Goal: Task Accomplishment & Management: Complete application form

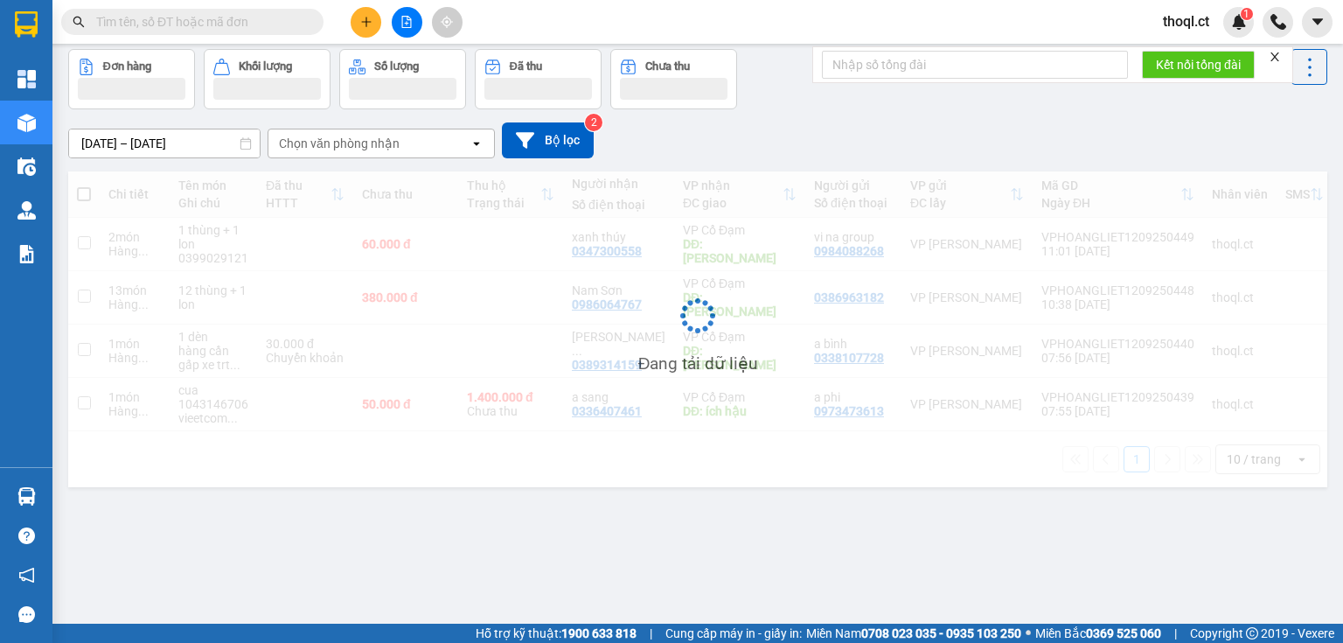
scroll to position [80, 0]
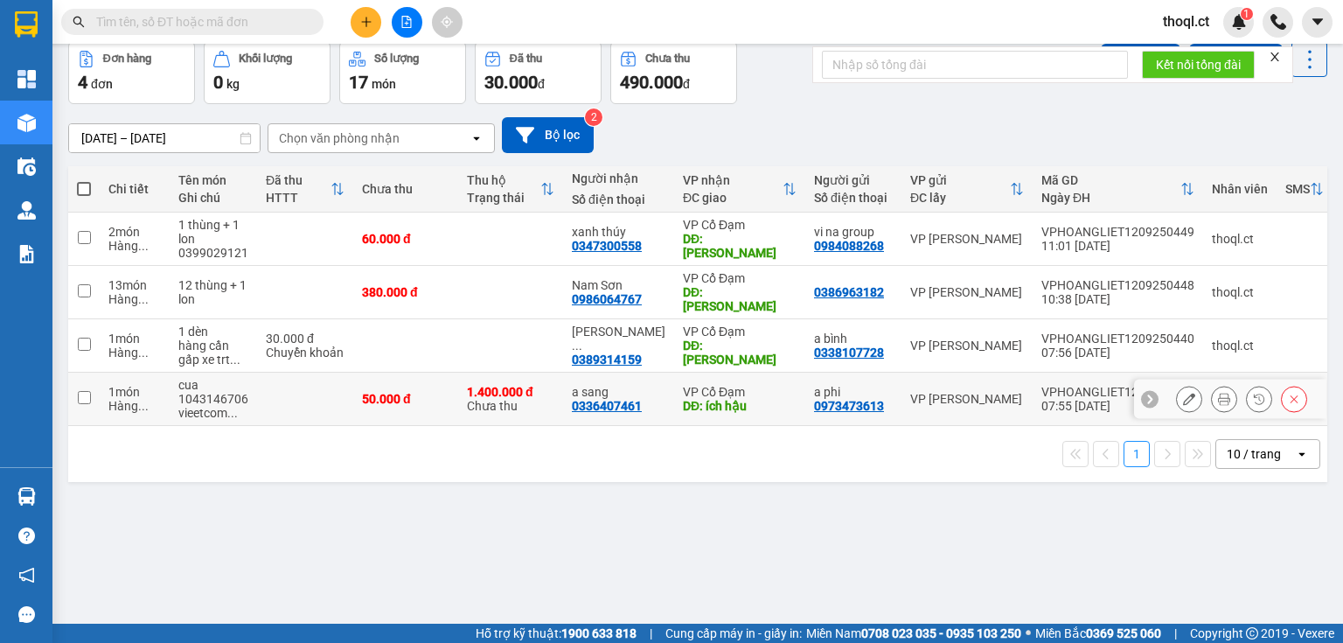
click at [105, 385] on td "1 món Hàng ..." at bounding box center [135, 399] width 70 height 53
checkbox input "true"
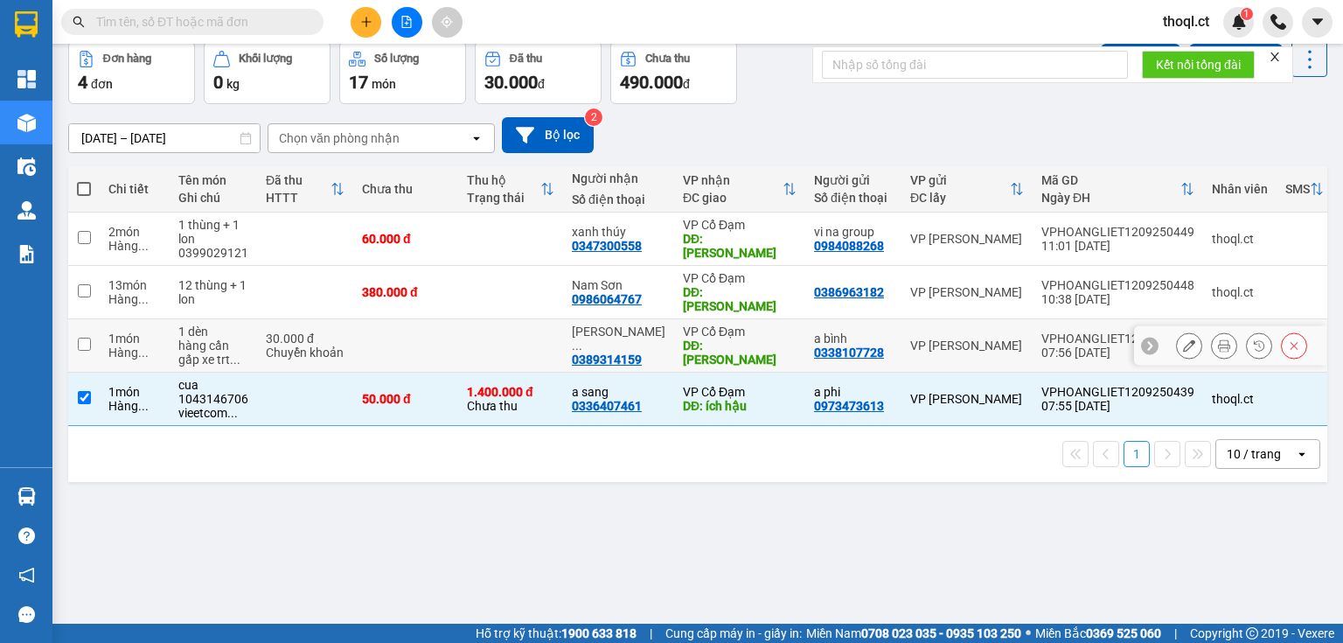
click at [102, 329] on td "1 món Hàng ..." at bounding box center [135, 345] width 70 height 53
checkbox input "true"
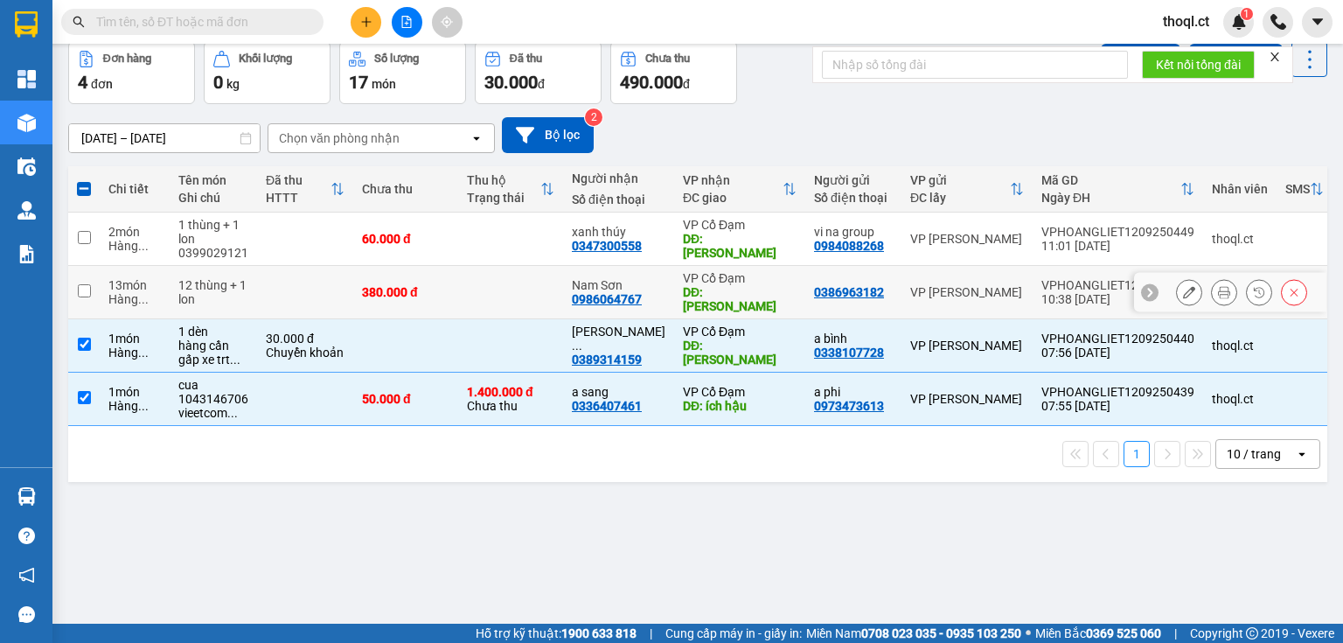
drag, startPoint x: 102, startPoint y: 291, endPoint x: 102, endPoint y: 269, distance: 21.9
click at [102, 289] on td "13 món Hàng ..." at bounding box center [135, 292] width 70 height 53
checkbox input "true"
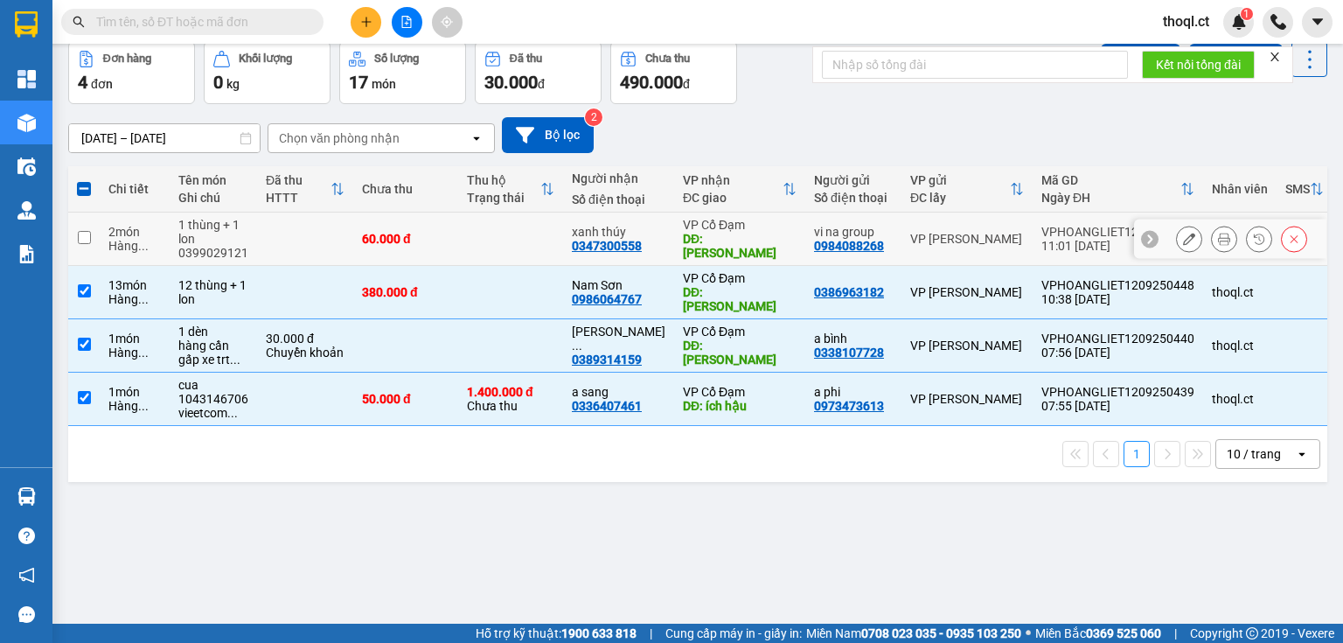
drag, startPoint x: 96, startPoint y: 242, endPoint x: 280, endPoint y: 223, distance: 184.7
click at [98, 241] on td at bounding box center [83, 239] width 31 height 53
checkbox input "true"
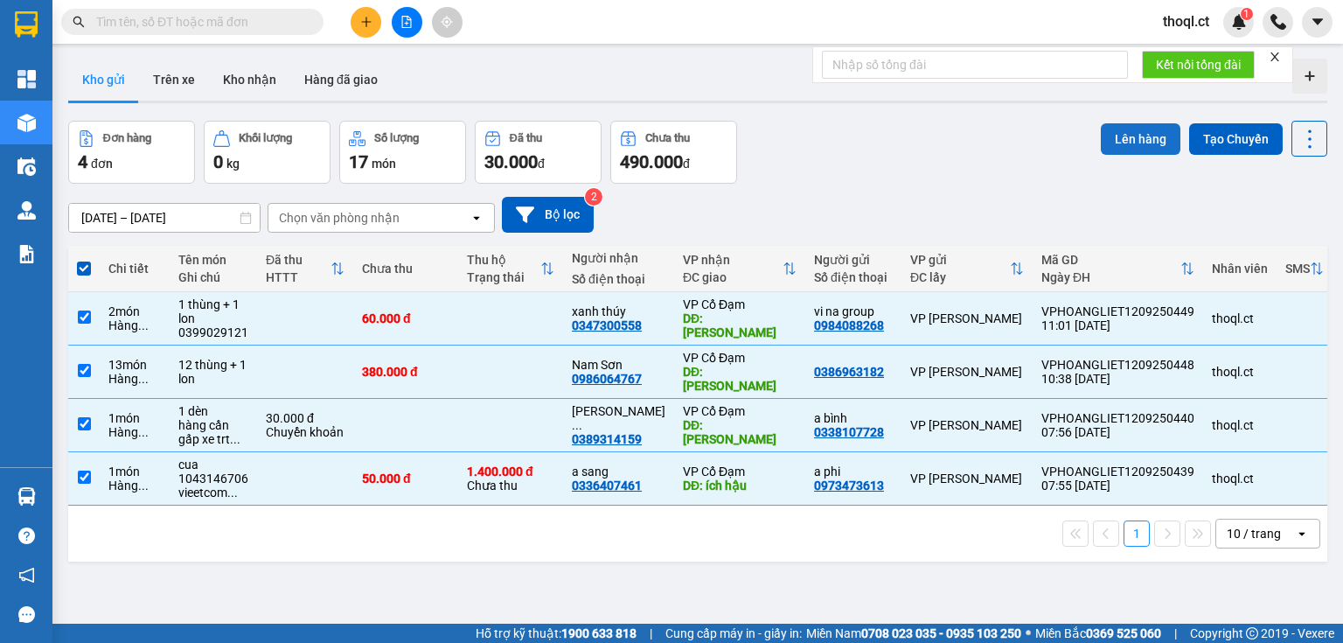
scroll to position [0, 0]
click at [1144, 129] on button "Lên hàng" at bounding box center [1141, 139] width 80 height 31
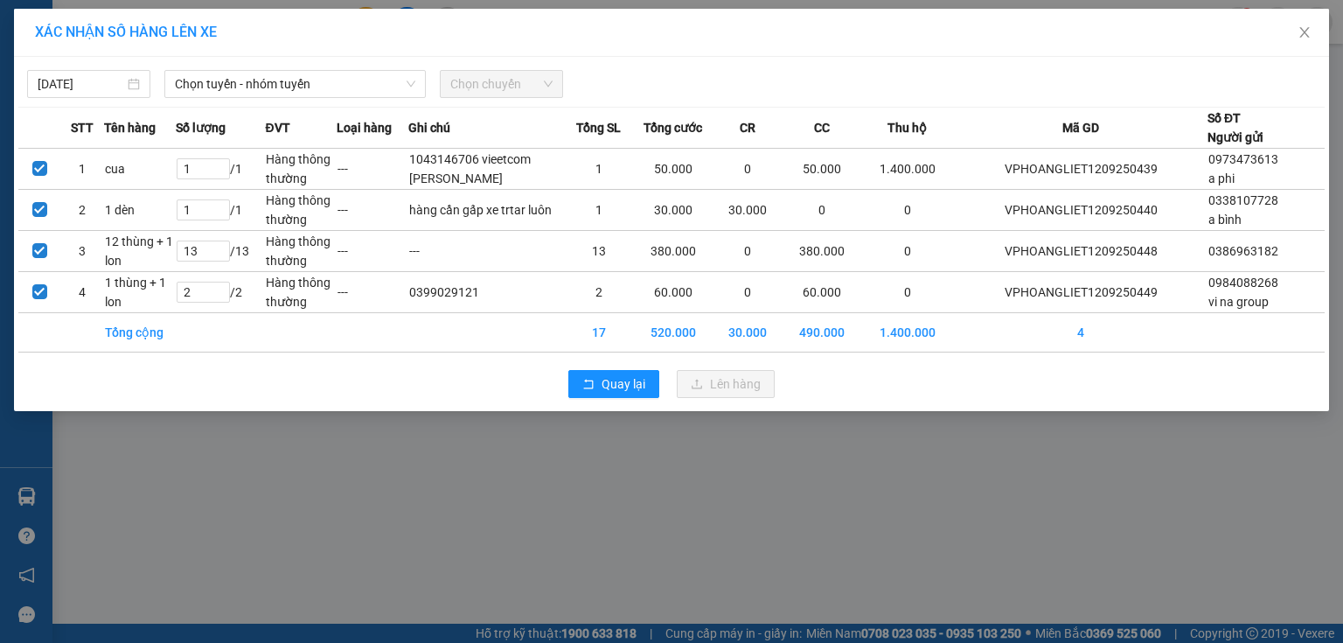
click at [521, 80] on span "Chọn chuyến" at bounding box center [501, 84] width 102 height 26
click at [353, 94] on span "Chọn tuyến - nhóm tuyến" at bounding box center [295, 84] width 241 height 26
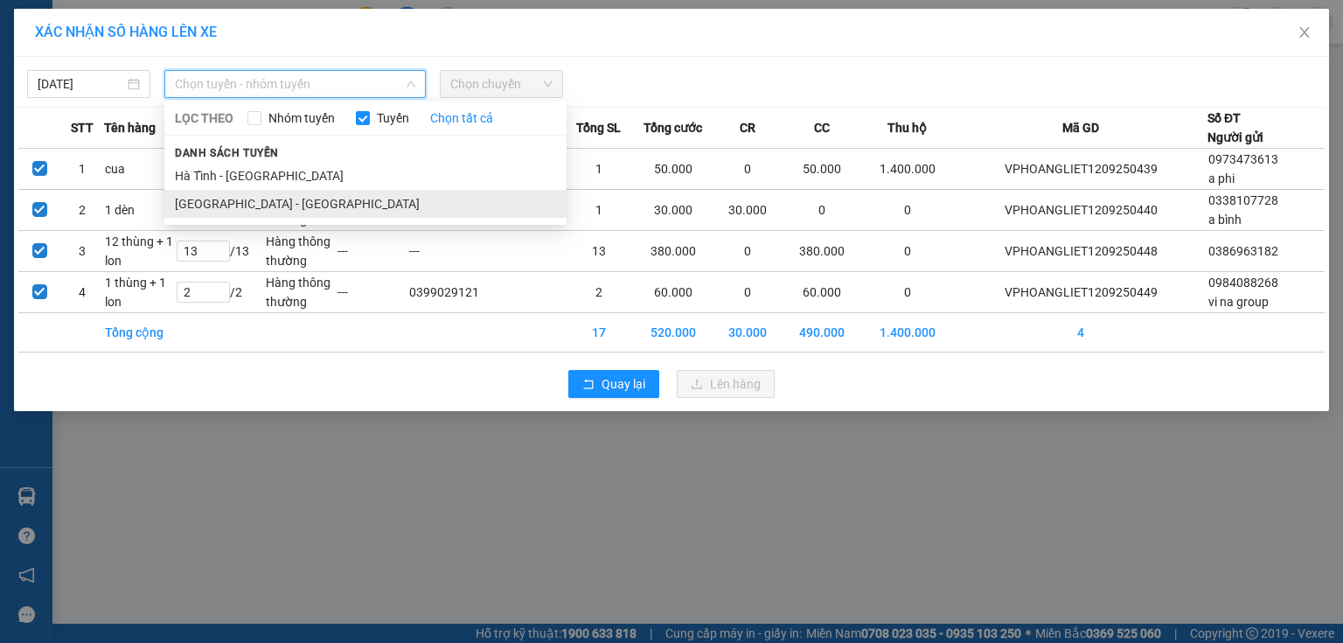
click at [287, 211] on li "[GEOGRAPHIC_DATA] - [GEOGRAPHIC_DATA]" at bounding box center [365, 204] width 402 height 28
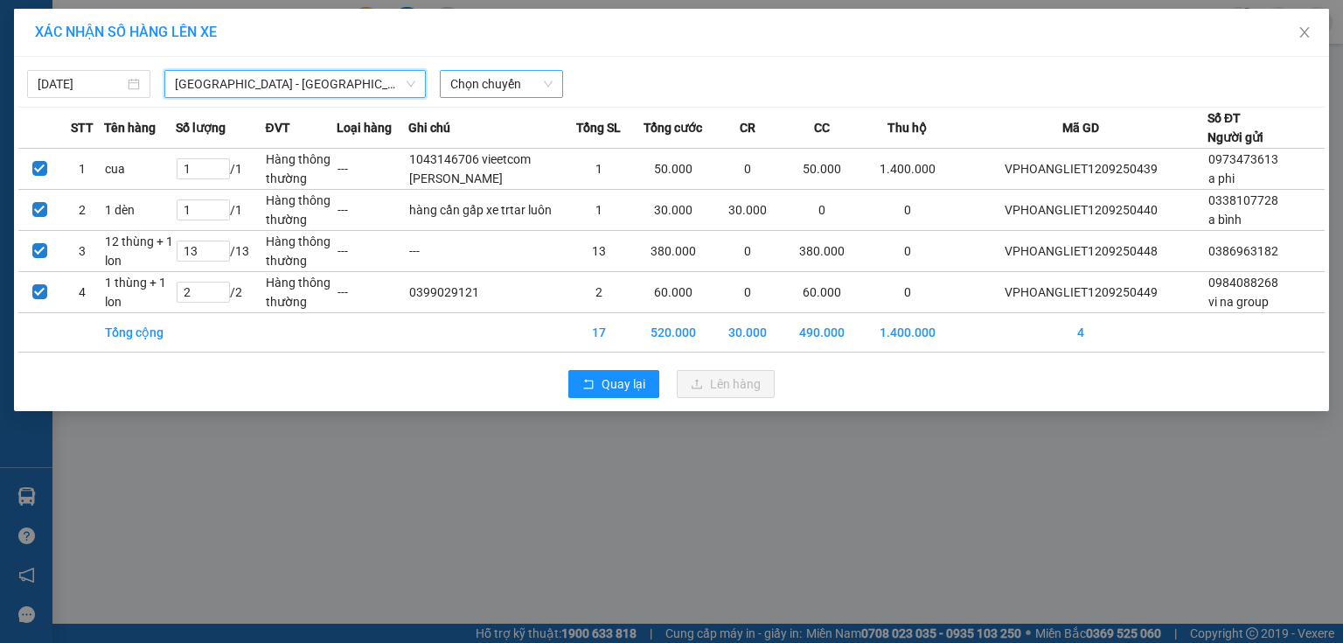
click at [533, 88] on span "Chọn chuyến" at bounding box center [501, 84] width 102 height 26
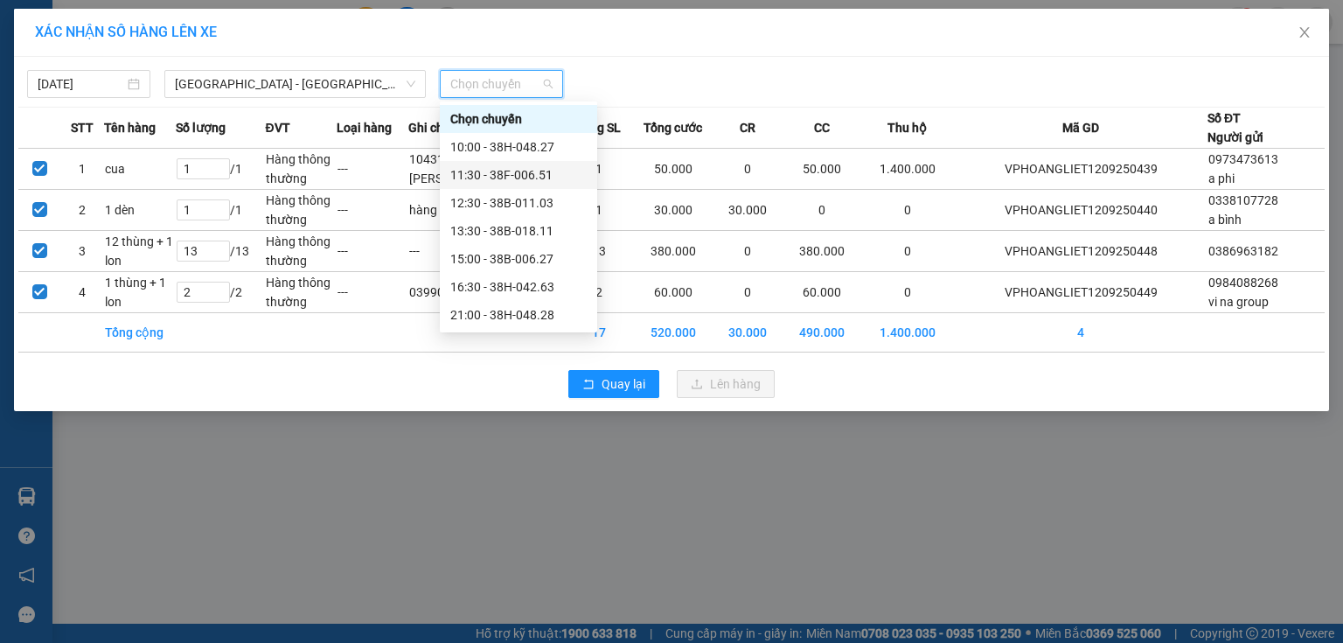
click at [525, 165] on div "11:30 - 38F-006.51" at bounding box center [518, 174] width 136 height 19
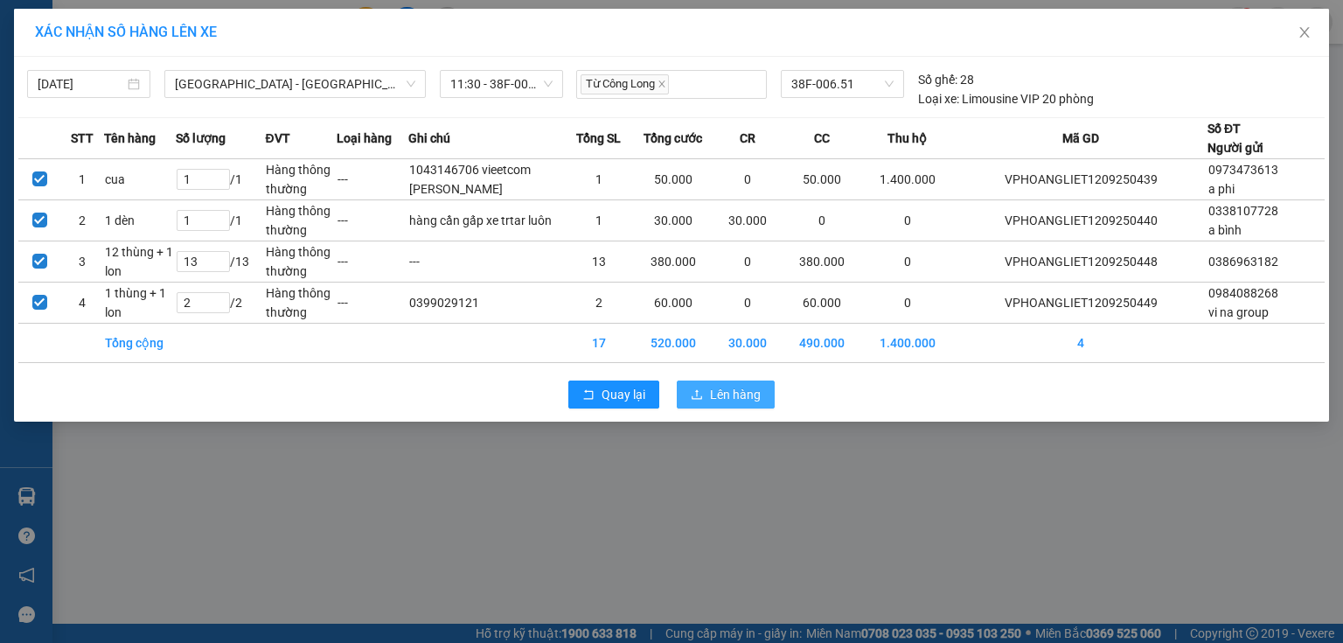
click at [741, 398] on span "Lên hàng" at bounding box center [735, 394] width 51 height 19
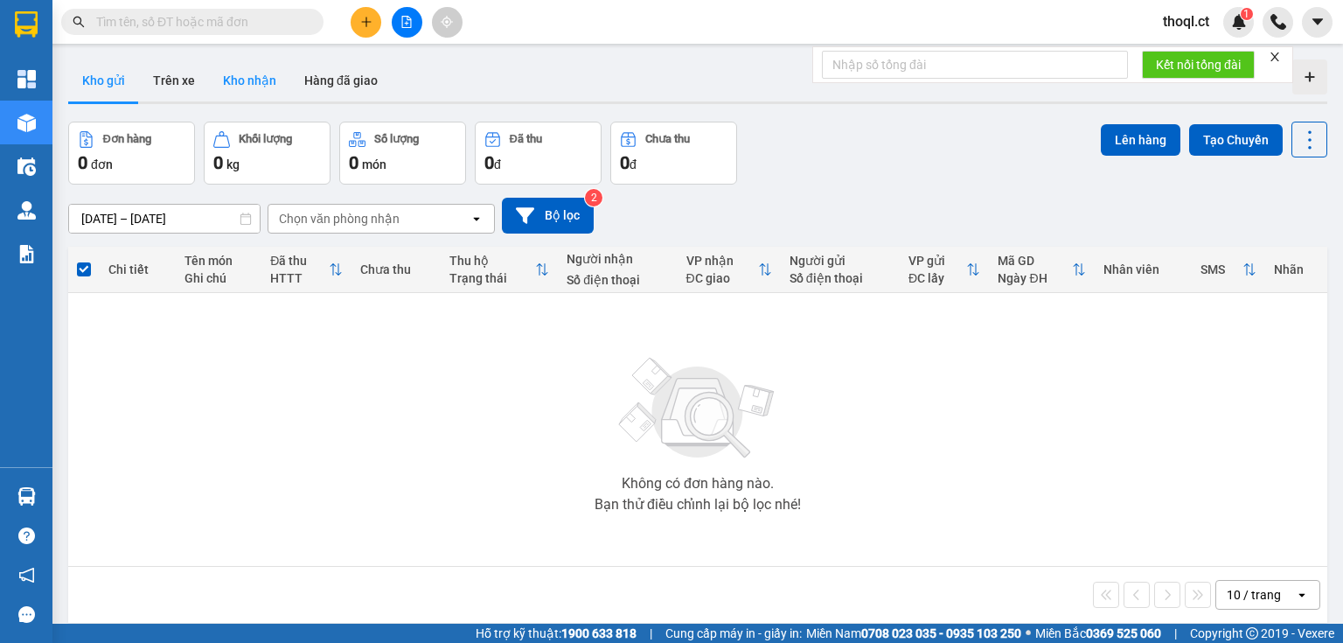
click at [258, 84] on button "Kho nhận" at bounding box center [249, 80] width 81 height 42
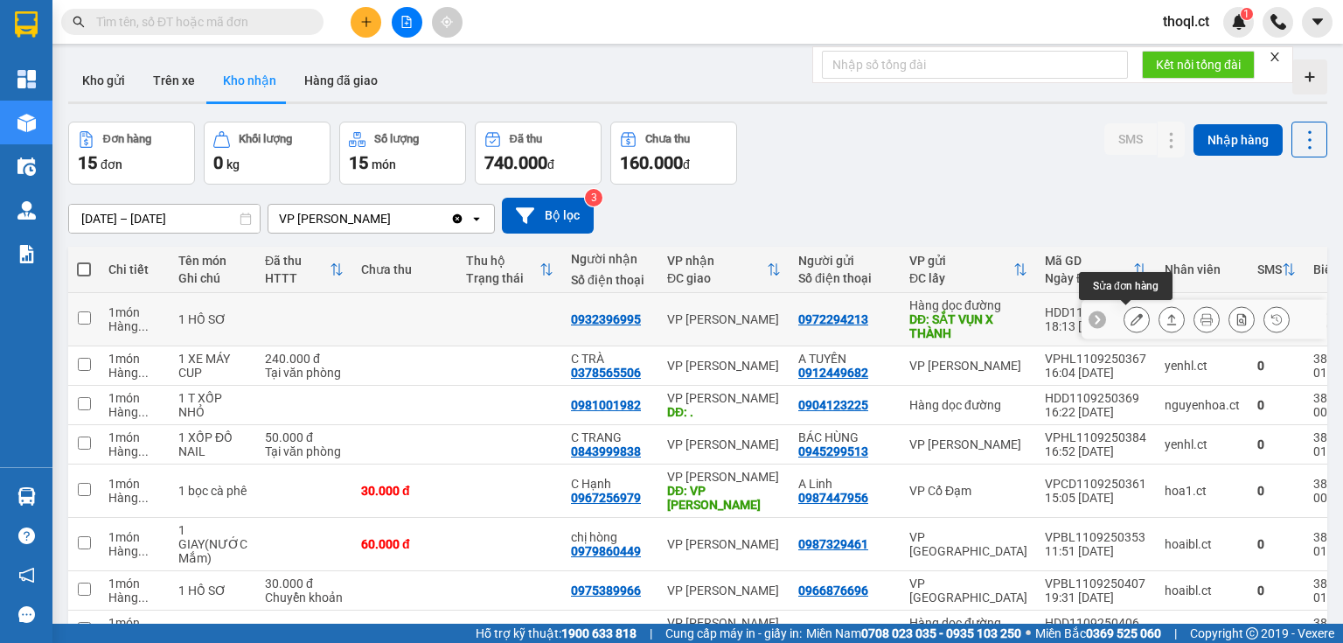
click at [1131, 322] on icon at bounding box center [1137, 319] width 12 height 12
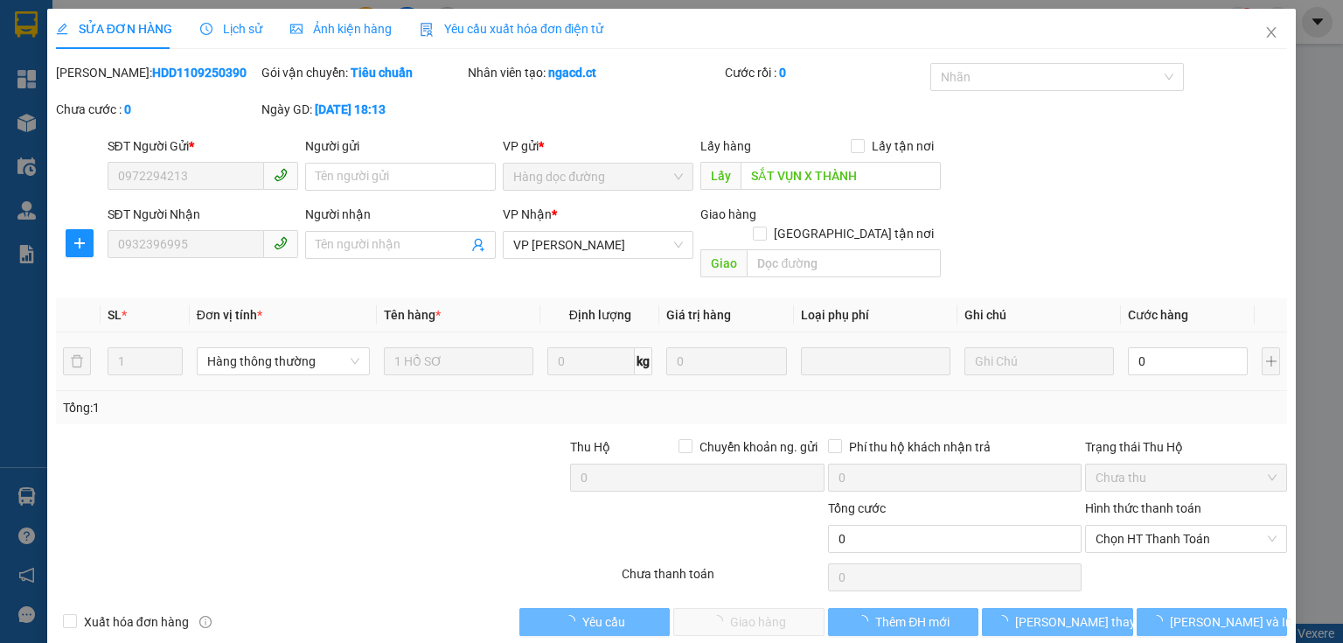
type input "0972294213"
type input "SẮT VỤN X THÀNH"
type input "0932396995"
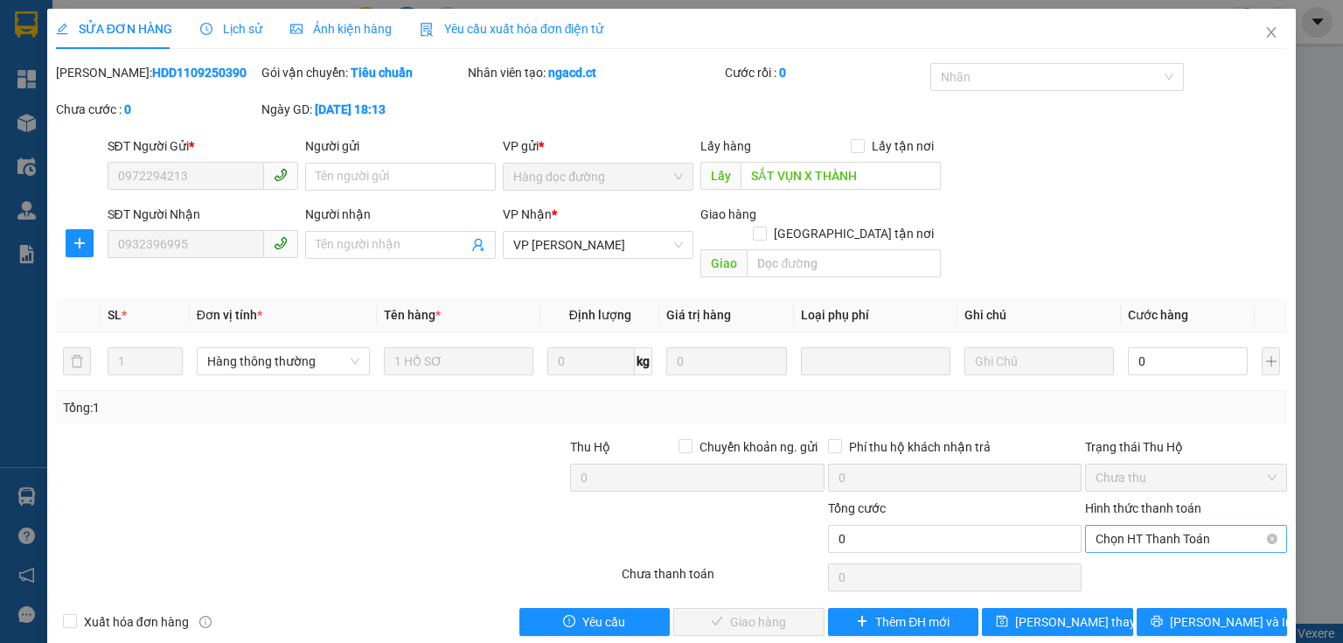
click at [1135, 526] on span "Chọn HT Thanh Toán" at bounding box center [1186, 539] width 181 height 26
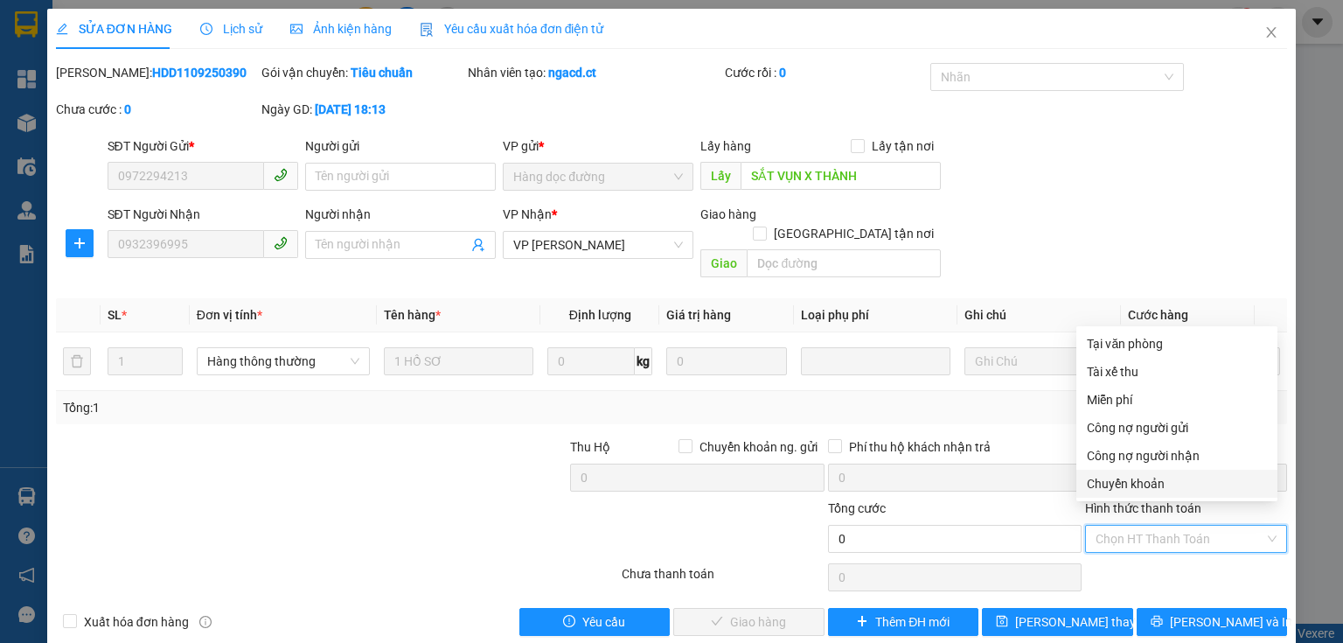
click at [1130, 482] on div "Chuyển khoản" at bounding box center [1177, 483] width 180 height 19
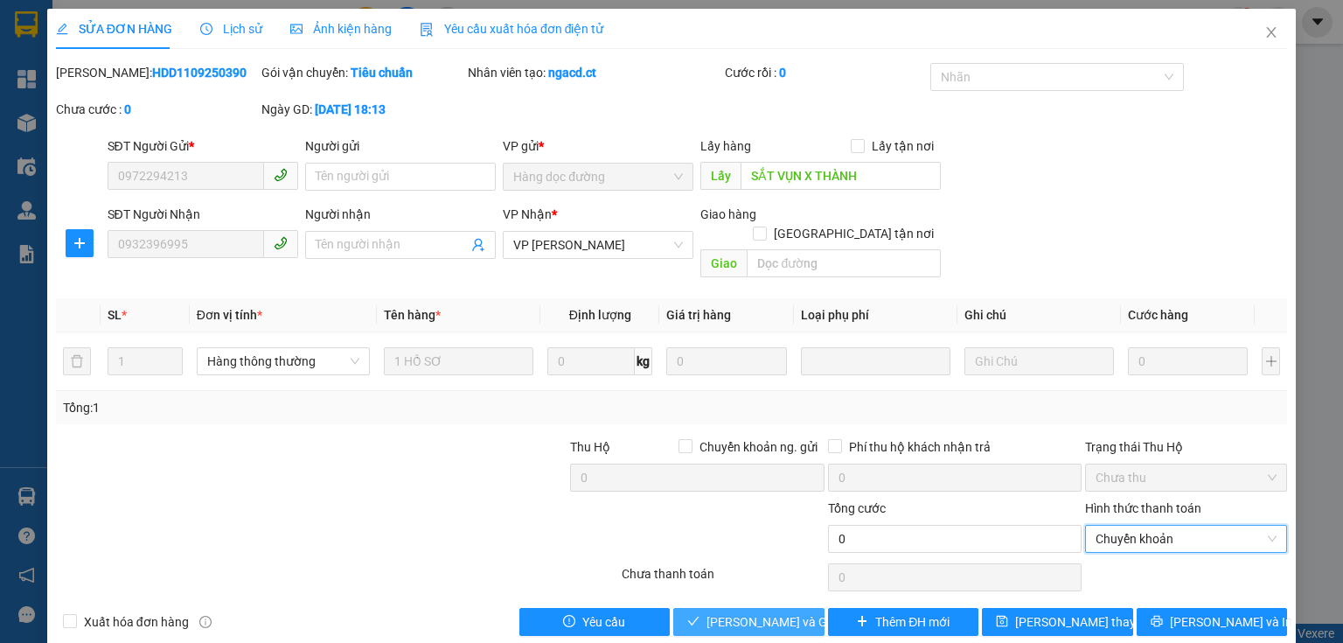
click at [788, 612] on span "[PERSON_NAME] và Giao hàng" at bounding box center [791, 621] width 168 height 19
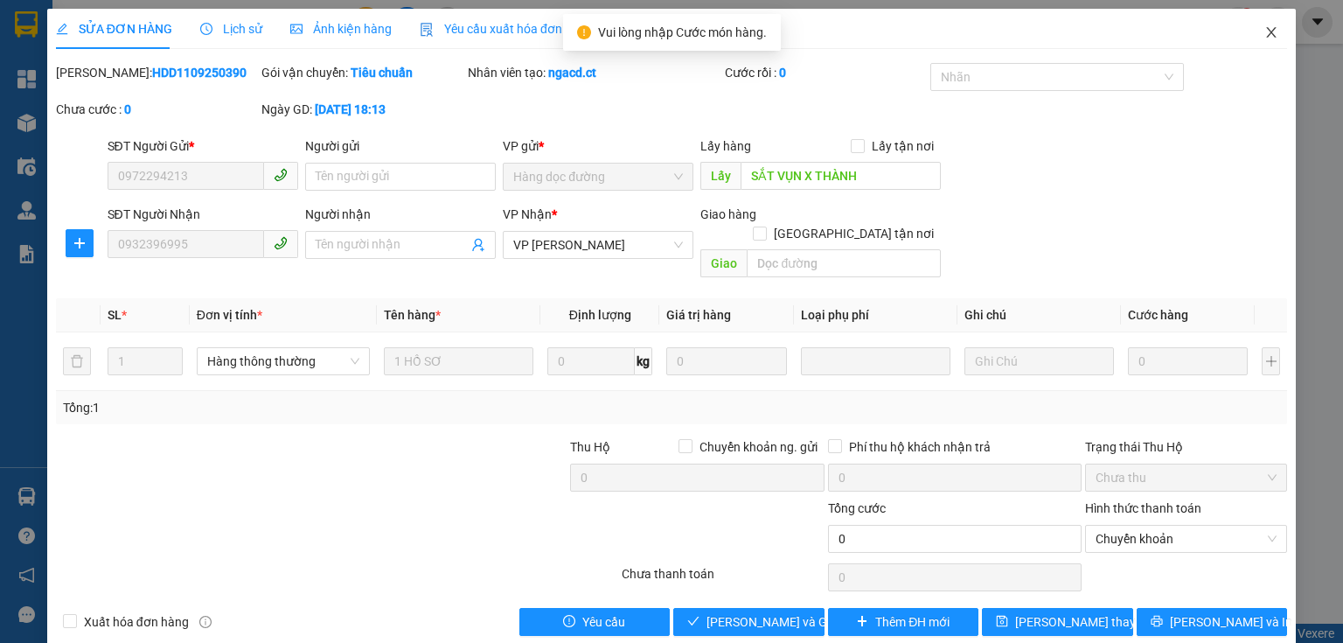
click at [1267, 35] on icon "close" at bounding box center [1272, 32] width 10 height 10
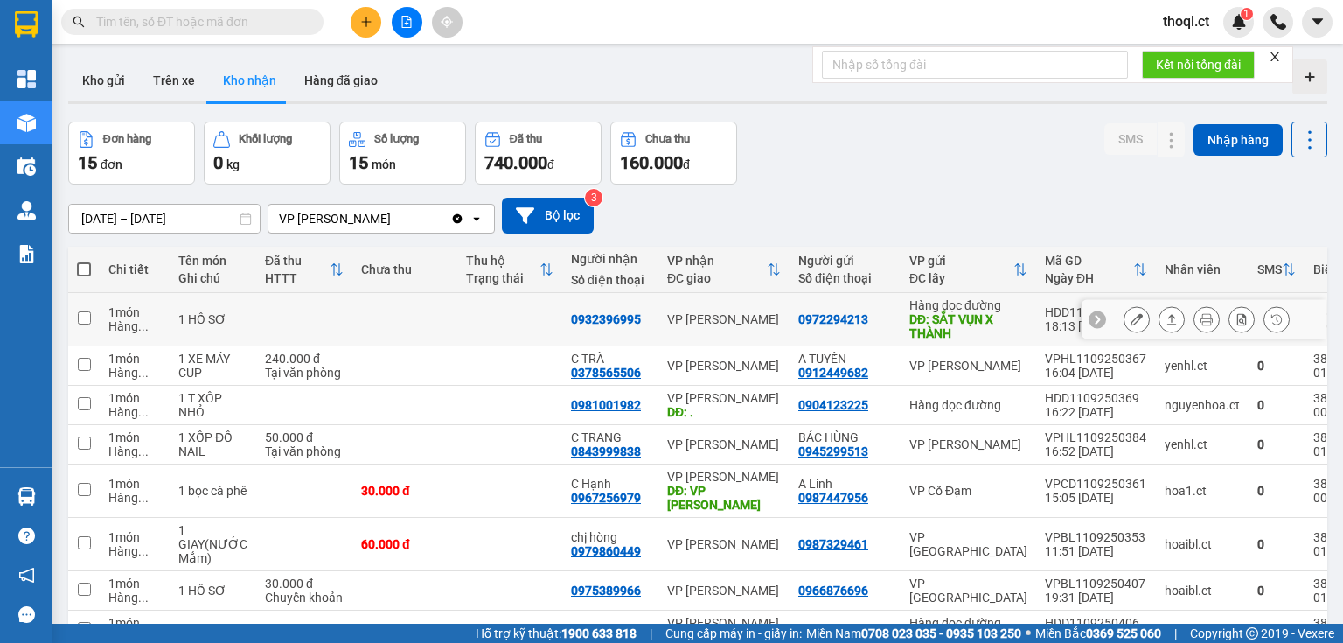
click at [1131, 316] on icon at bounding box center [1137, 319] width 12 height 12
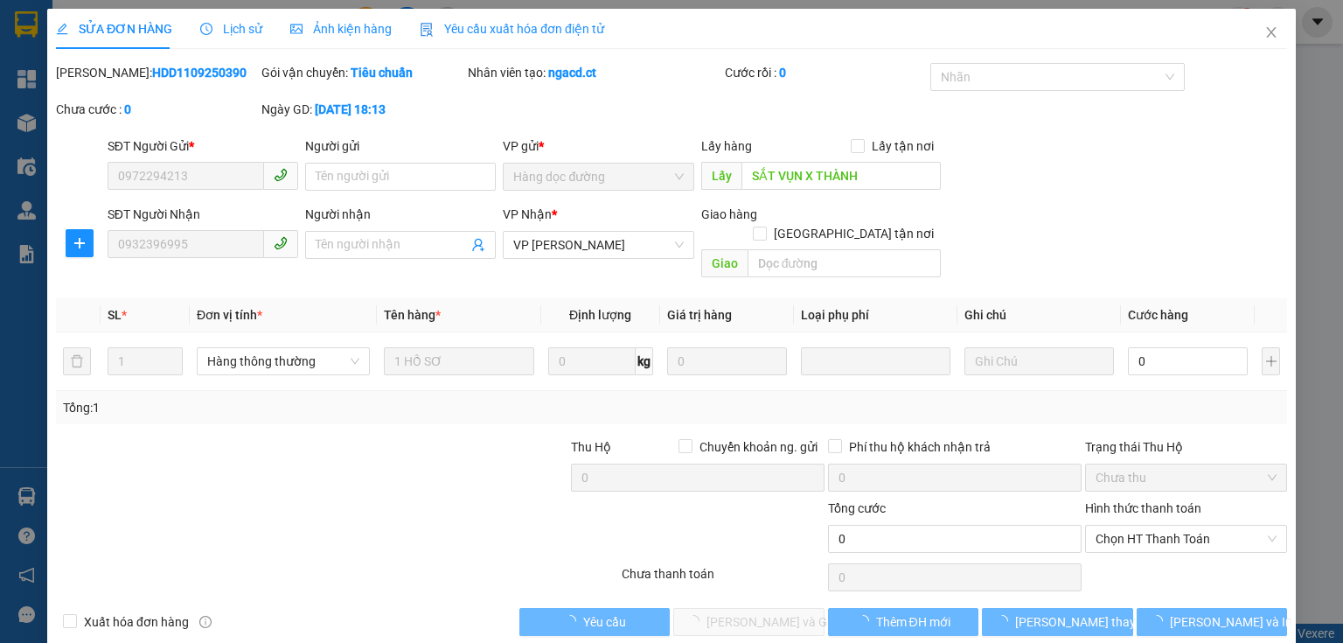
type input "0972294213"
type input "SẮT VỤN X THÀNH"
type input "0932396995"
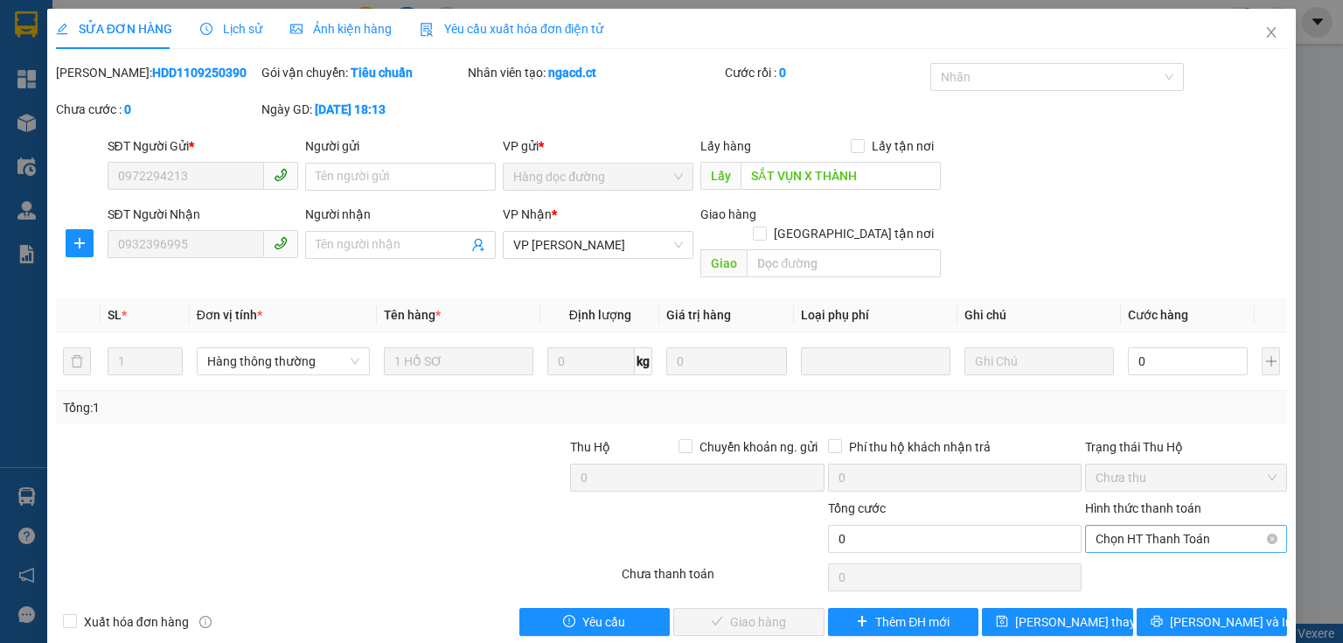
click at [1132, 526] on span "Chọn HT Thanh Toán" at bounding box center [1186, 539] width 181 height 26
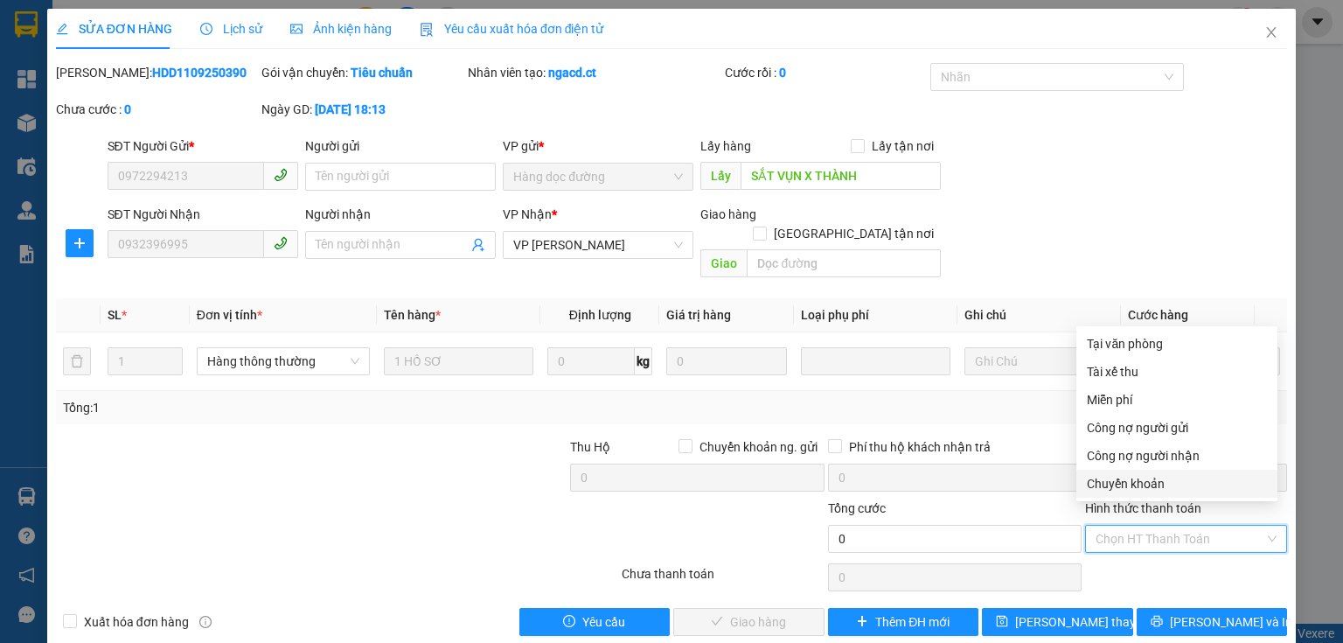
click at [1130, 480] on div "Chuyển khoản" at bounding box center [1177, 483] width 180 height 19
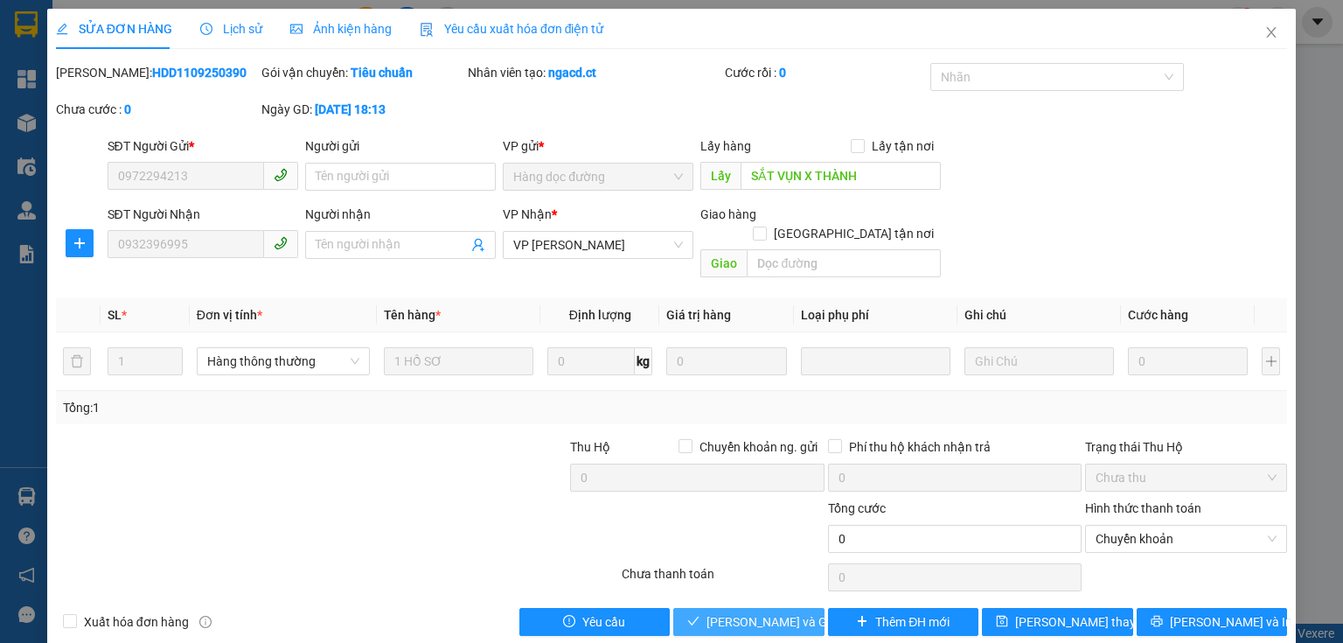
click at [750, 612] on span "[PERSON_NAME] và Giao hàng" at bounding box center [791, 621] width 168 height 19
click at [1265, 30] on icon "close" at bounding box center [1272, 32] width 14 height 14
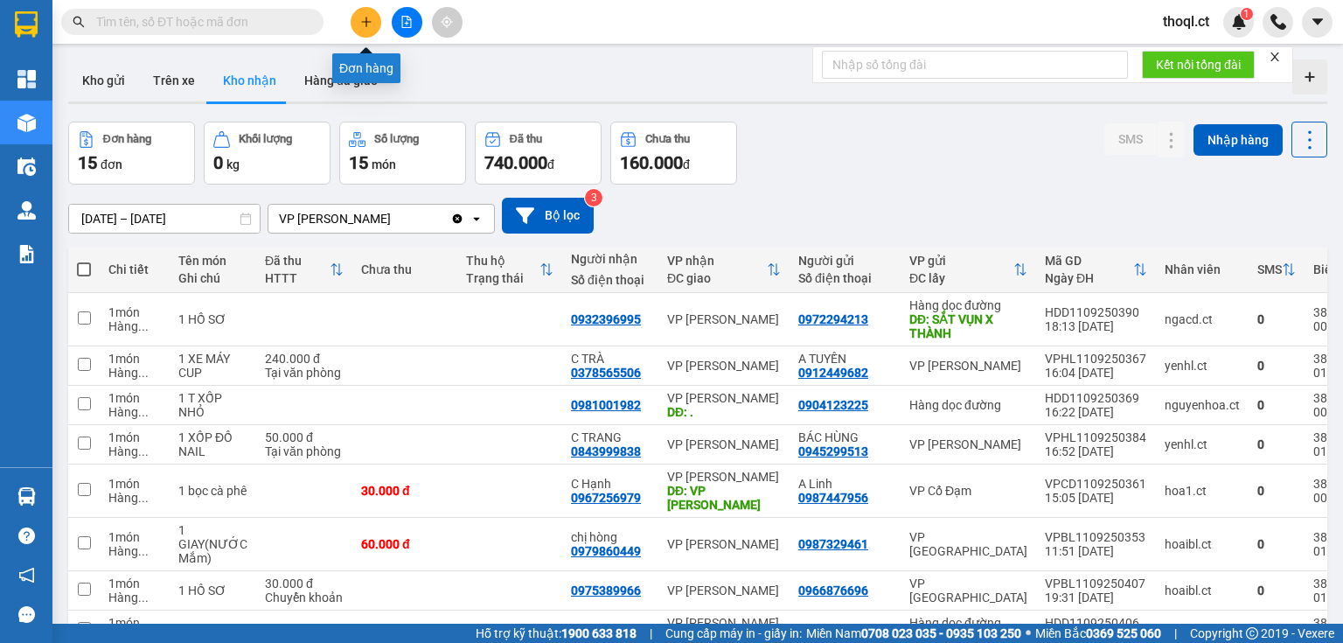
click at [357, 15] on button at bounding box center [366, 22] width 31 height 31
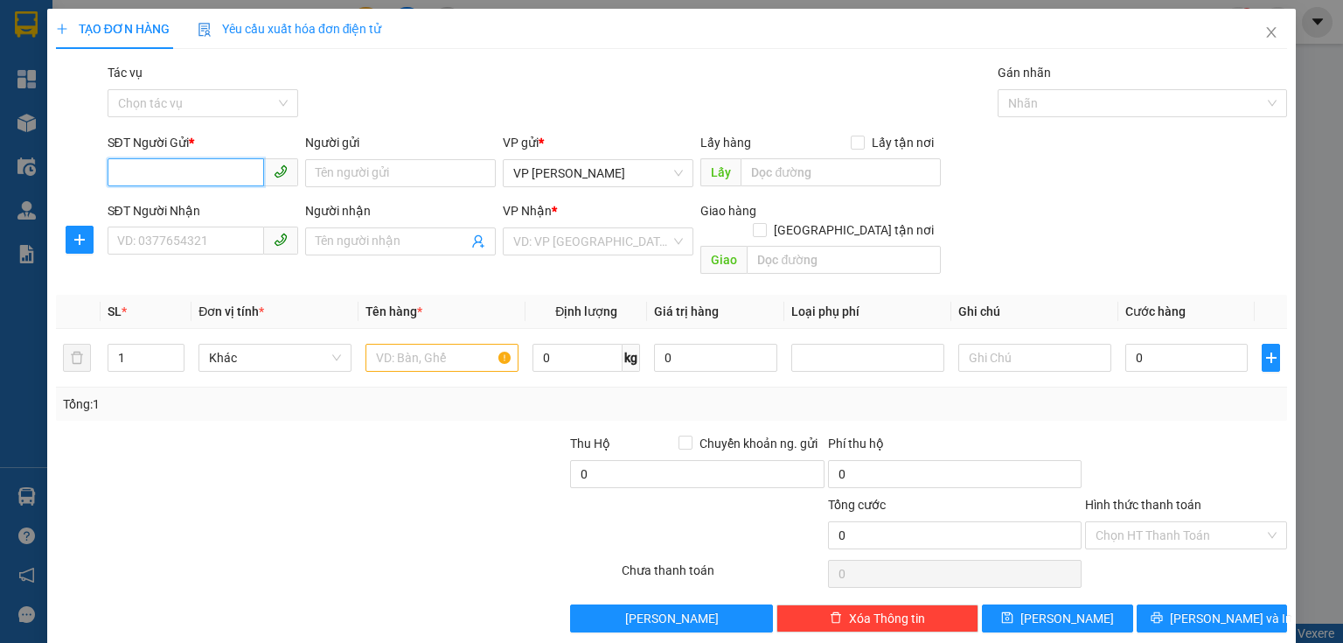
click at [154, 171] on input "SĐT Người Gửi *" at bounding box center [186, 172] width 157 height 28
type input "0339144038"
click at [344, 178] on input "Người gửi" at bounding box center [400, 173] width 191 height 28
click at [189, 248] on input "SĐT Người Nhận" at bounding box center [186, 241] width 157 height 28
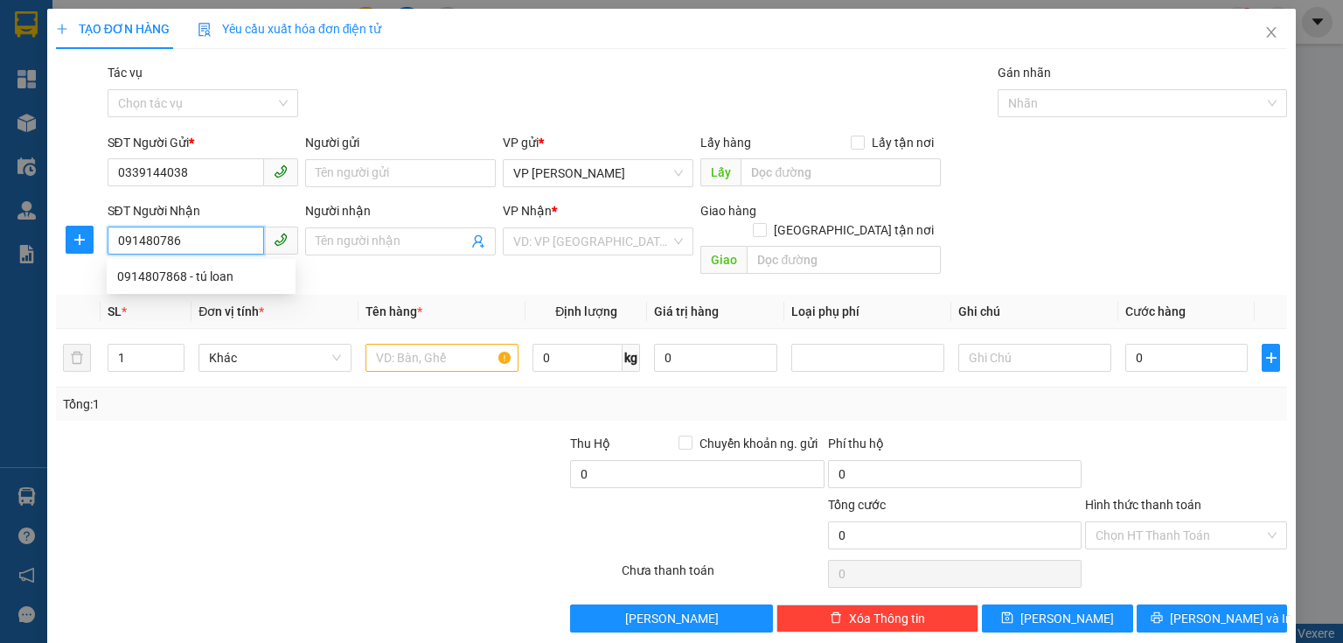
type input "0914807868"
click at [191, 271] on div "0914807868 - tú loan" at bounding box center [201, 276] width 168 height 19
type input "tú loan"
type input "tiên điền"
type input "660.000"
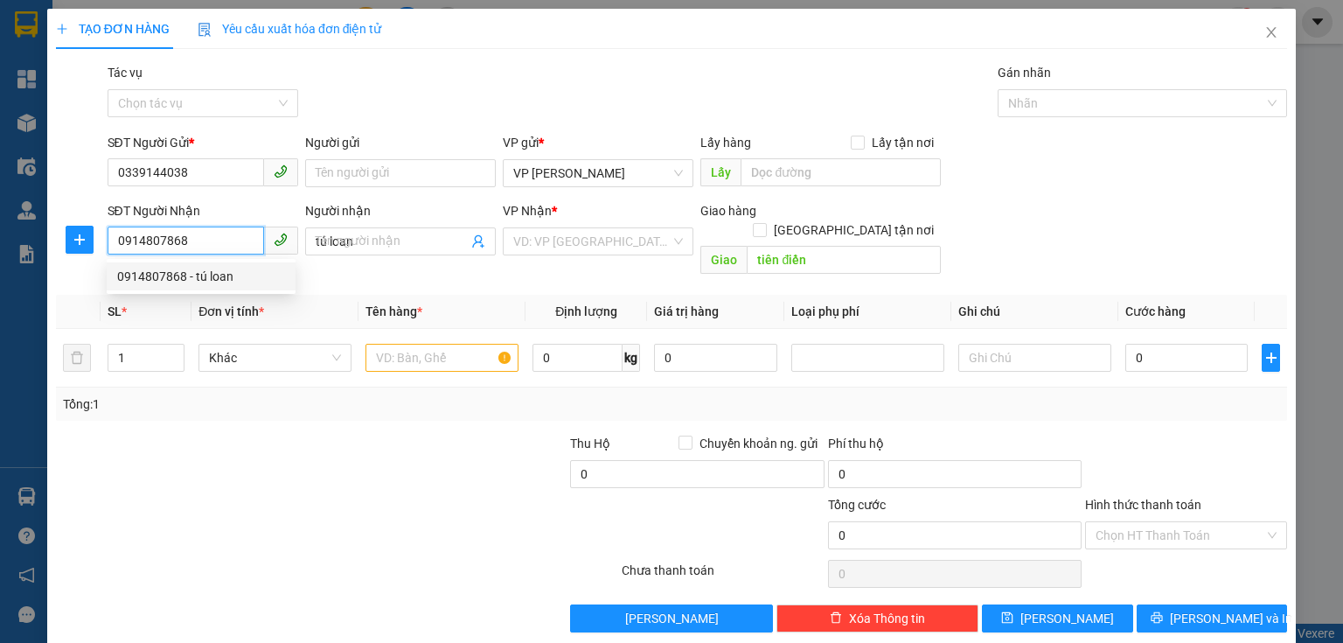
type input "660.000"
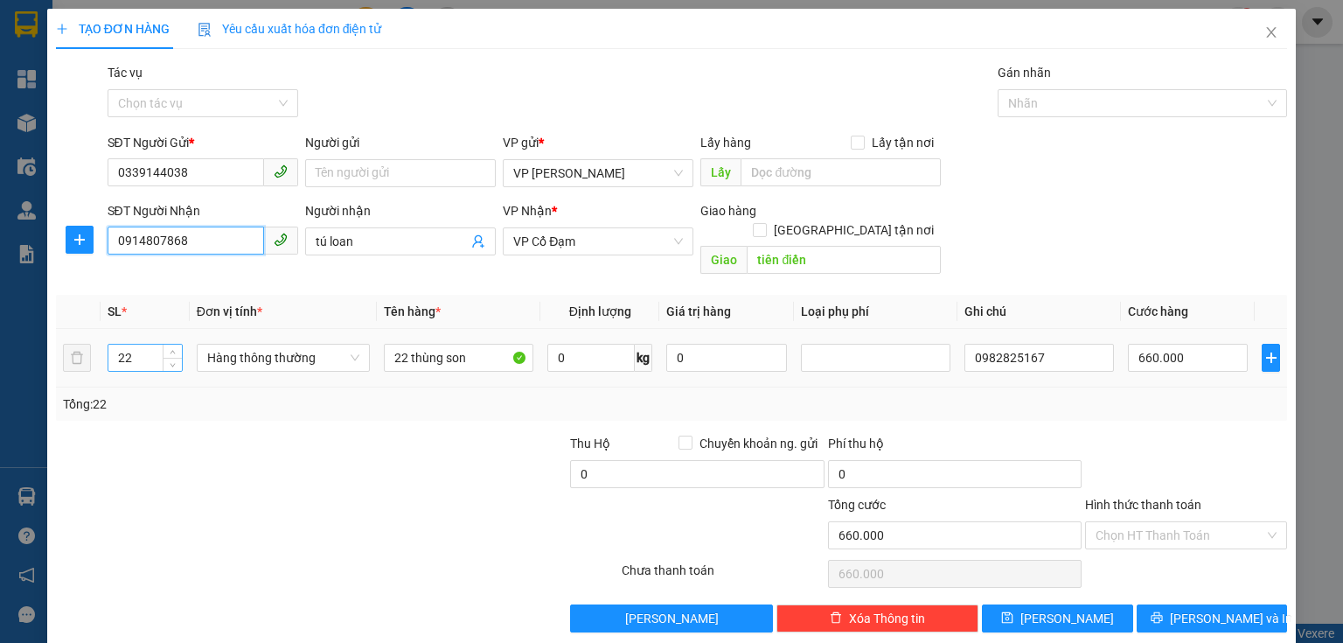
type input "0914807868"
click at [153, 345] on input "22" at bounding box center [144, 358] width 73 height 26
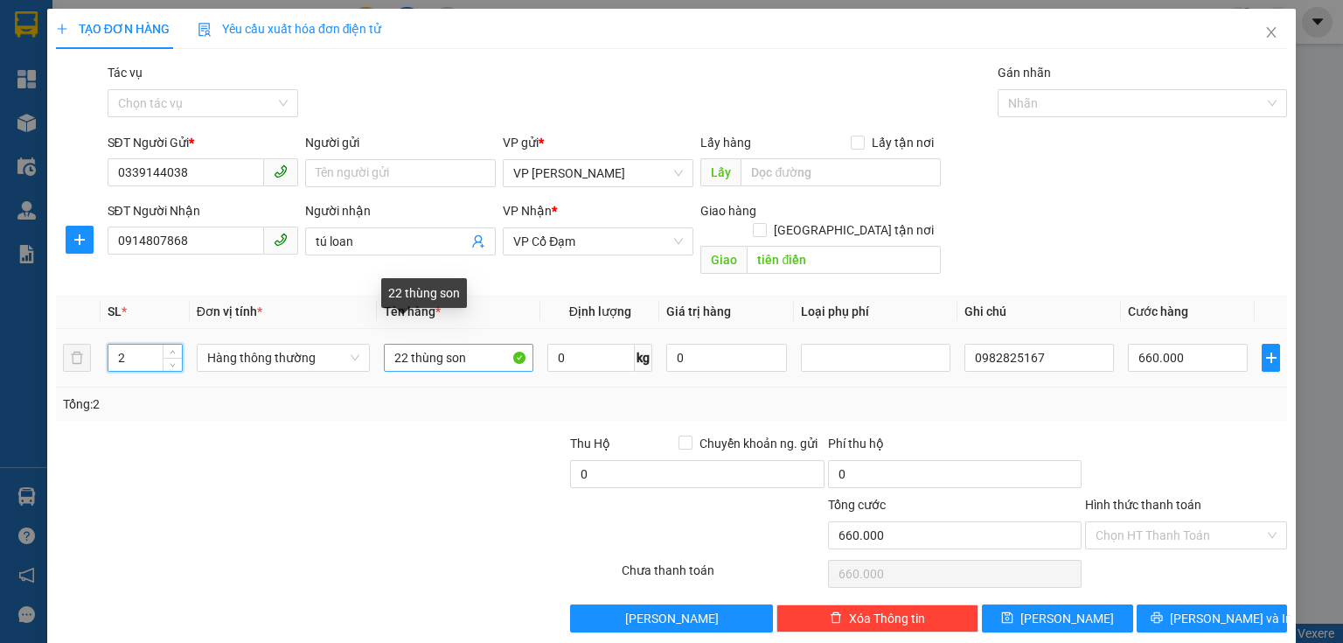
type input "2"
click at [461, 344] on input "22 thùng son" at bounding box center [459, 358] width 150 height 28
type input "2 kiện"
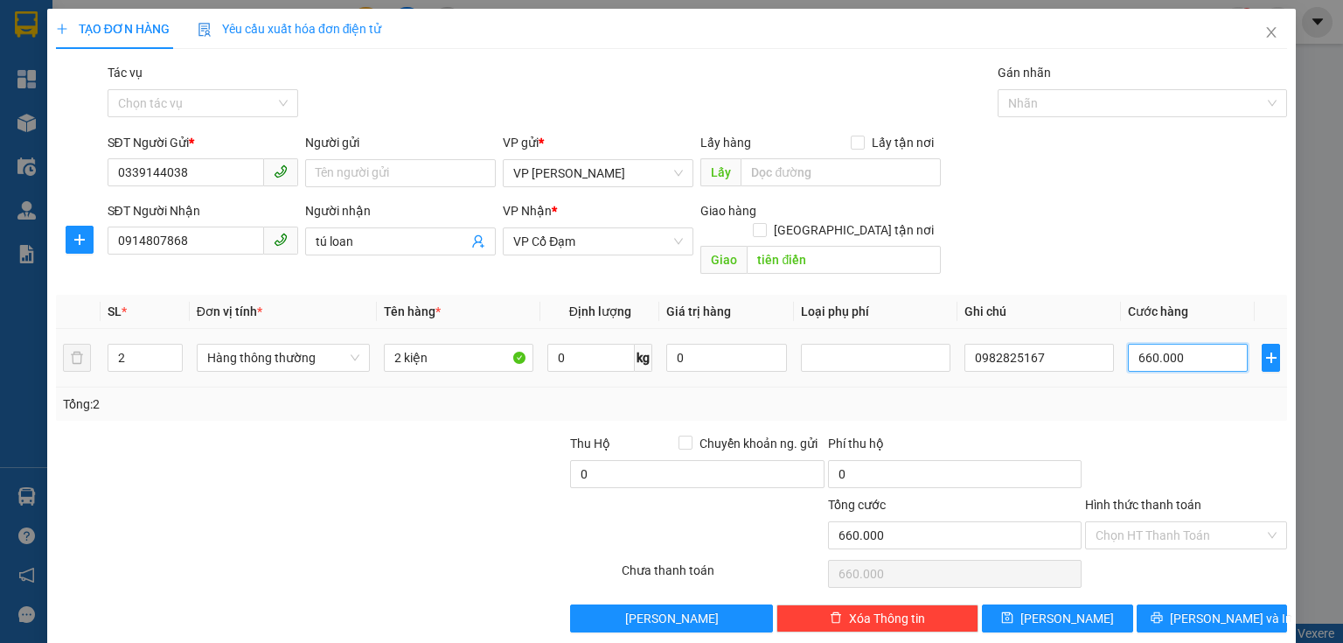
click at [1187, 344] on input "660.000" at bounding box center [1188, 358] width 120 height 28
type input "0"
click at [1128, 344] on input "0" at bounding box center [1188, 358] width 120 height 28
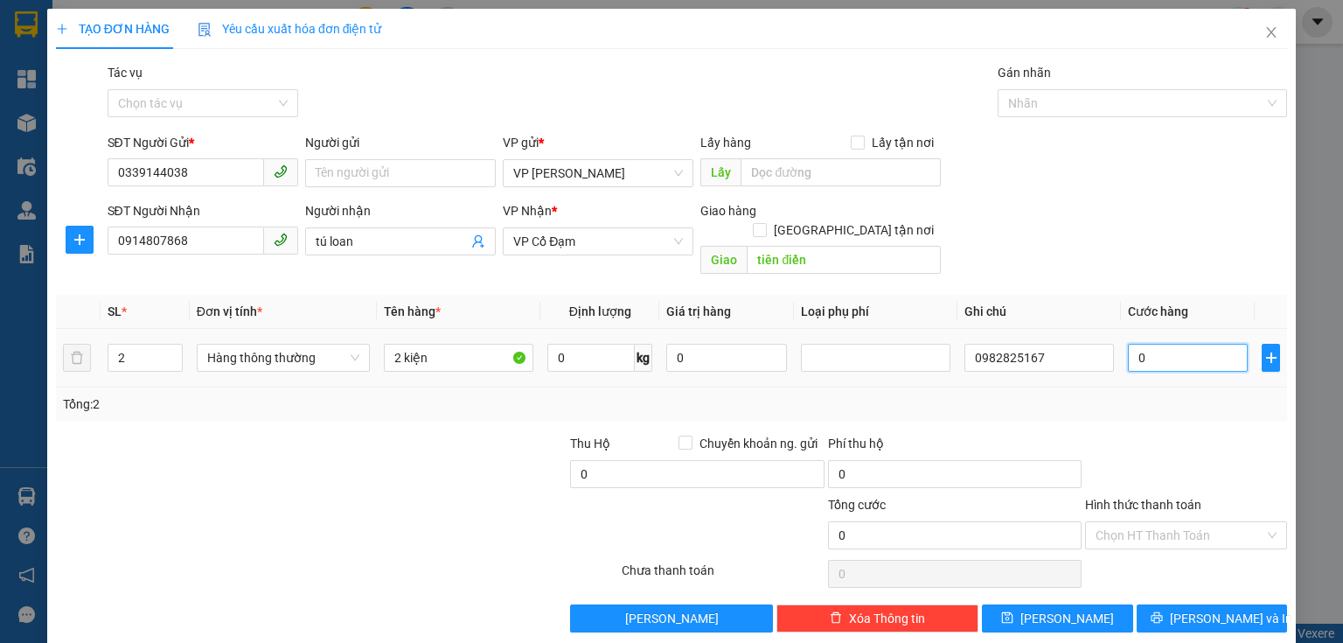
type input "70"
type input "70.000"
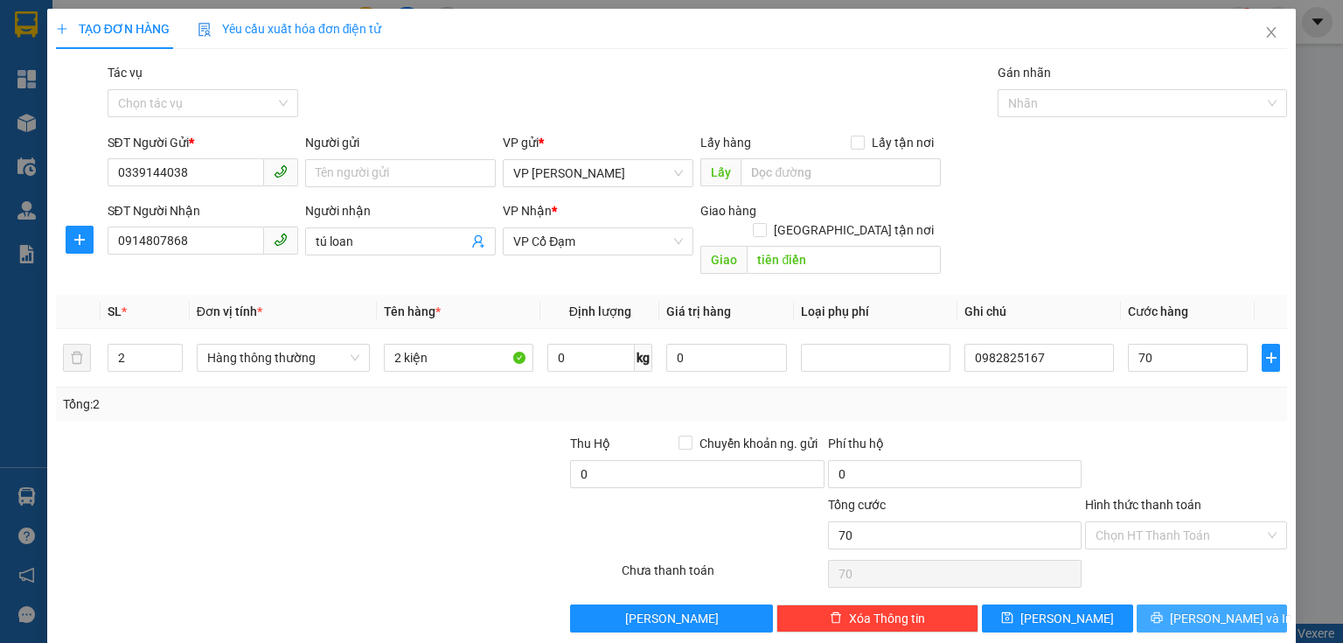
type input "70.000"
click at [1196, 609] on span "[PERSON_NAME] và In" at bounding box center [1231, 618] width 122 height 19
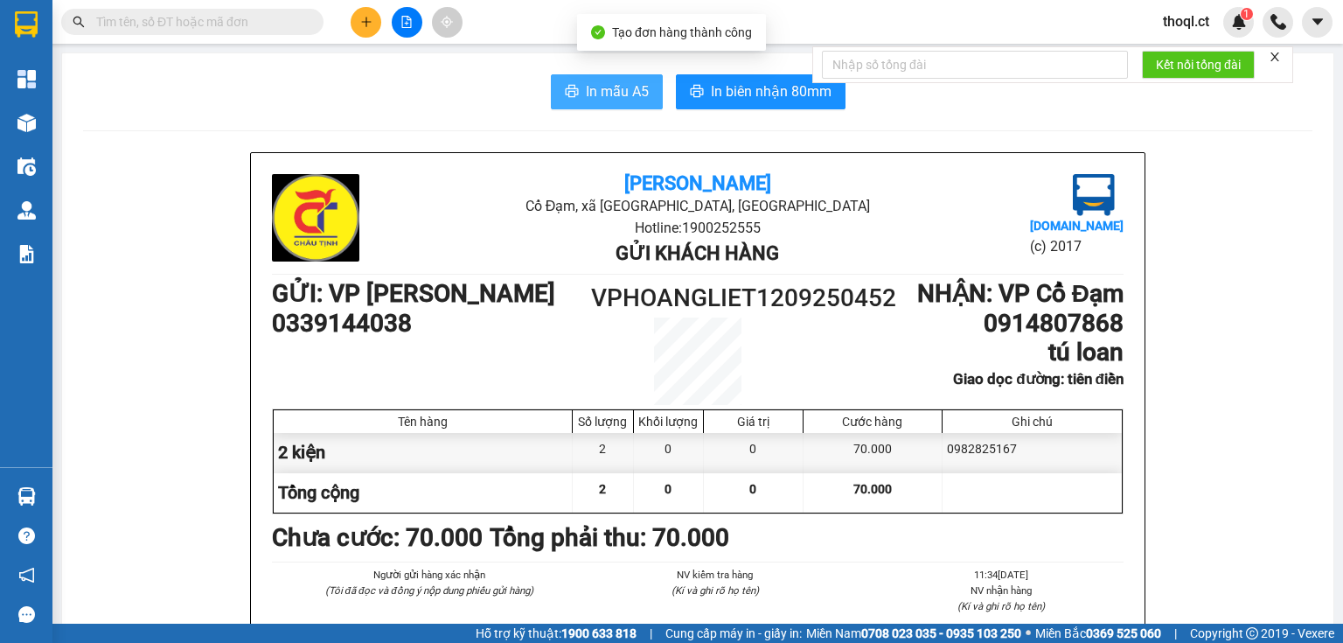
click at [617, 95] on span "In mẫu A5" at bounding box center [617, 91] width 63 height 22
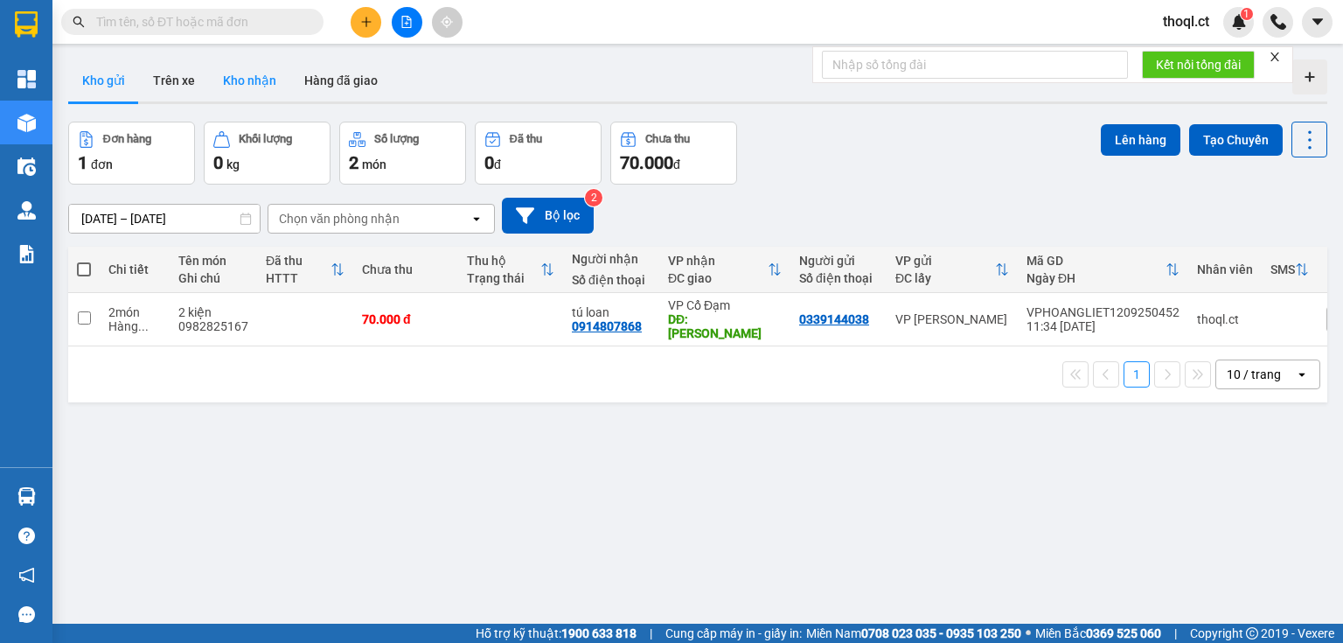
click at [254, 73] on button "Kho nhận" at bounding box center [249, 80] width 81 height 42
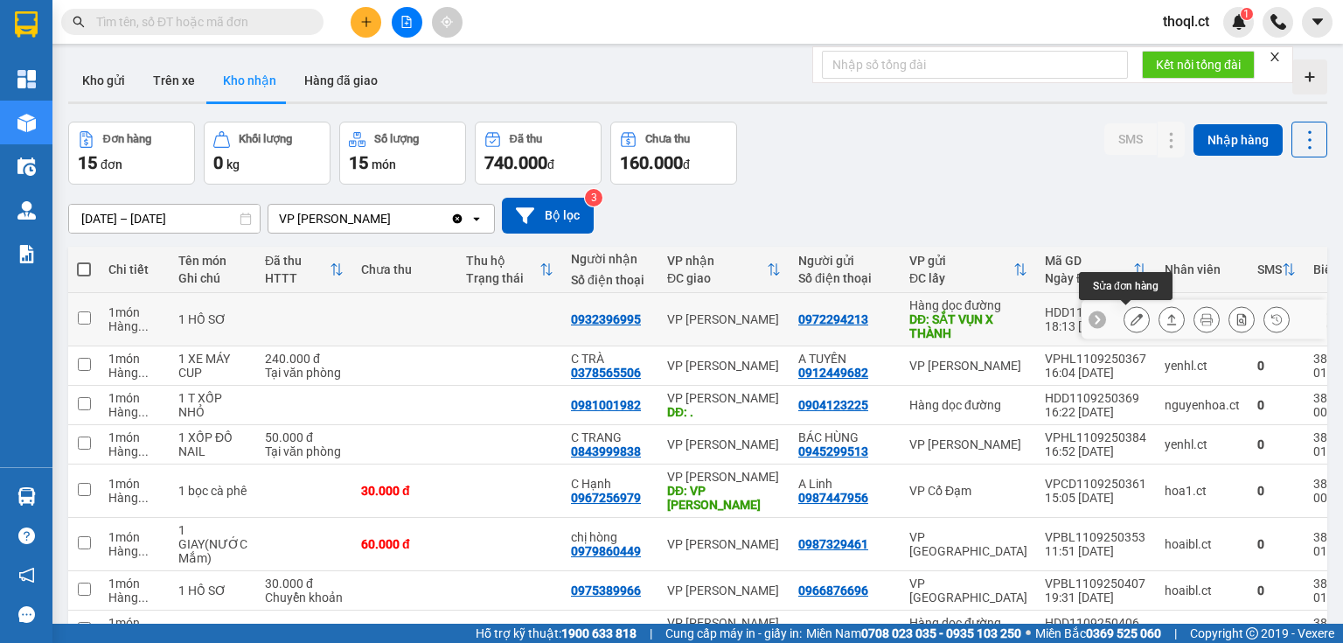
click at [1131, 319] on icon at bounding box center [1137, 319] width 12 height 12
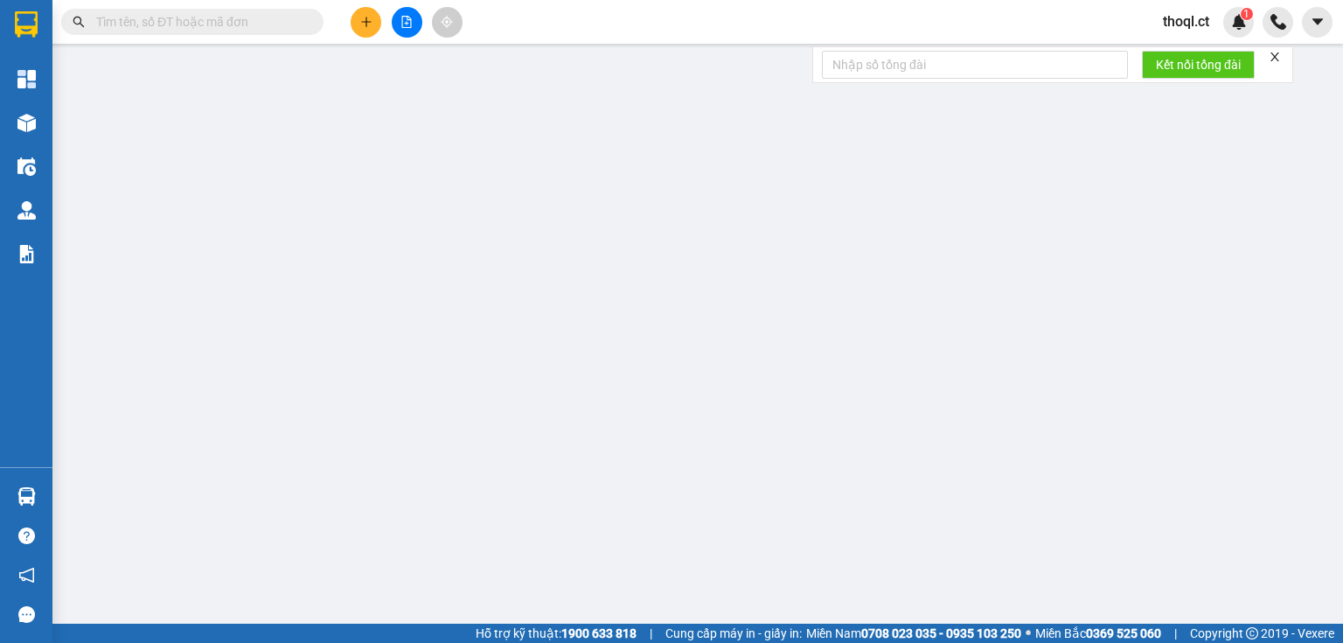
type input "0972294213"
type input "SẮT VỤN X THÀNH"
type input "0932396995"
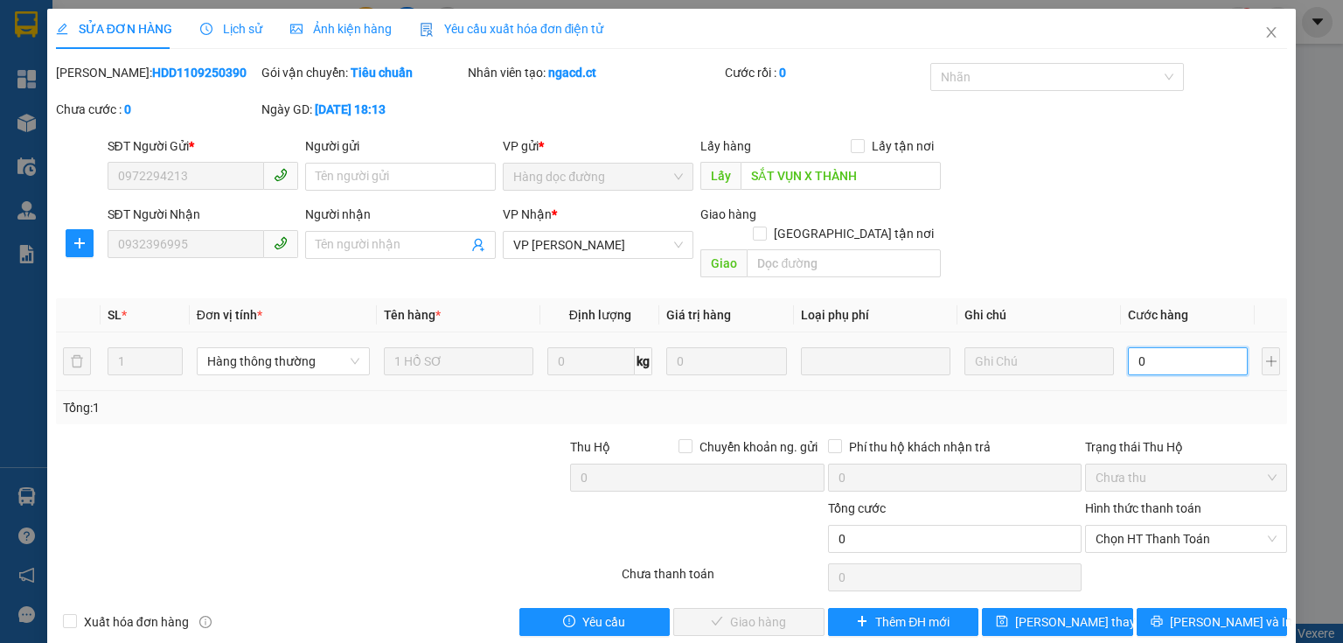
click at [1134, 347] on input "0" at bounding box center [1188, 361] width 120 height 28
type input "3"
type input "30"
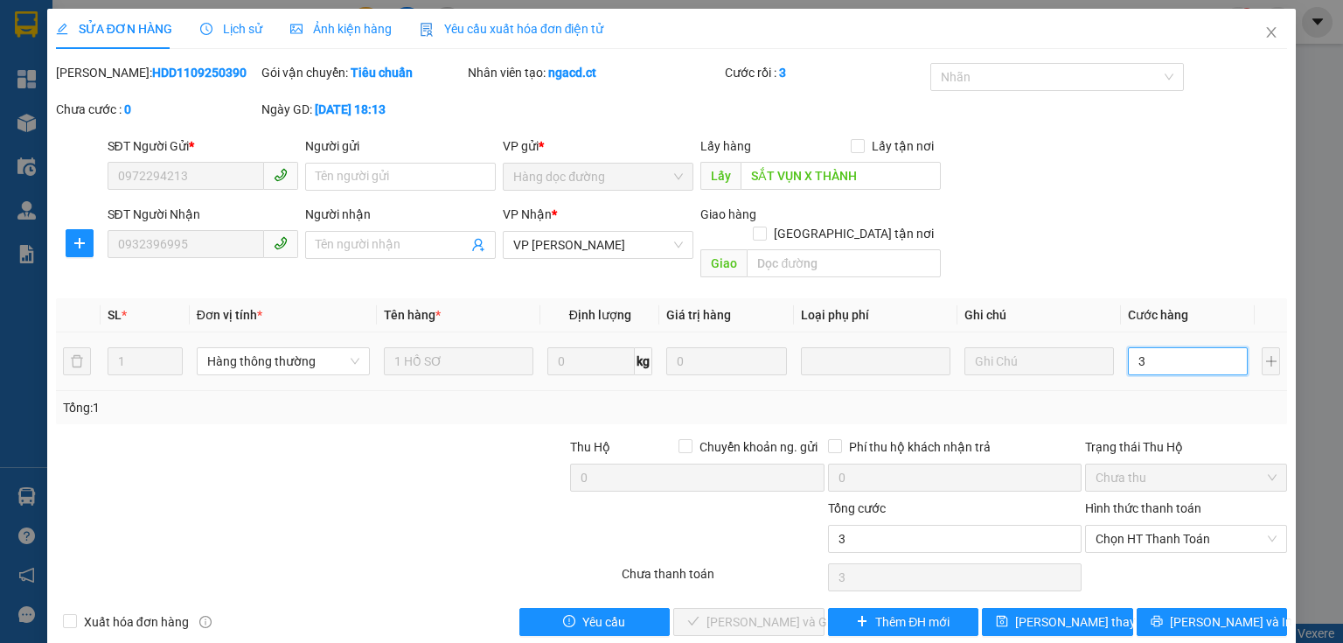
type input "30"
click at [1198, 526] on span "Chọn HT Thanh Toán" at bounding box center [1186, 539] width 181 height 26
type input "30"
type input "30.000"
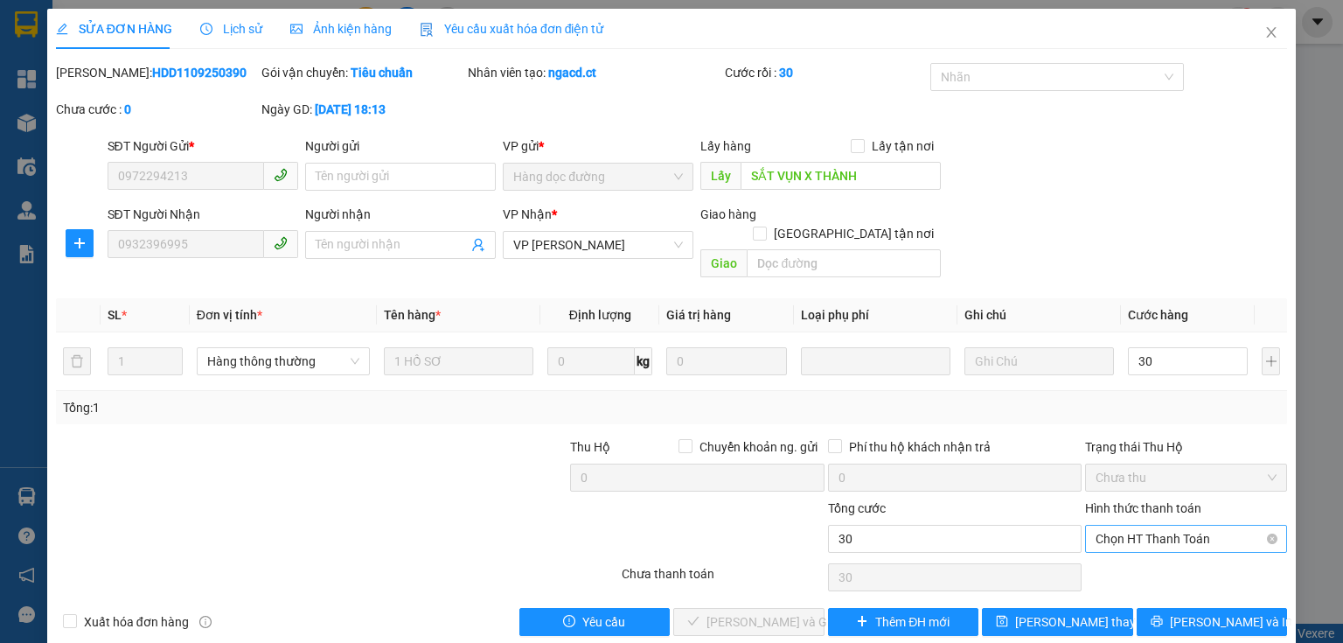
type input "30.000"
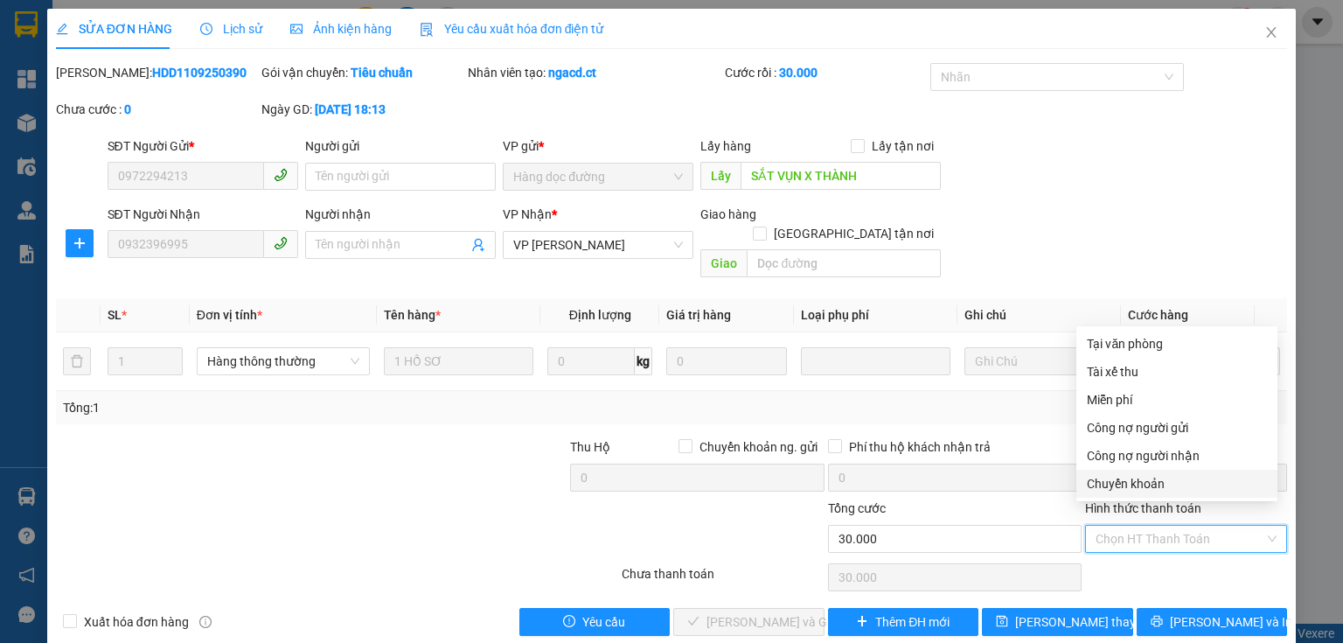
click at [1141, 482] on div "Chuyển khoản" at bounding box center [1177, 483] width 180 height 19
type input "0"
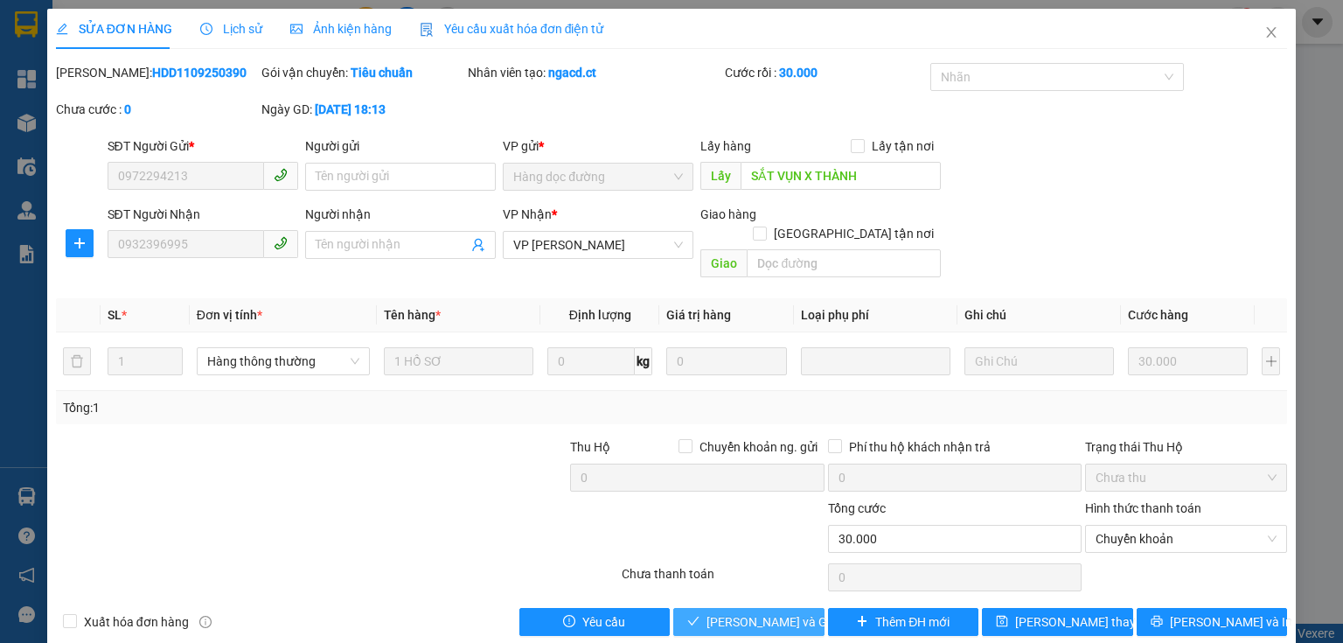
click at [748, 612] on span "[PERSON_NAME] và Giao hàng" at bounding box center [791, 621] width 168 height 19
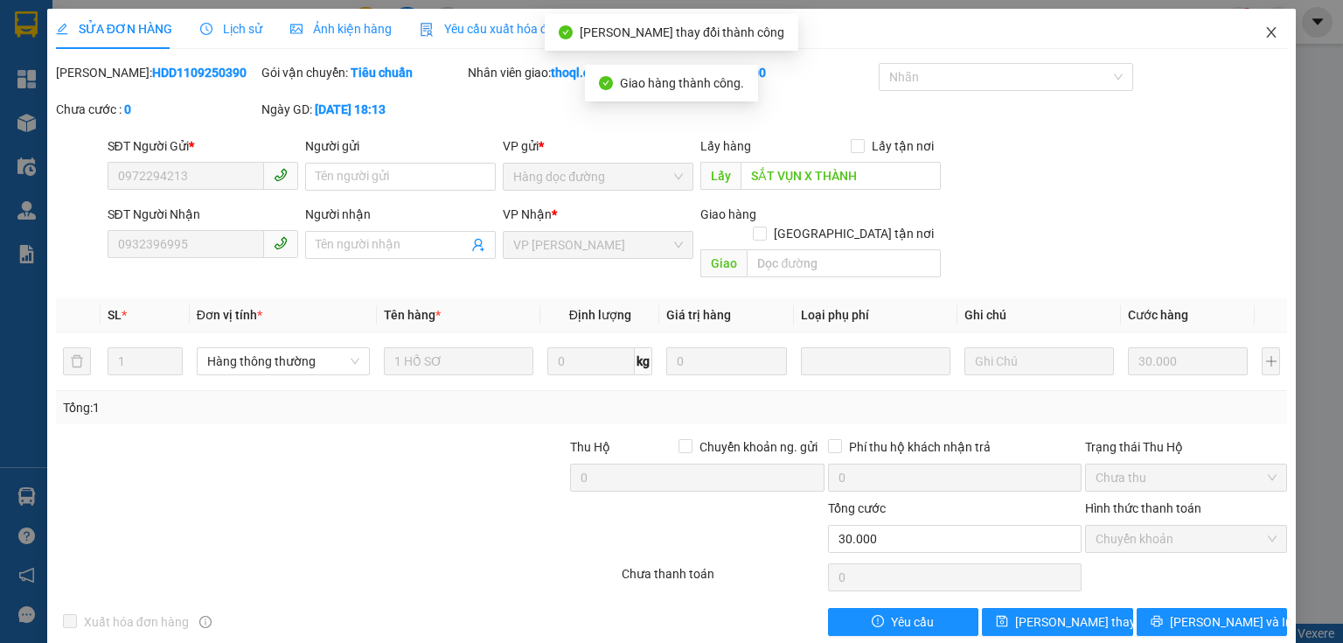
click at [1265, 31] on icon "close" at bounding box center [1272, 32] width 14 height 14
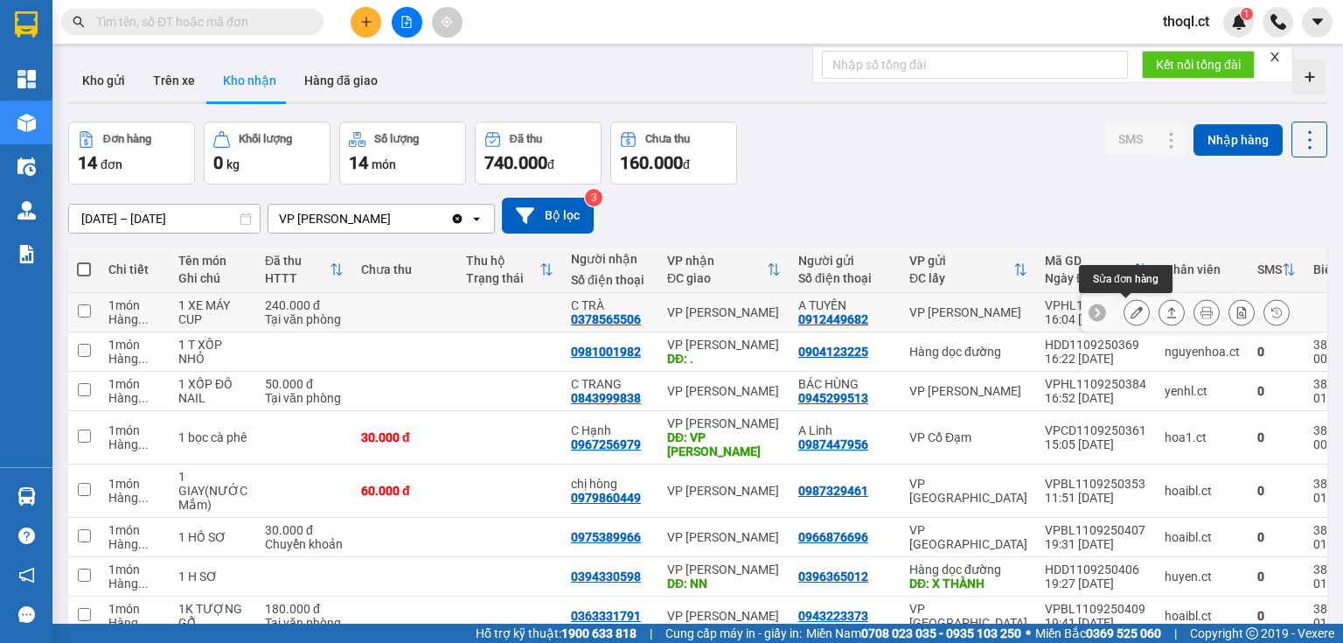
click at [1133, 307] on button at bounding box center [1137, 312] width 24 height 31
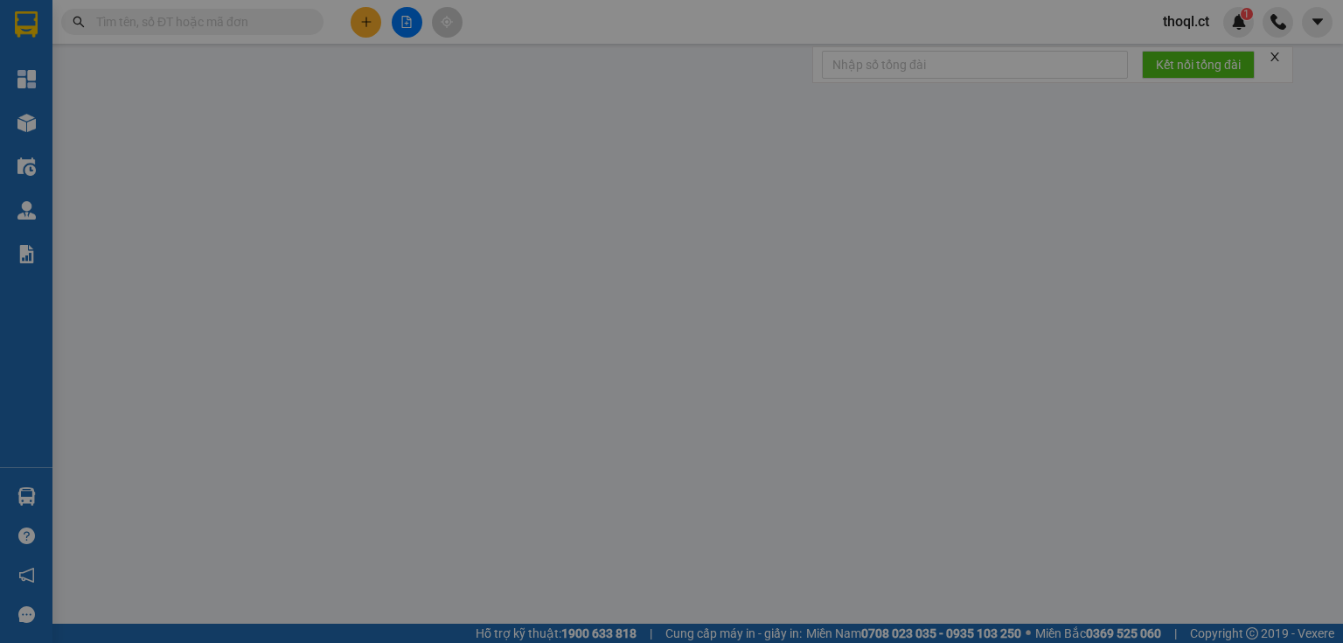
type input "0912449682"
type input "A TUYẾN"
type input "0378565506"
type input "C TRÀ"
type input "240.000"
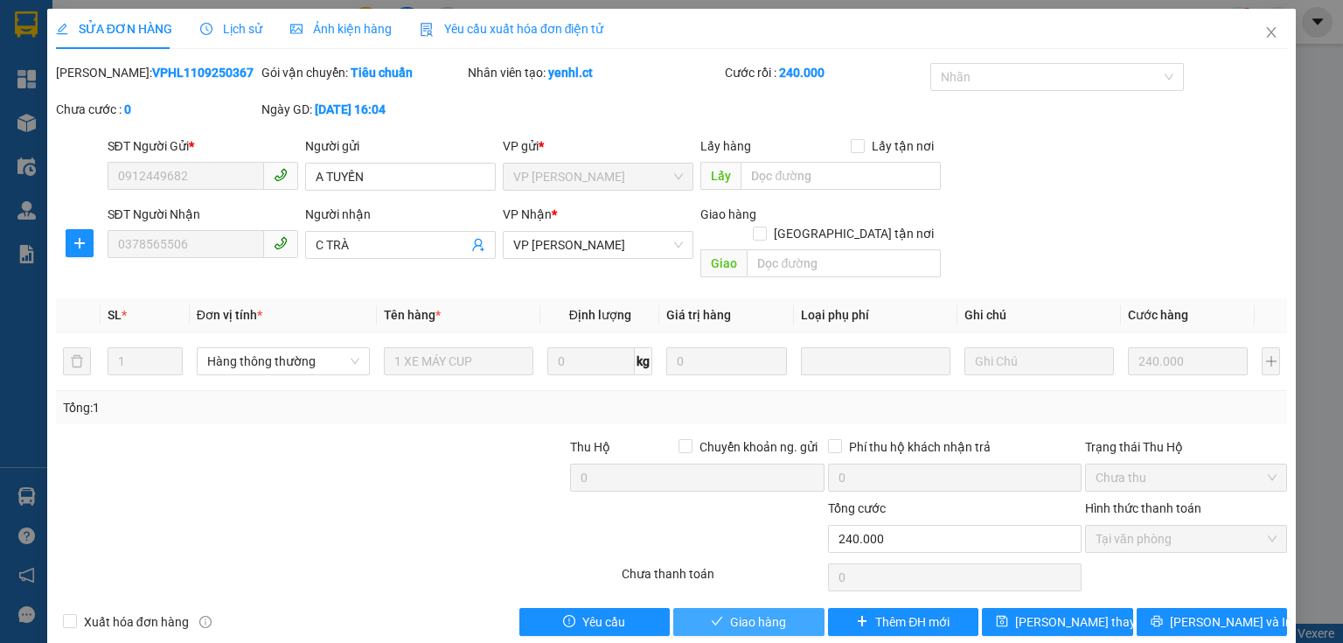
click at [771, 612] on span "Giao hàng" at bounding box center [758, 621] width 56 height 19
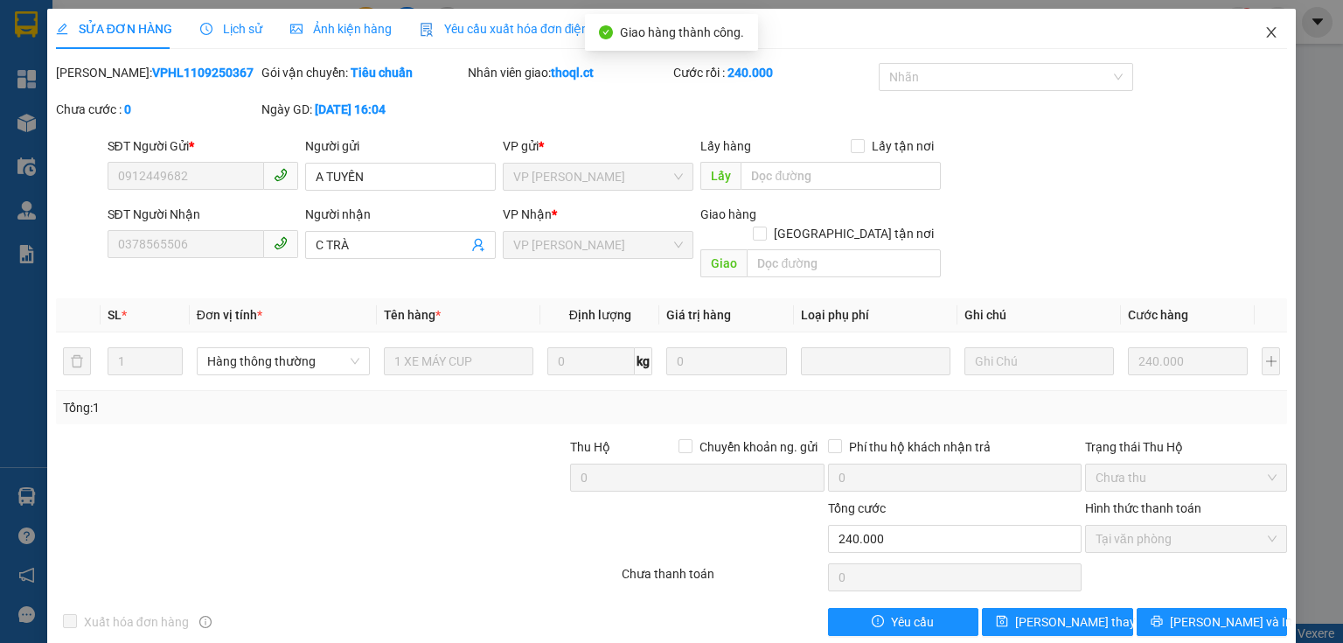
click at [1267, 31] on icon "close" at bounding box center [1272, 32] width 10 height 10
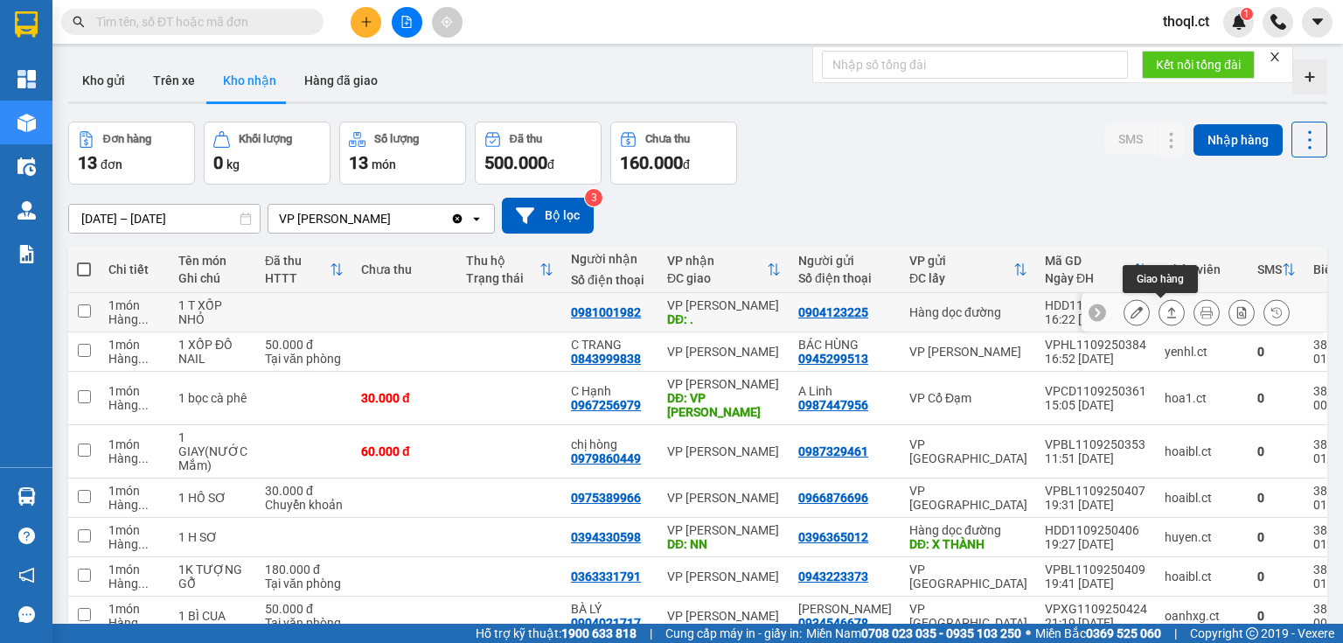
click at [1131, 313] on icon at bounding box center [1137, 312] width 12 height 12
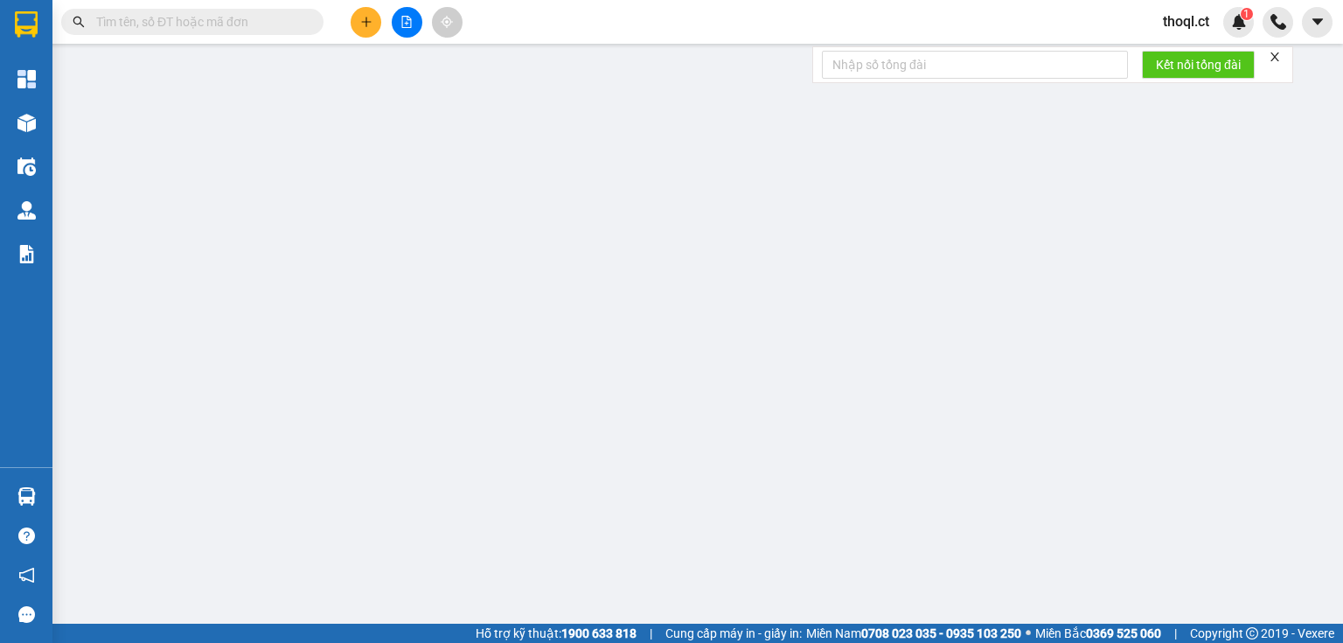
type input "0904123225"
type input "0981001982"
type input "."
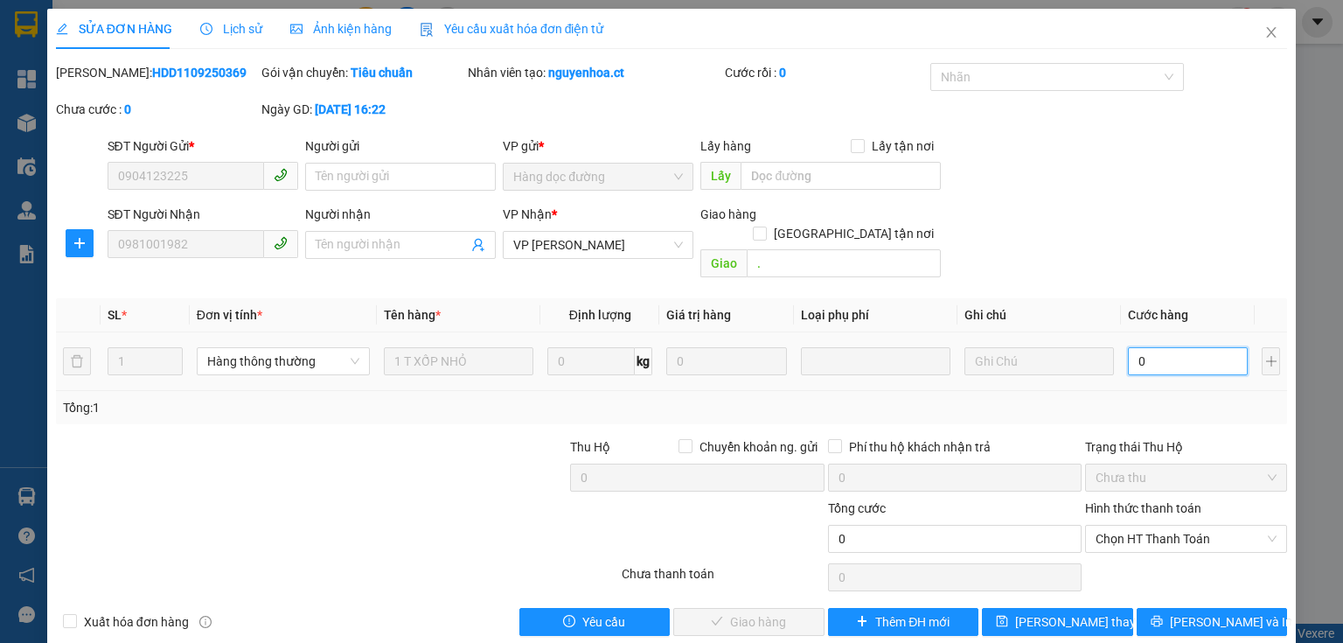
click at [1134, 347] on input "0" at bounding box center [1188, 361] width 120 height 28
type input "5"
type input "50"
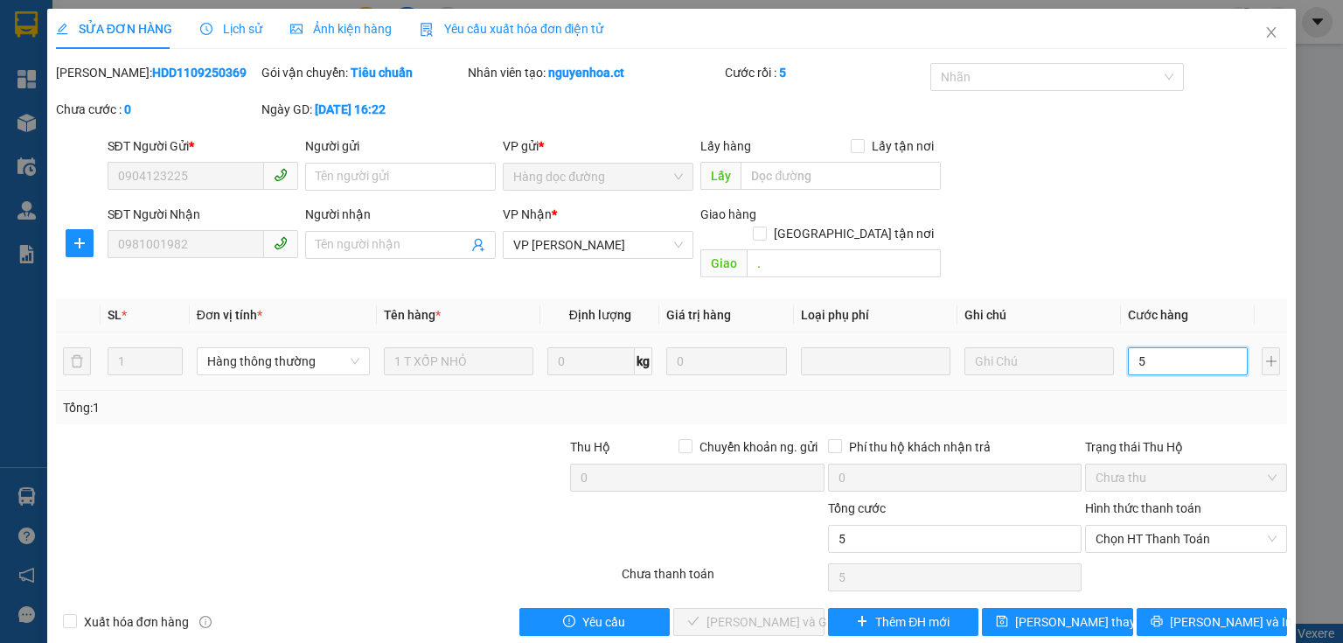
type input "50"
click at [1166, 526] on span "Chọn HT Thanh Toán" at bounding box center [1186, 539] width 181 height 26
type input "50"
type input "50.000"
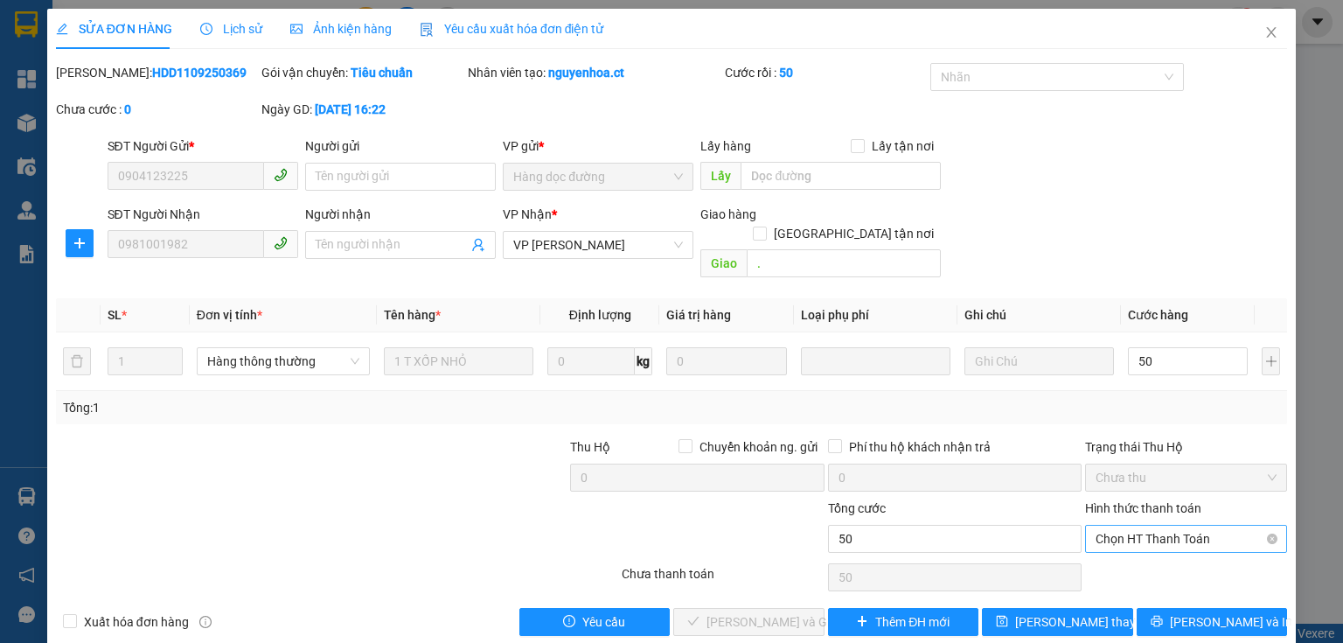
type input "50.000"
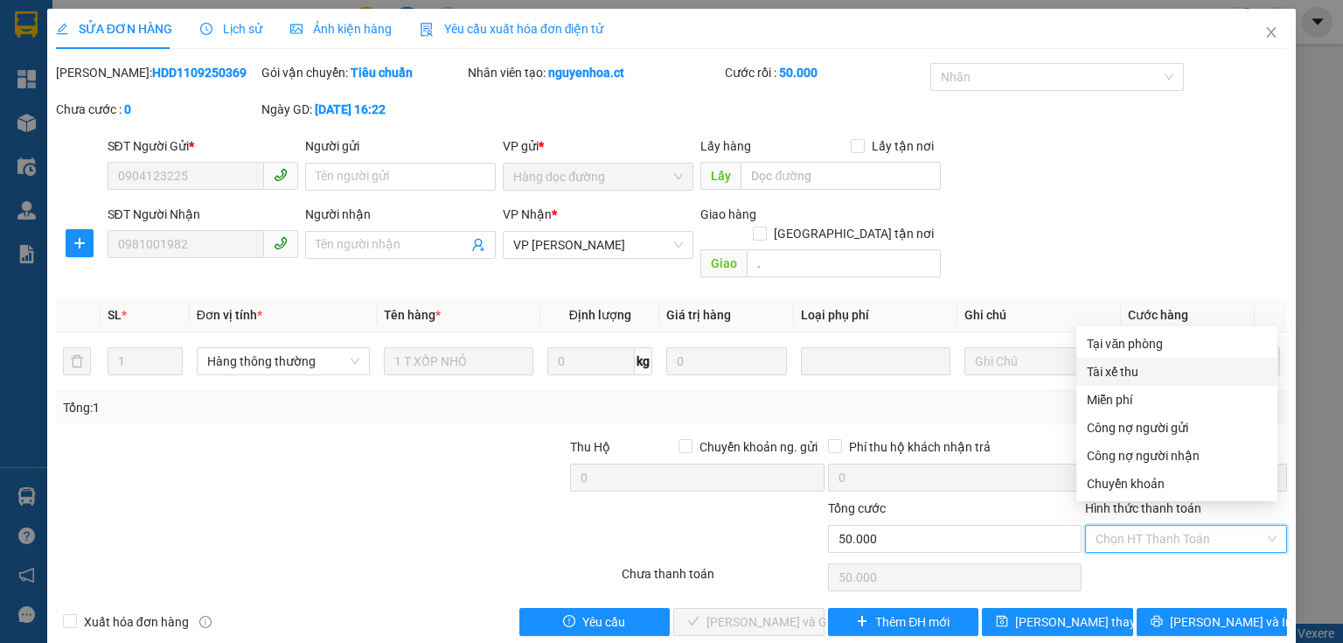
click at [1120, 376] on div "Tài xế thu" at bounding box center [1177, 371] width 180 height 19
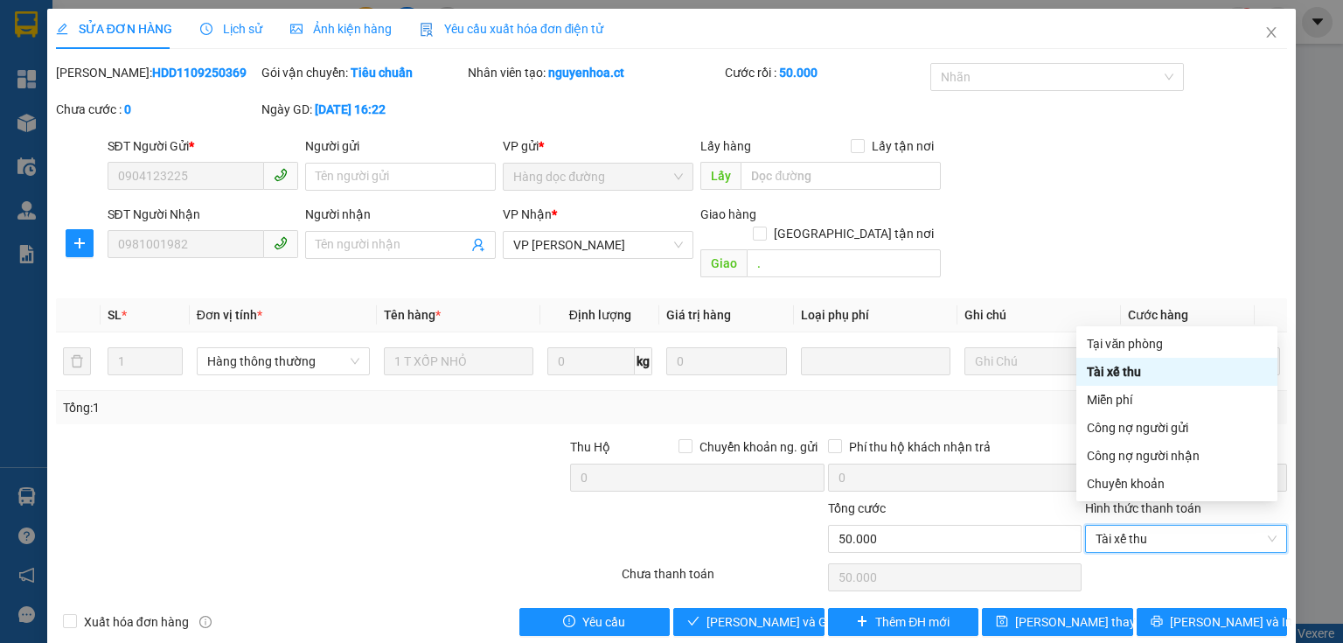
type input "0"
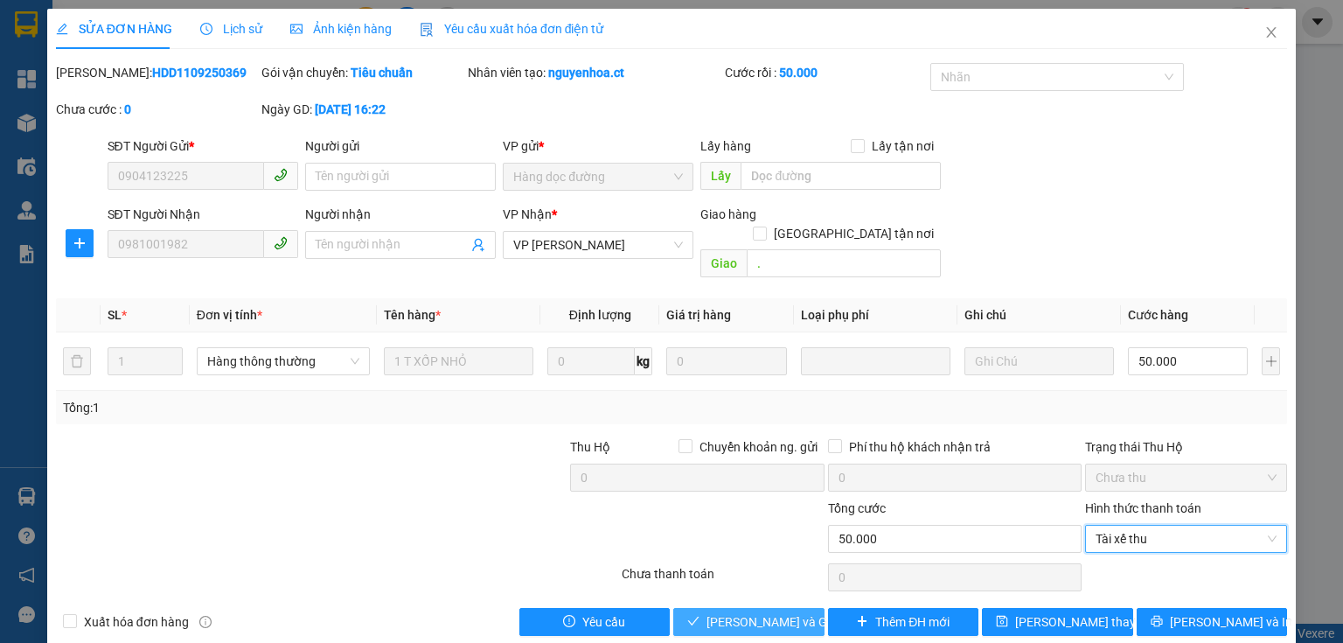
click at [763, 612] on span "[PERSON_NAME] và Giao hàng" at bounding box center [791, 621] width 168 height 19
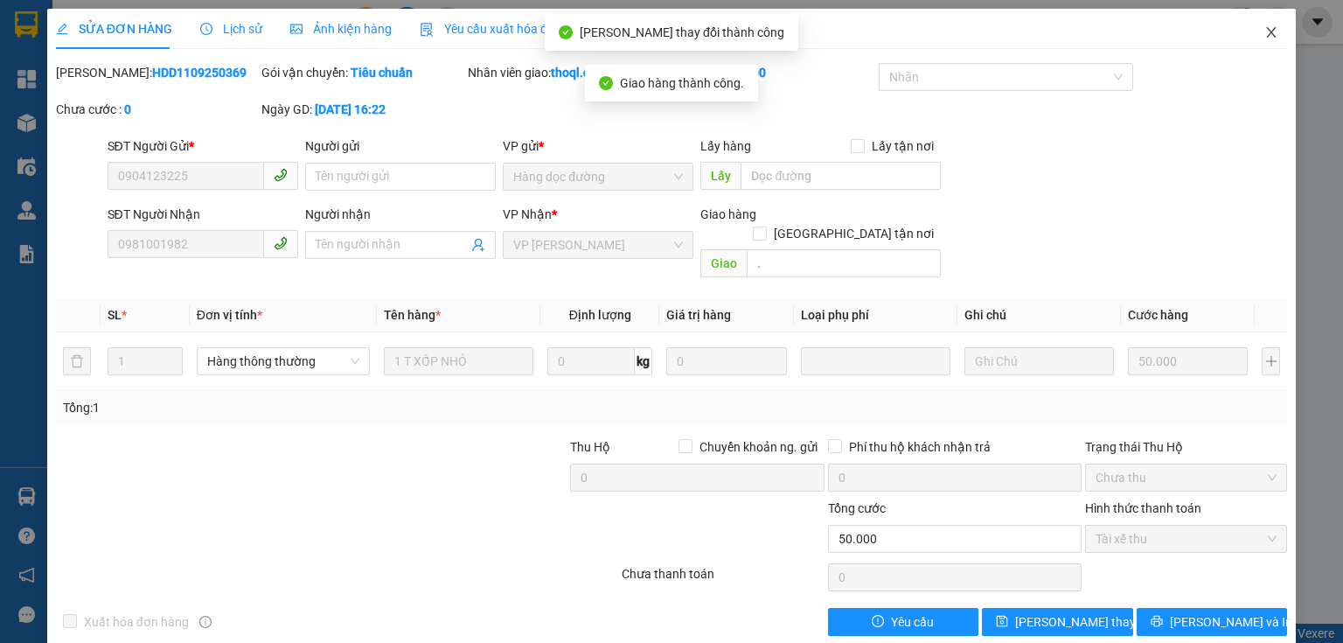
click at [1265, 32] on icon "close" at bounding box center [1272, 32] width 14 height 14
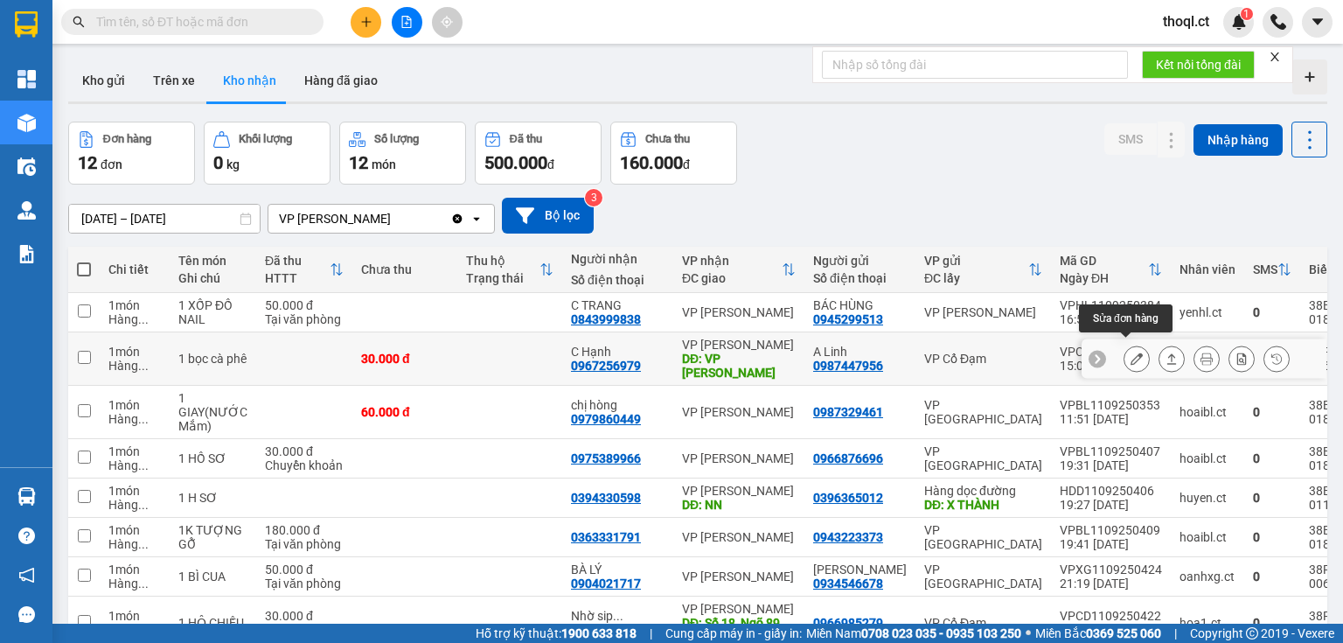
click at [1131, 352] on icon at bounding box center [1137, 358] width 12 height 12
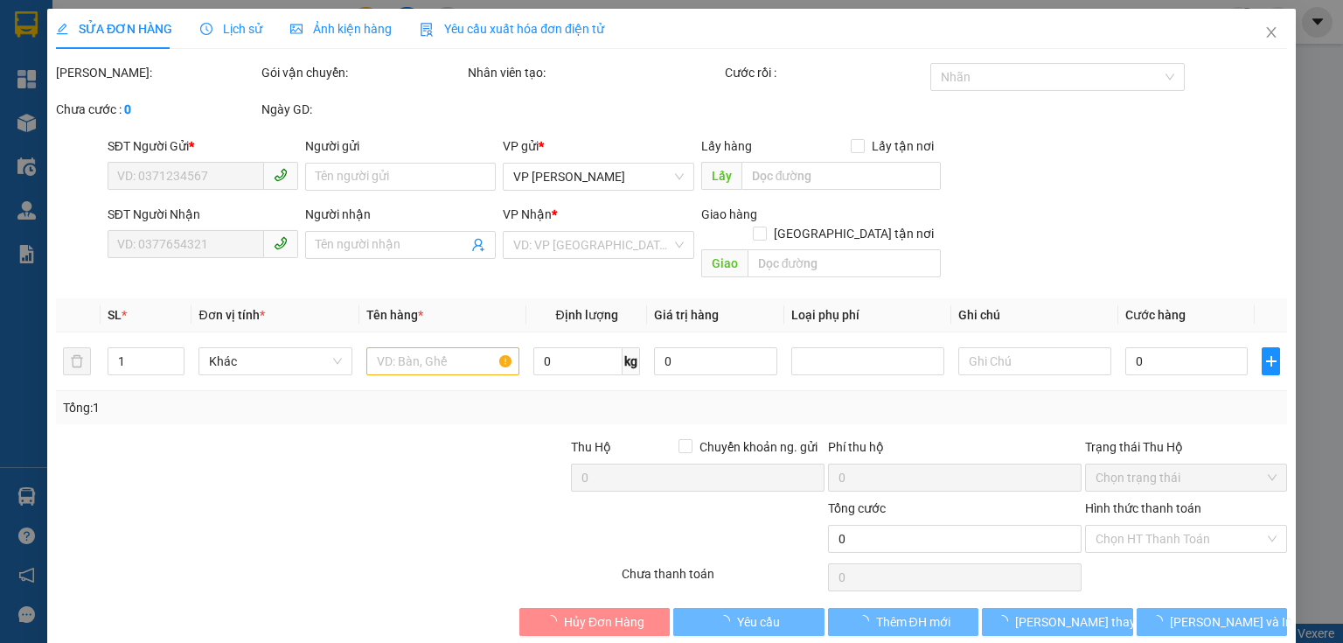
type input "0987447956"
type input "A Linh"
type input "0967256979"
type input "C Hạnh"
type input "VP [PERSON_NAME]"
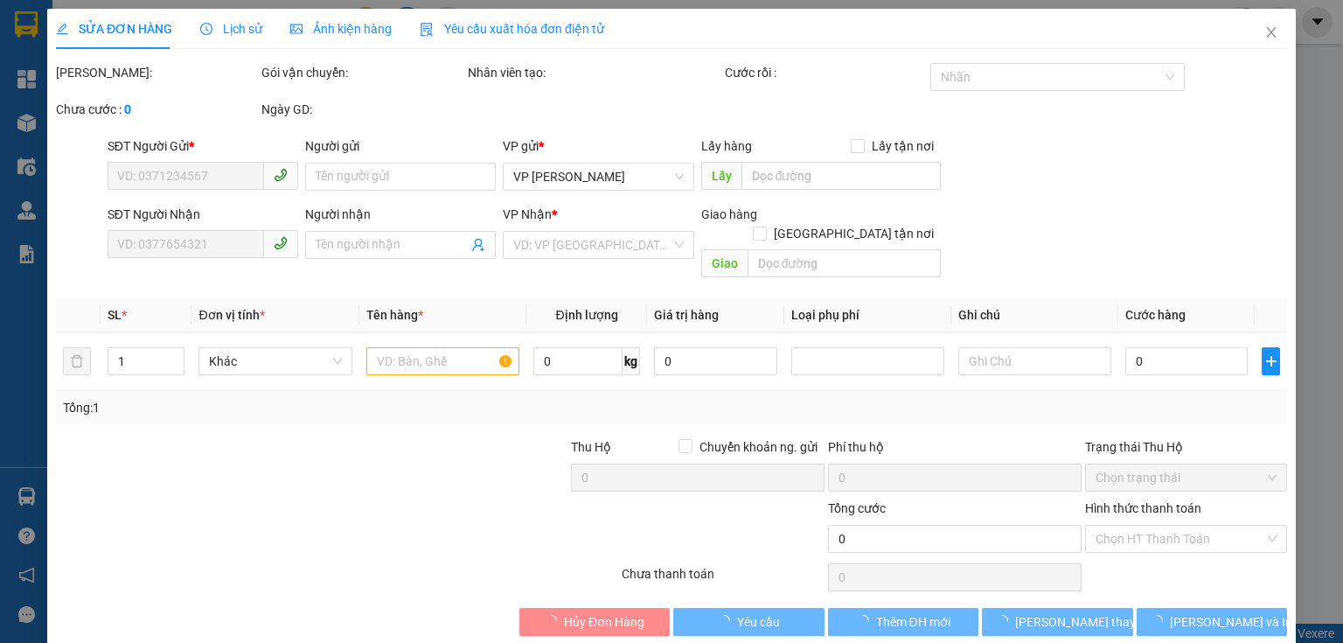
type input "30.000"
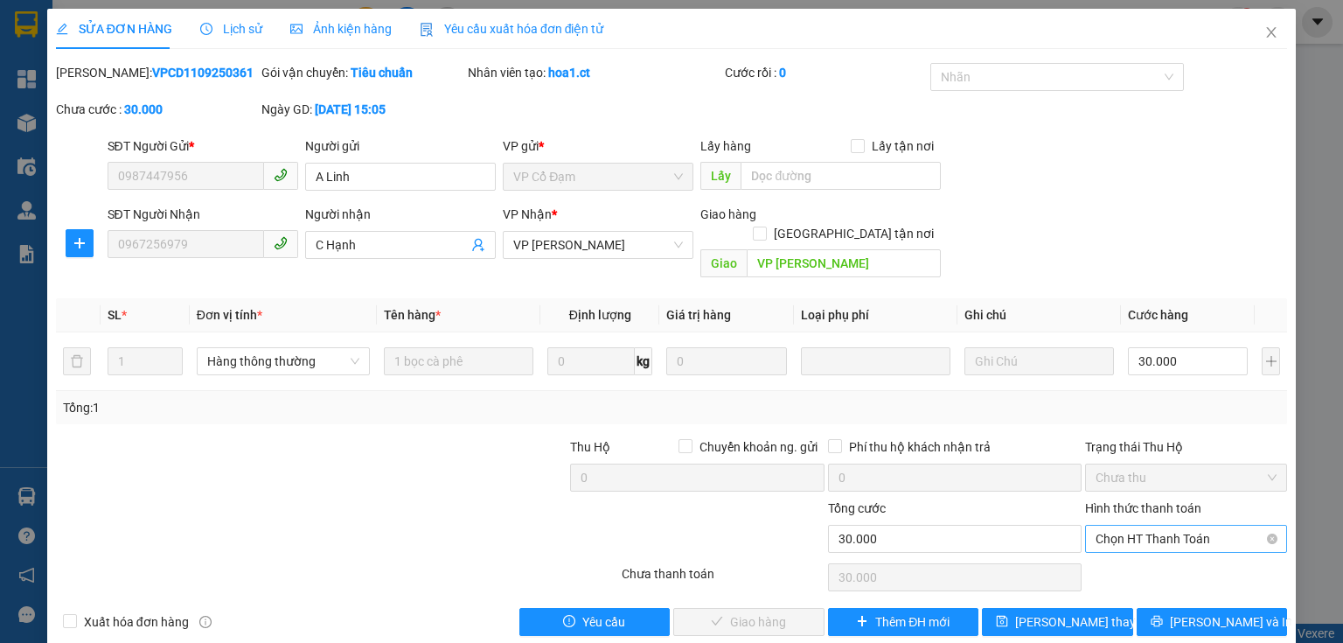
click at [1161, 527] on span "Chọn HT Thanh Toán" at bounding box center [1186, 539] width 181 height 26
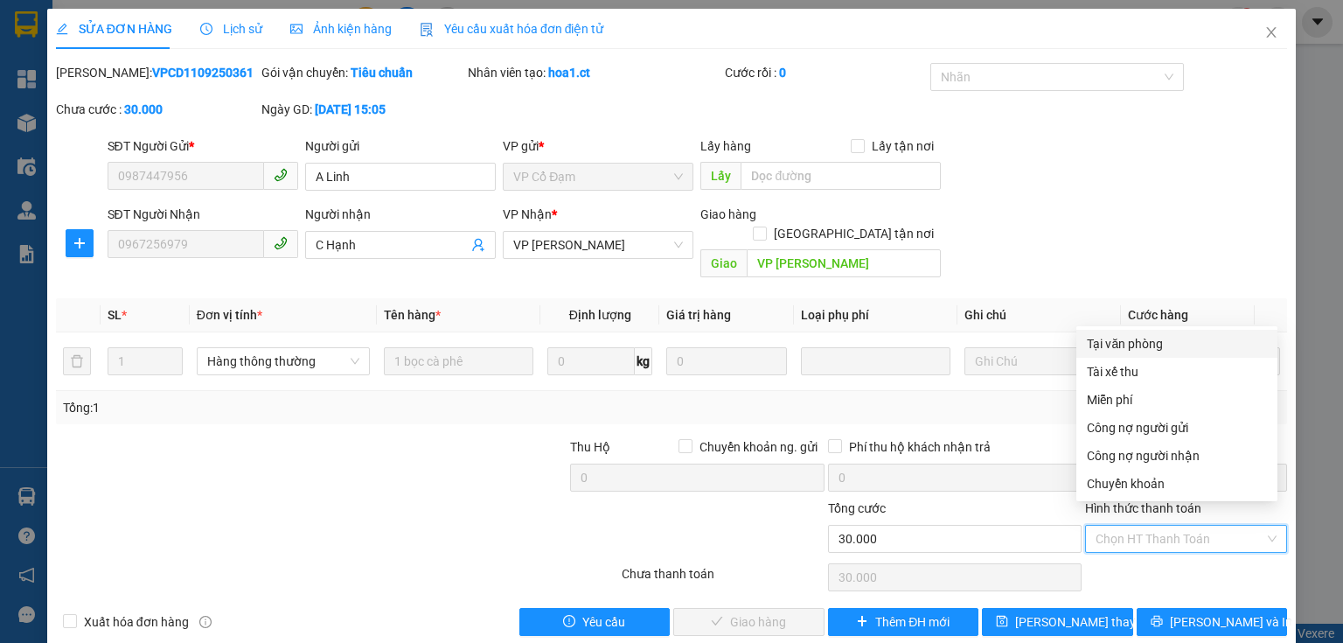
click at [1124, 354] on div "Tại văn phòng" at bounding box center [1177, 344] width 201 height 28
type input "0"
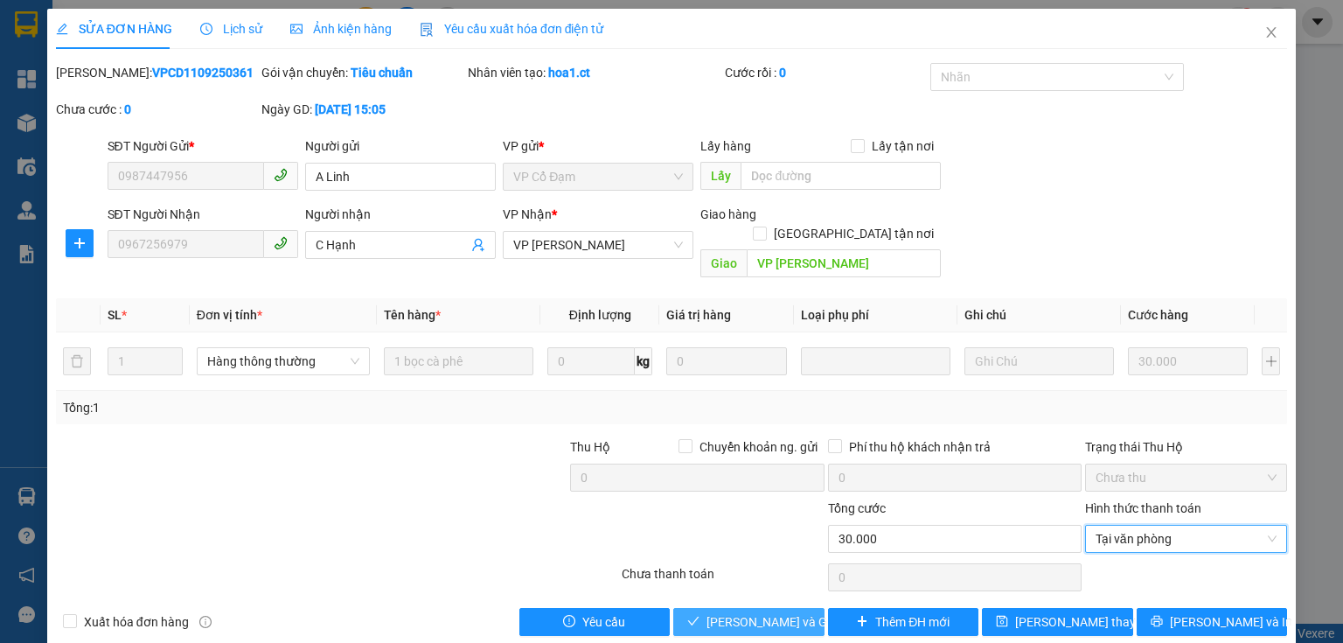
click at [756, 612] on button "[PERSON_NAME] và Giao hàng" at bounding box center [748, 622] width 151 height 28
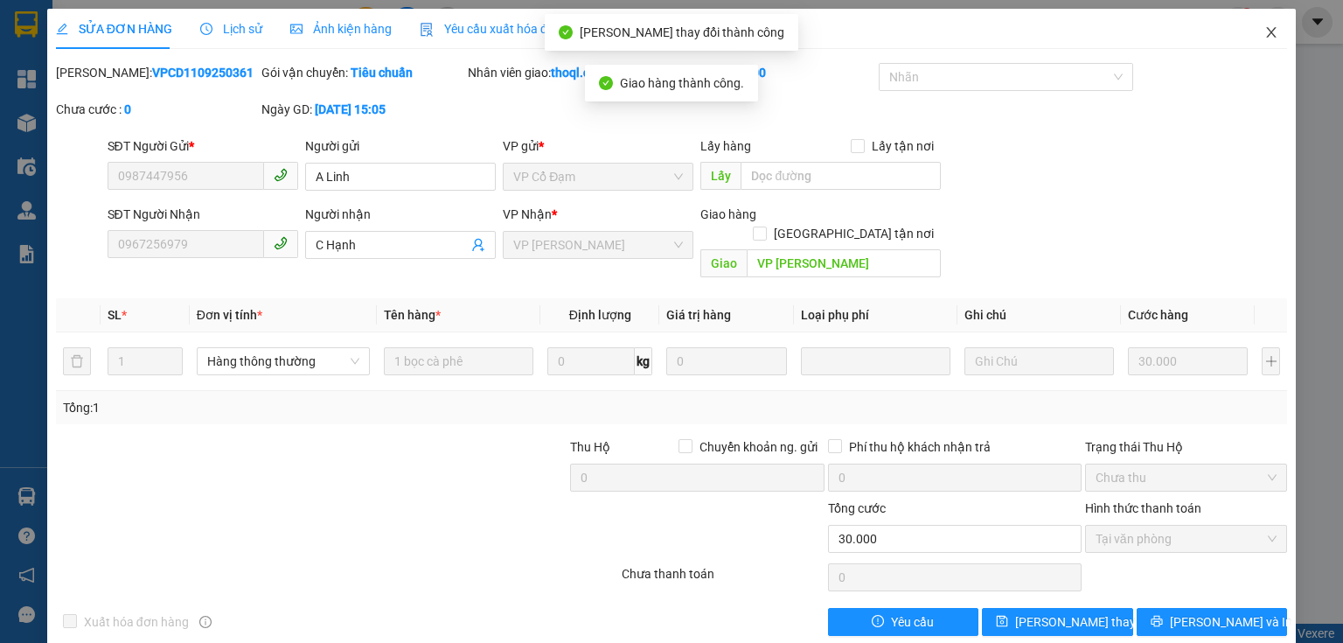
click at [1265, 31] on icon "close" at bounding box center [1272, 32] width 14 height 14
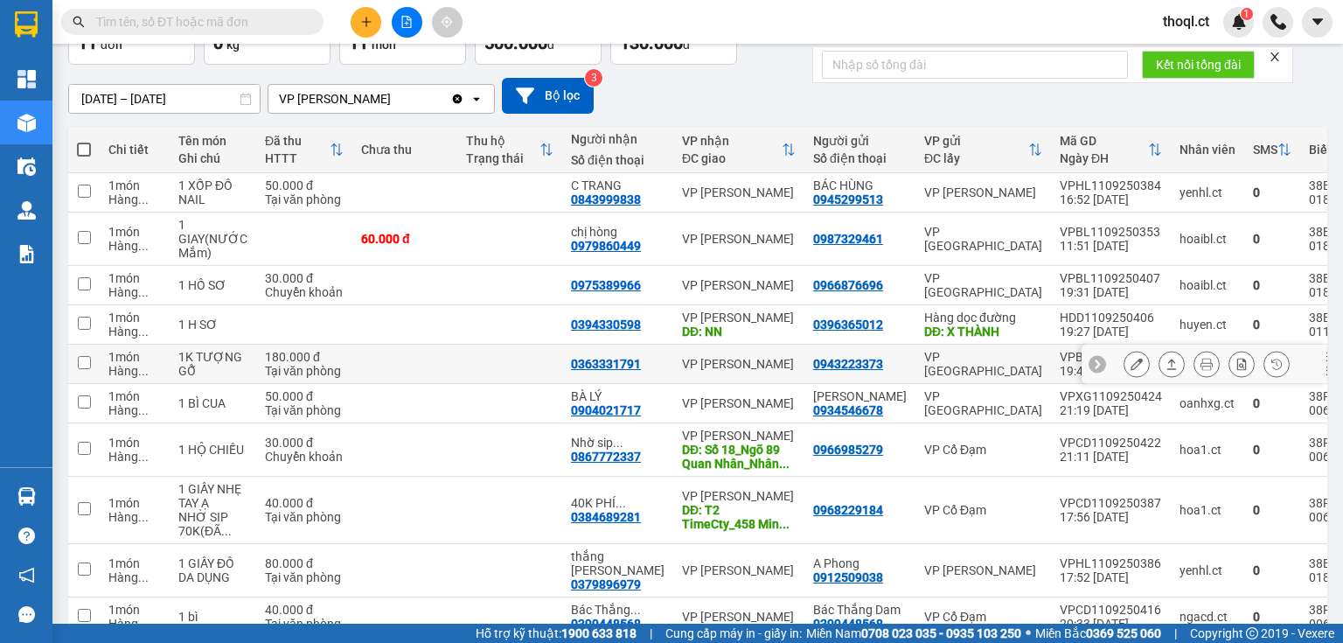
scroll to position [140, 0]
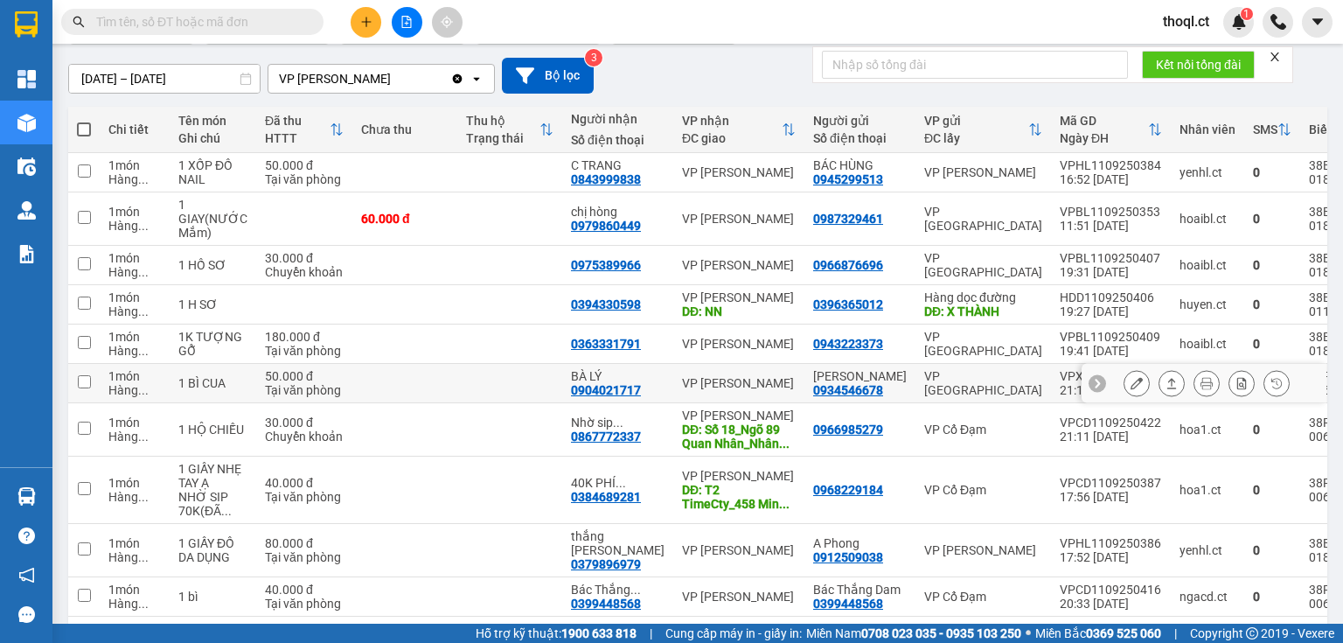
click at [1131, 380] on icon at bounding box center [1137, 383] width 12 height 12
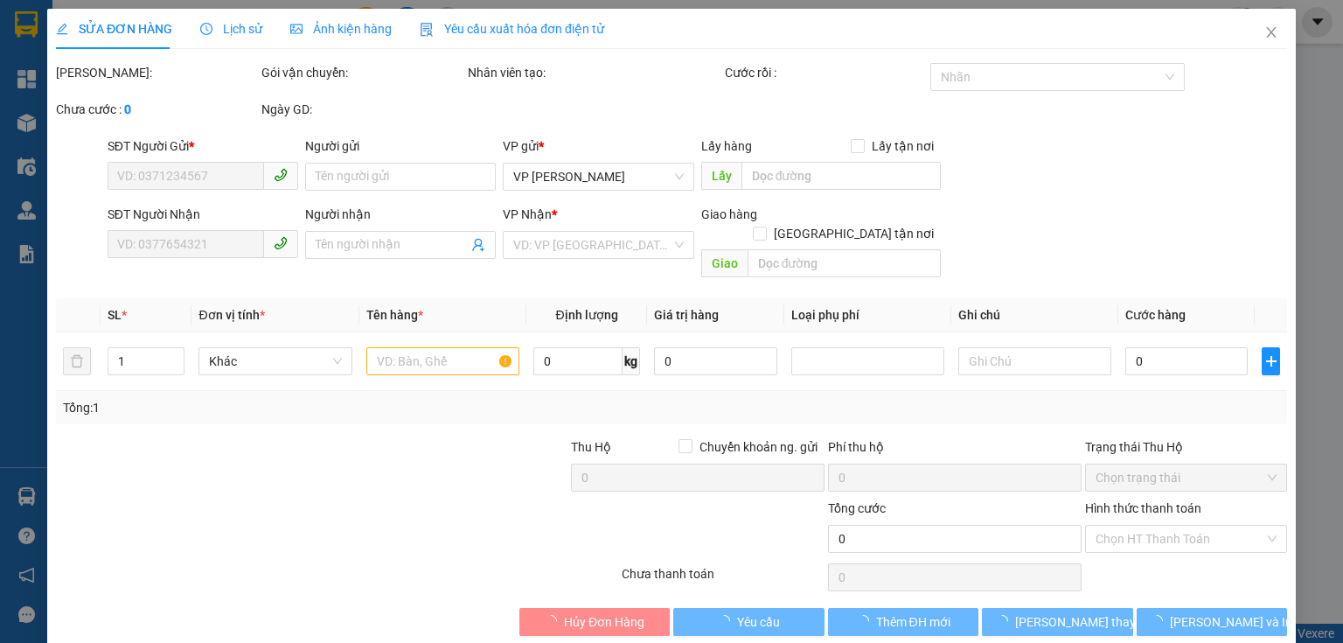
type input "0934546678"
type input "[PERSON_NAME]"
type input "0904021717"
type input "BÀ LÝ"
type input "50.000"
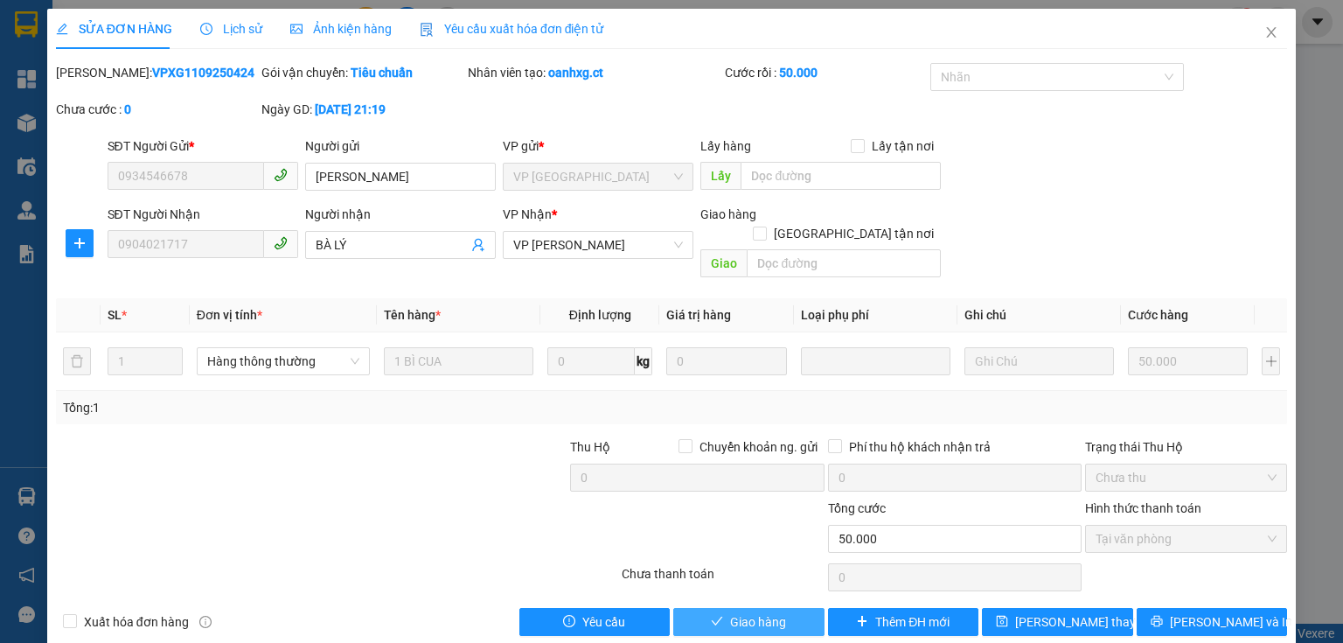
click at [743, 612] on span "Giao hàng" at bounding box center [758, 621] width 56 height 19
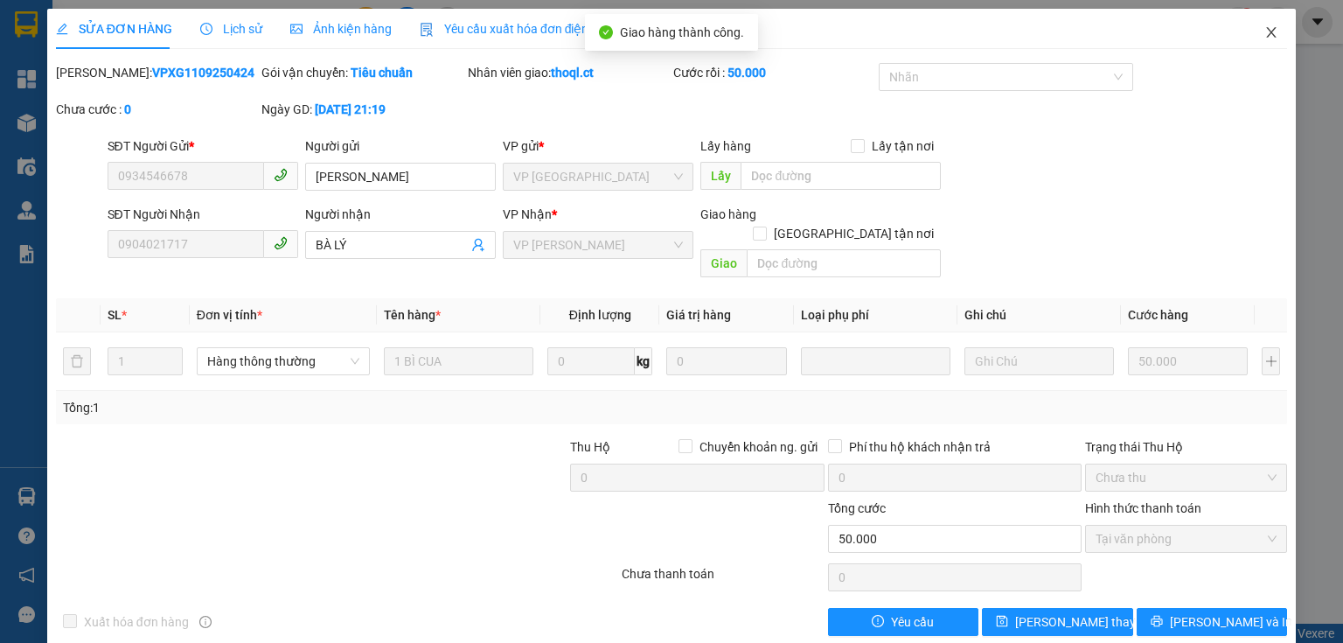
click at [1266, 37] on icon "close" at bounding box center [1272, 32] width 14 height 14
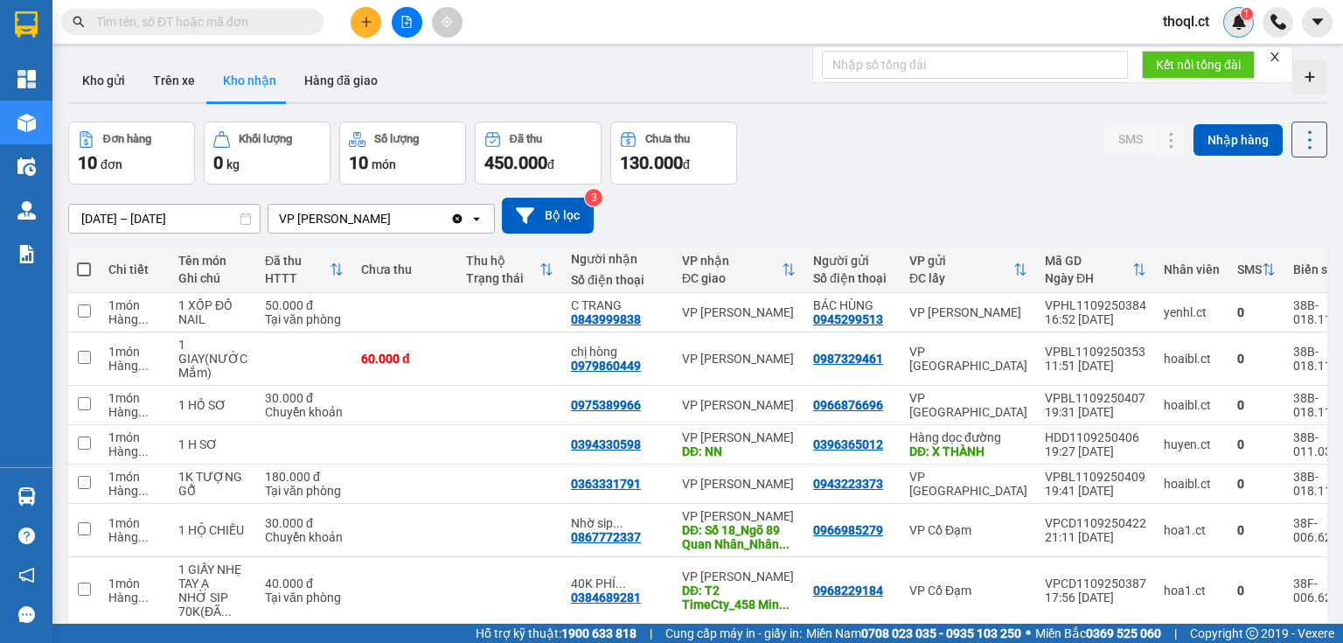
click at [1240, 24] on img at bounding box center [1239, 22] width 16 height 16
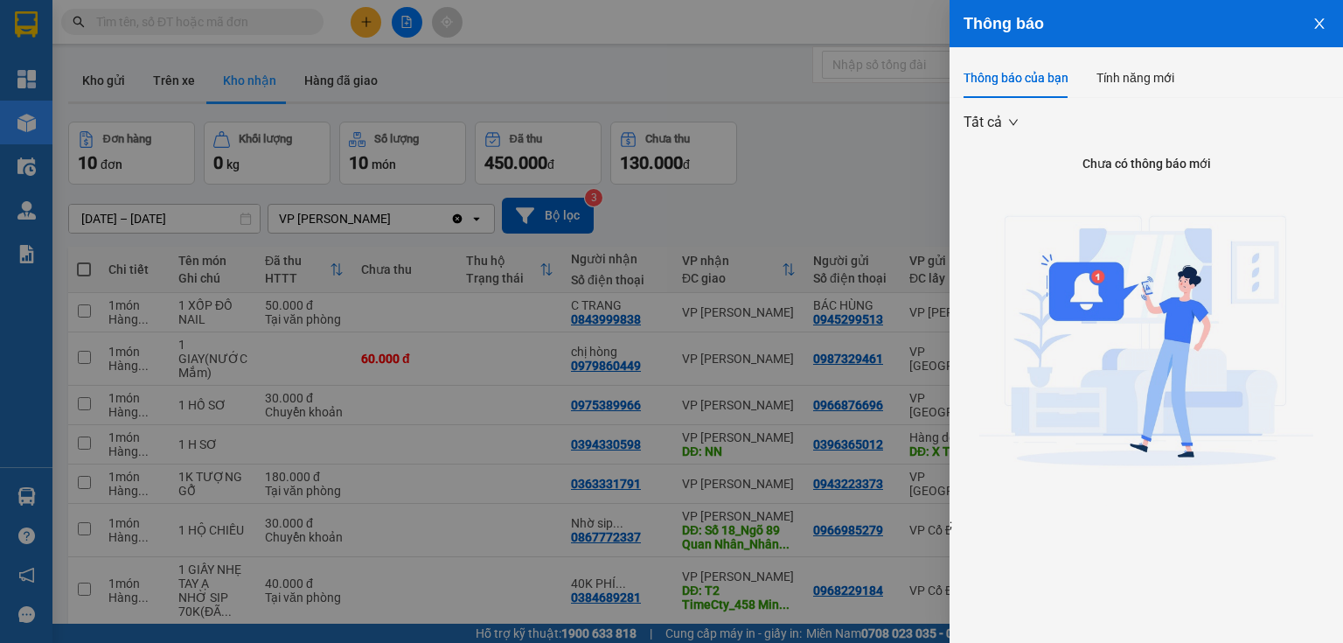
click at [433, 430] on div at bounding box center [671, 321] width 1343 height 643
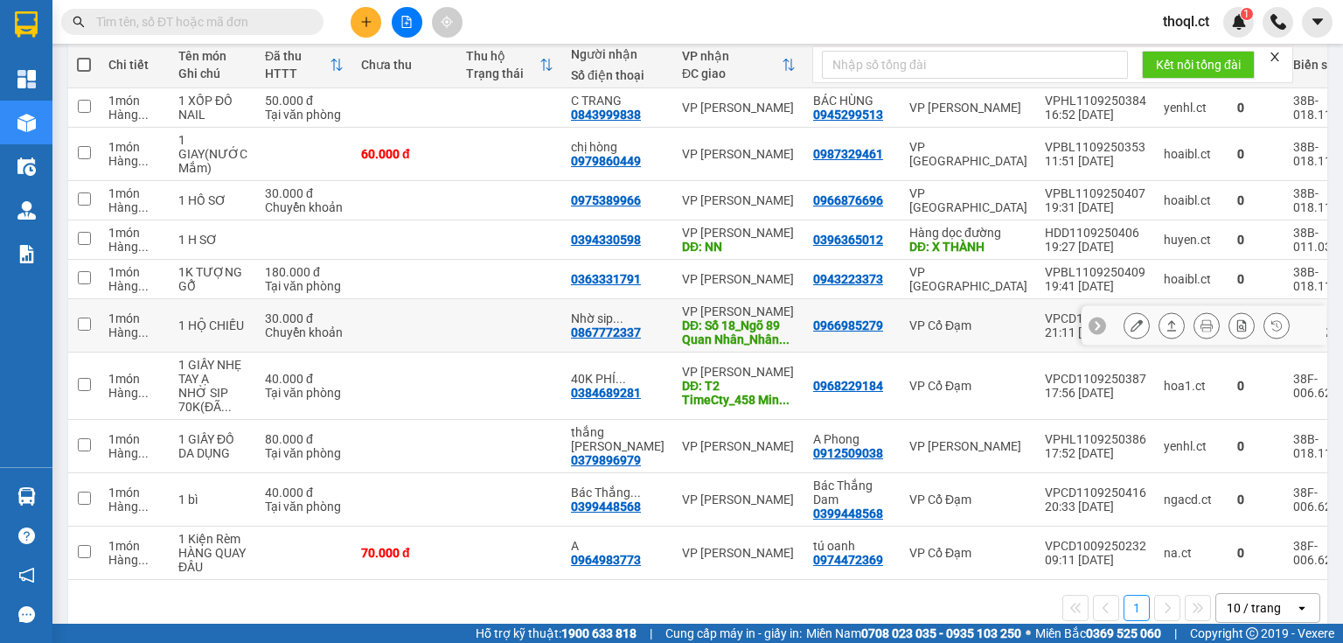
scroll to position [222, 0]
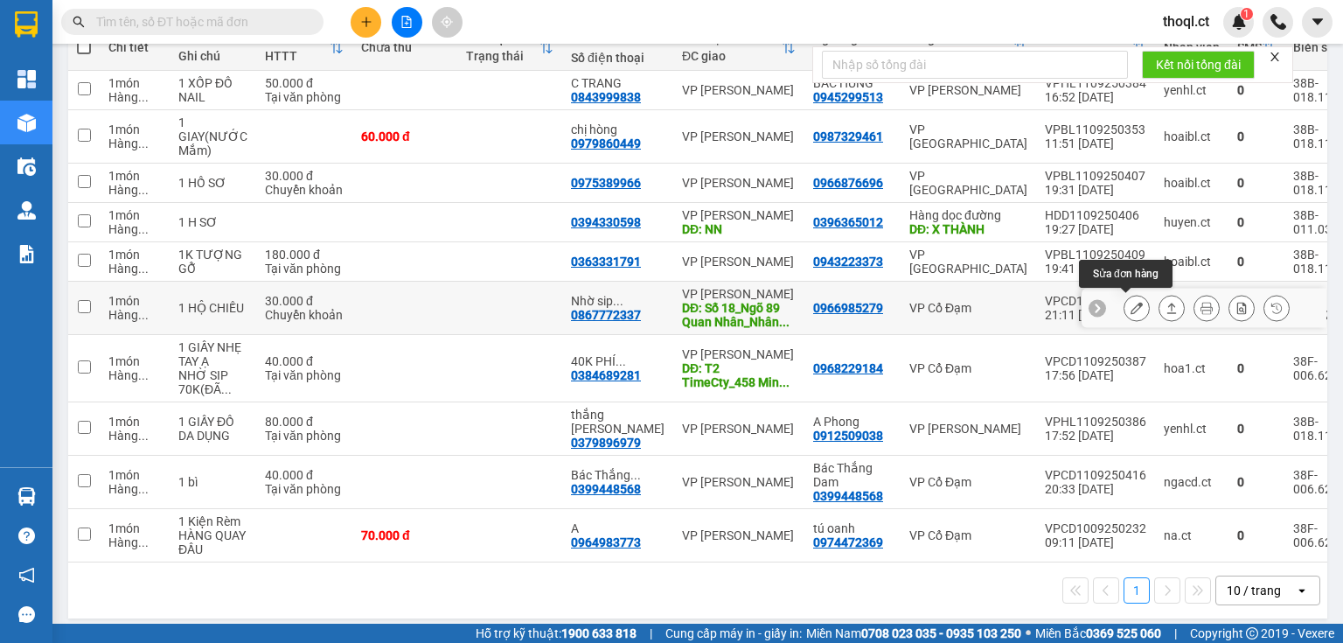
click at [1125, 308] on button at bounding box center [1137, 308] width 24 height 31
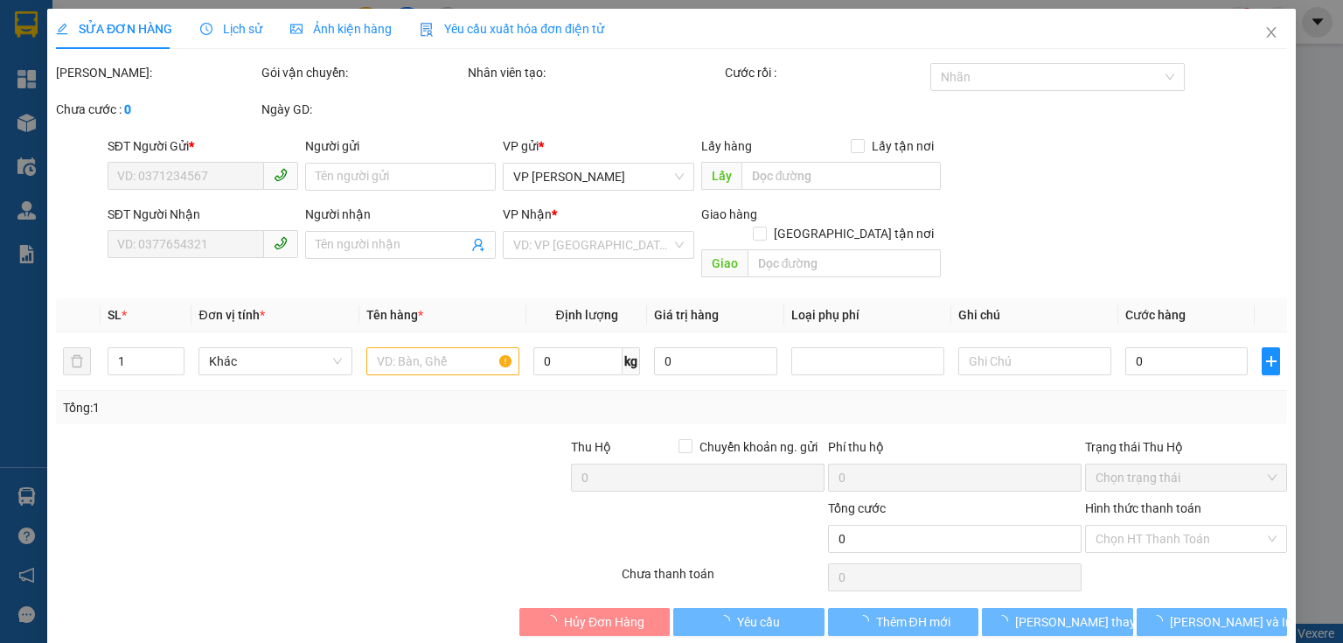
type input "0966985279"
type input "0867772337"
type input "Nhờ sip 60K(Đã CK)"
type input "Số 18_Ngõ 89 Quan Nhân_Nhân Chính_Thanh Xuân"
type input "30.000"
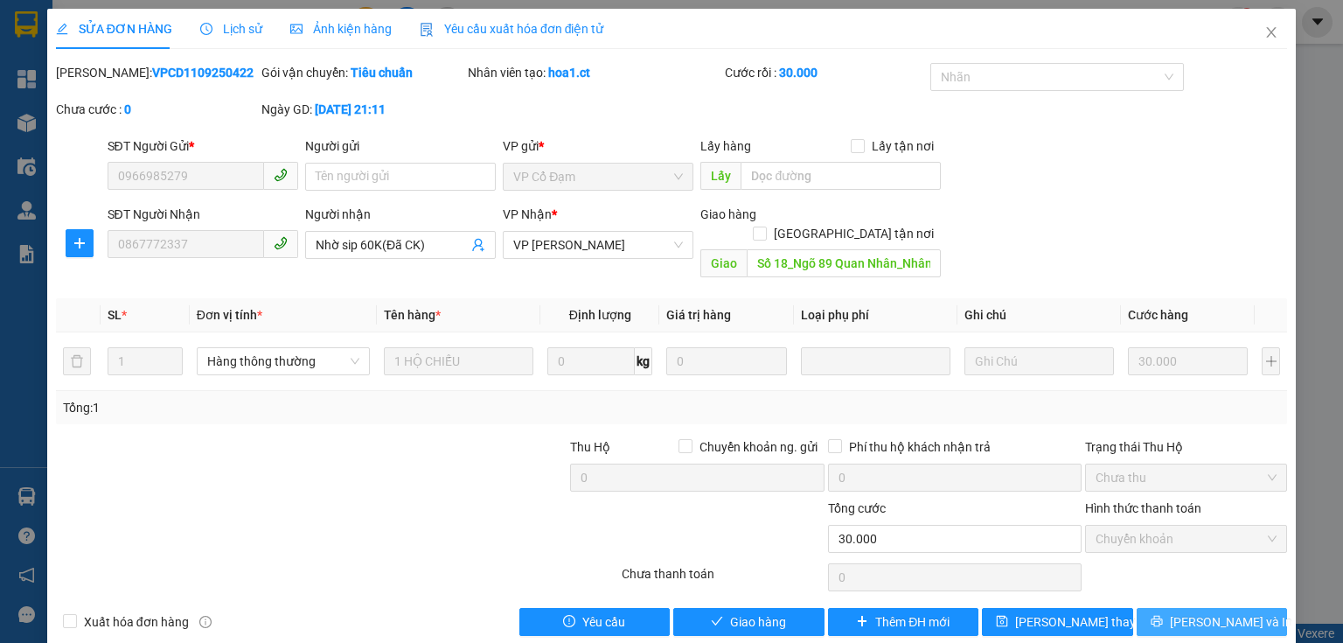
click at [1206, 612] on span "[PERSON_NAME] và In" at bounding box center [1231, 621] width 122 height 19
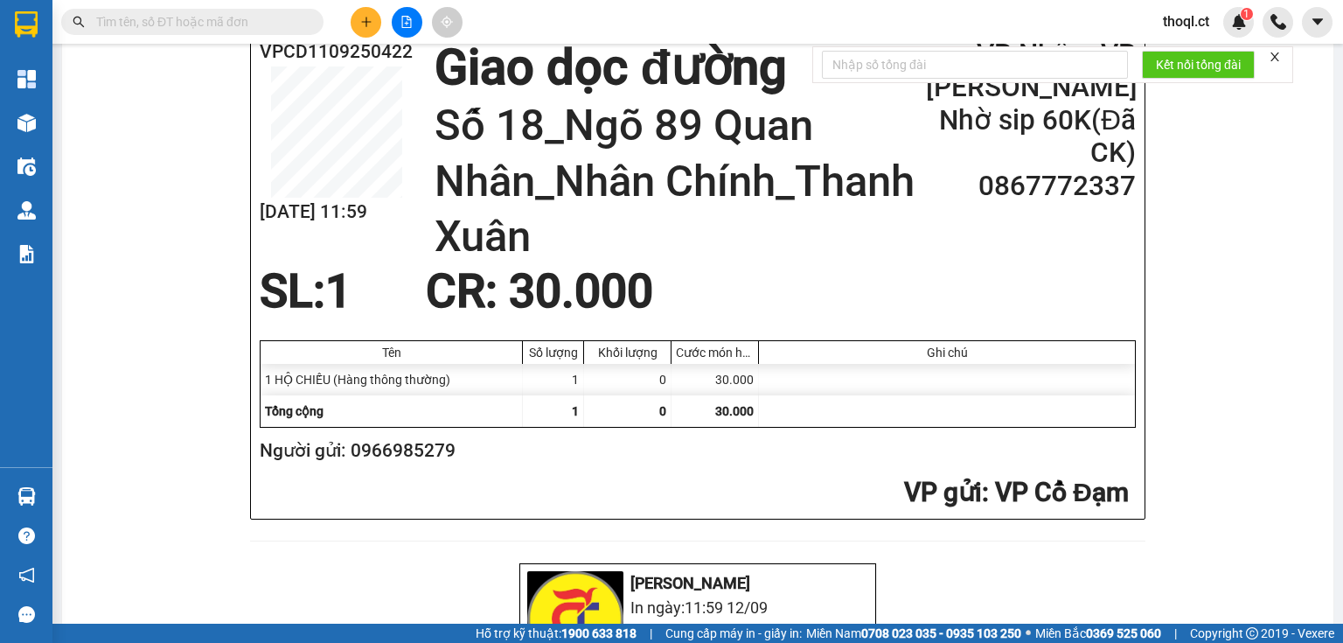
scroll to position [840, 0]
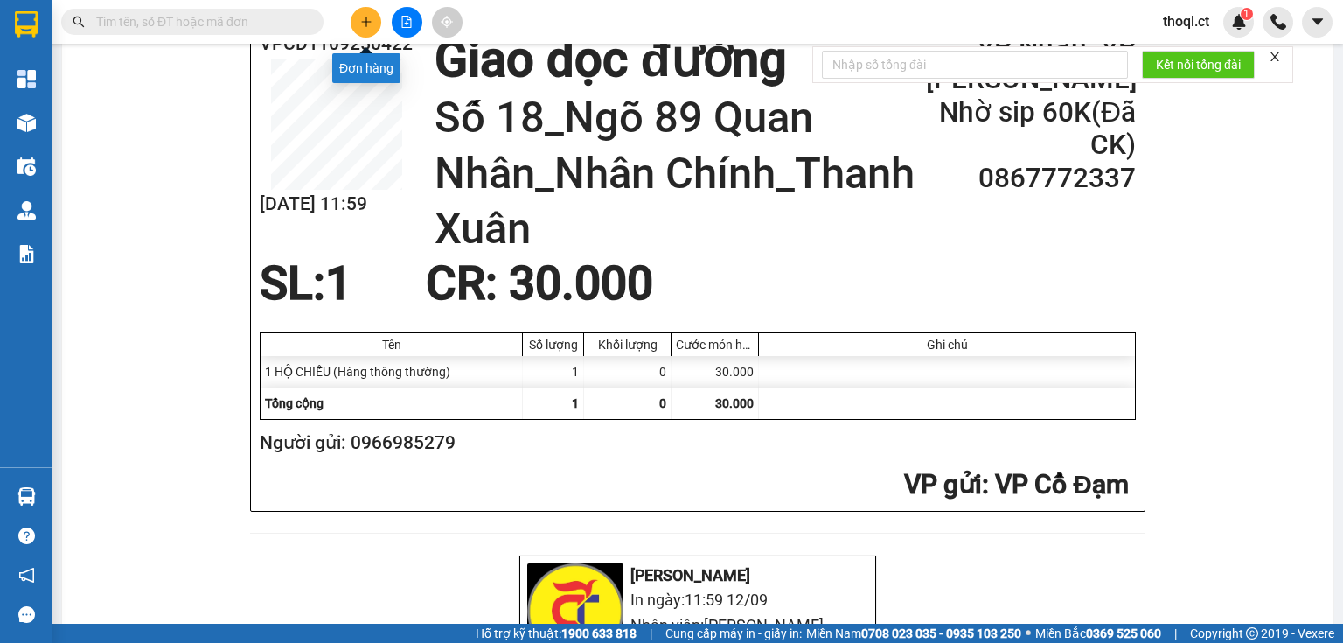
click at [365, 10] on button at bounding box center [366, 22] width 31 height 31
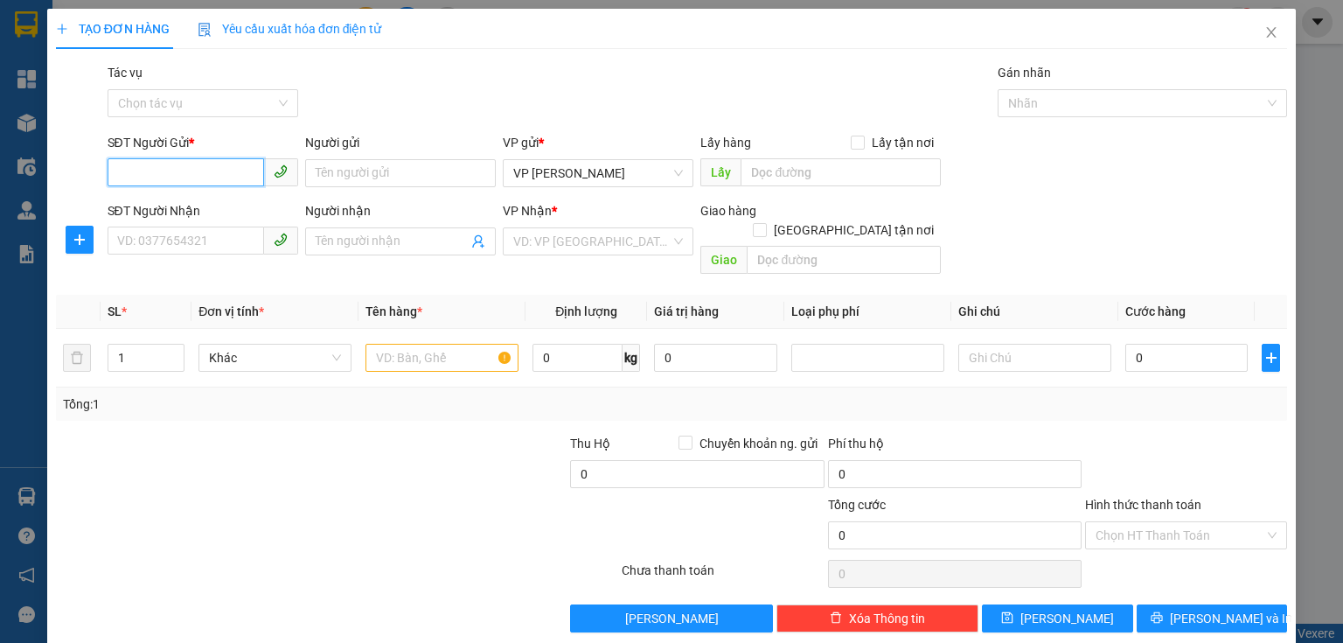
click at [181, 178] on input "SĐT Người Gửi *" at bounding box center [186, 172] width 157 height 28
type input "0393218868"
click at [155, 210] on div "0393218868 - hkg" at bounding box center [201, 208] width 168 height 19
type input "hkg"
type input "0975637360"
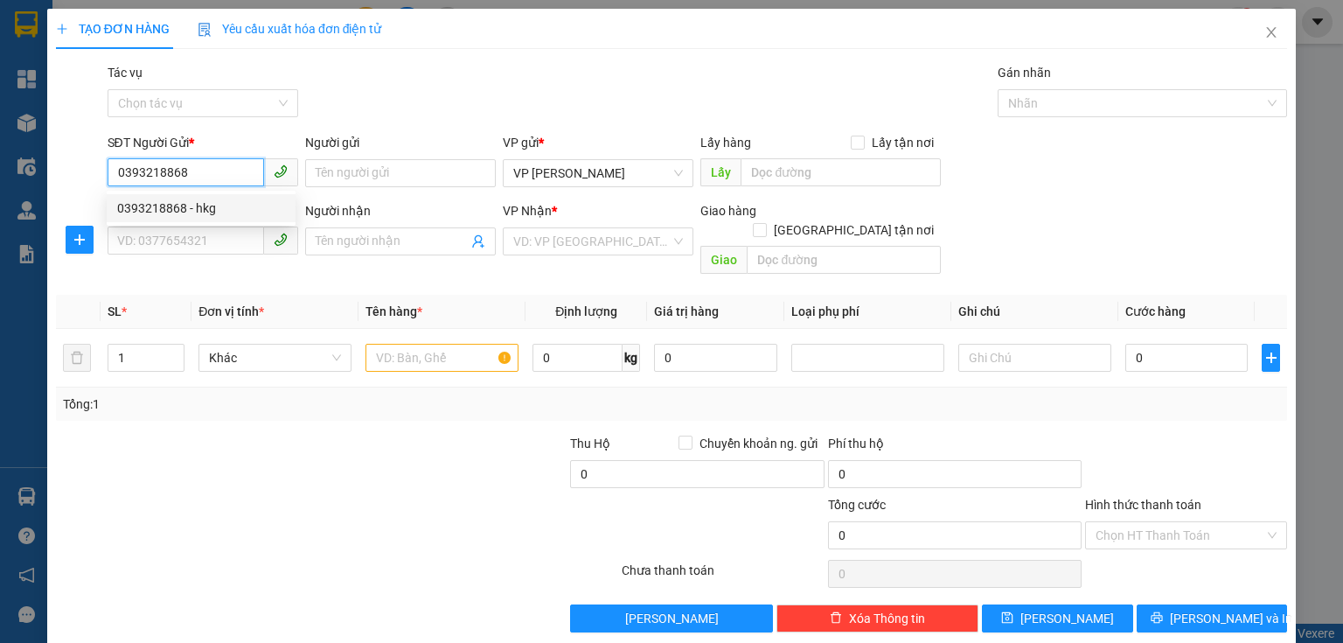
type input "chị nguyệt"
type input "thịnh lộc lộc hà"
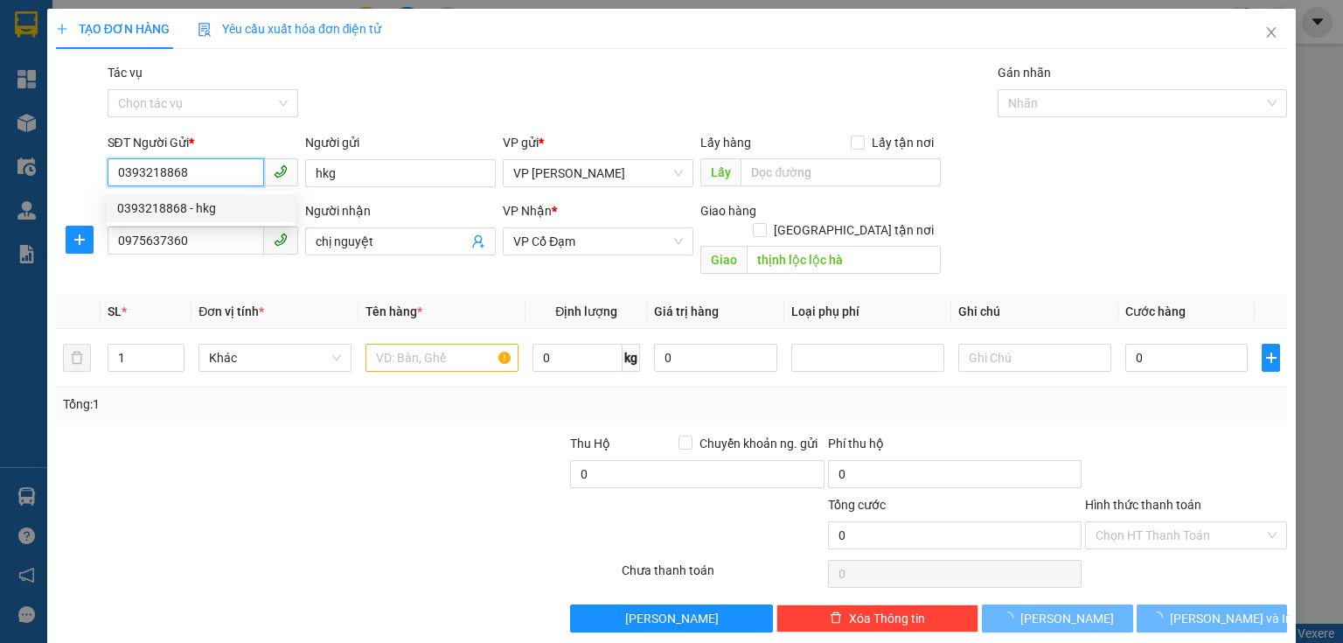
type input "240.000"
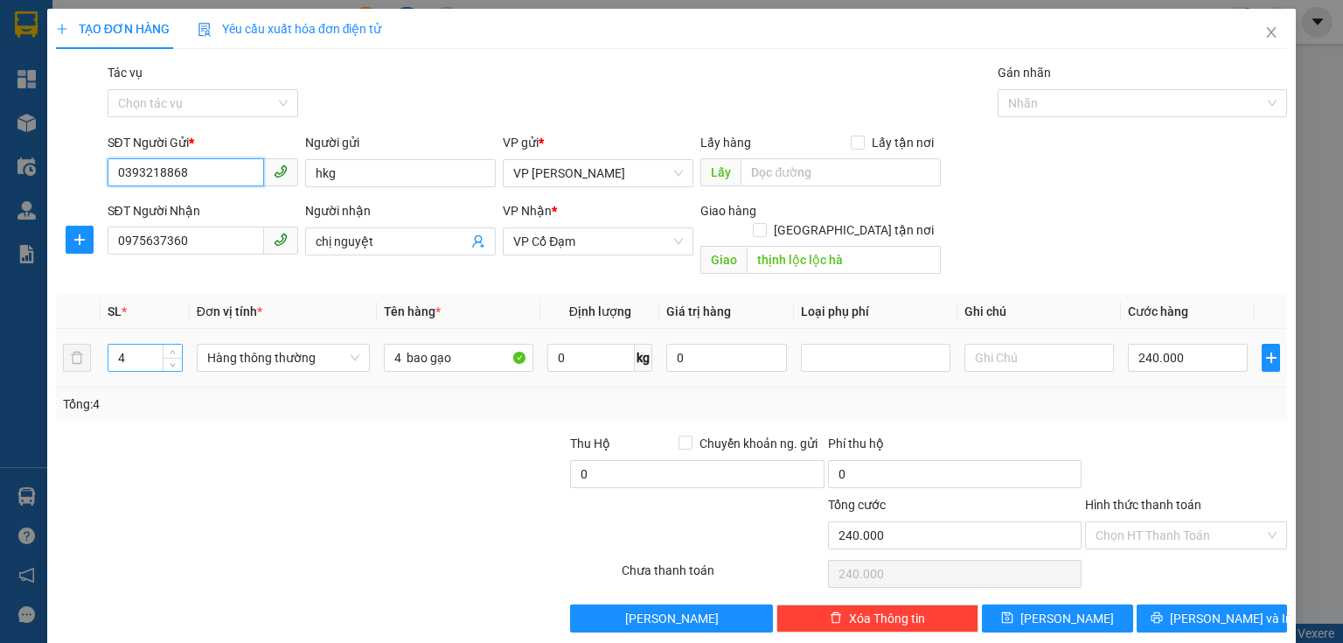
type input "0393218868"
click at [136, 345] on input "4" at bounding box center [144, 358] width 73 height 26
type input "3"
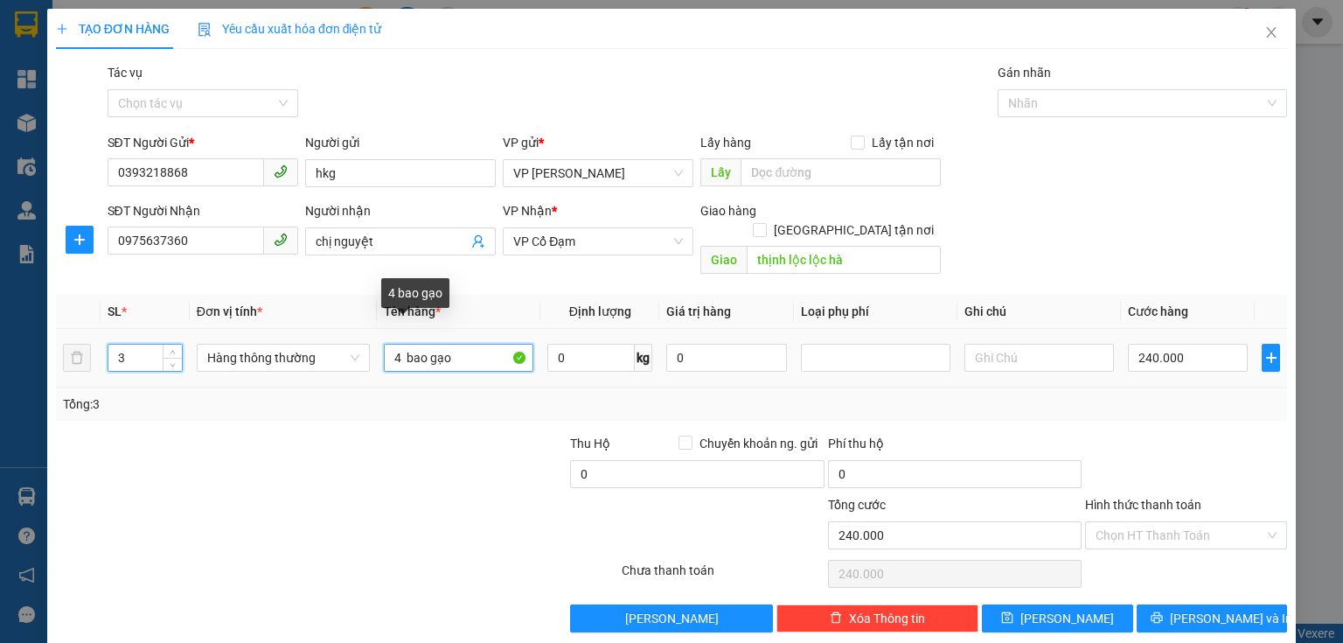
click at [401, 344] on input "4 bao gạo" at bounding box center [459, 358] width 150 height 28
type input "3 bao gạo"
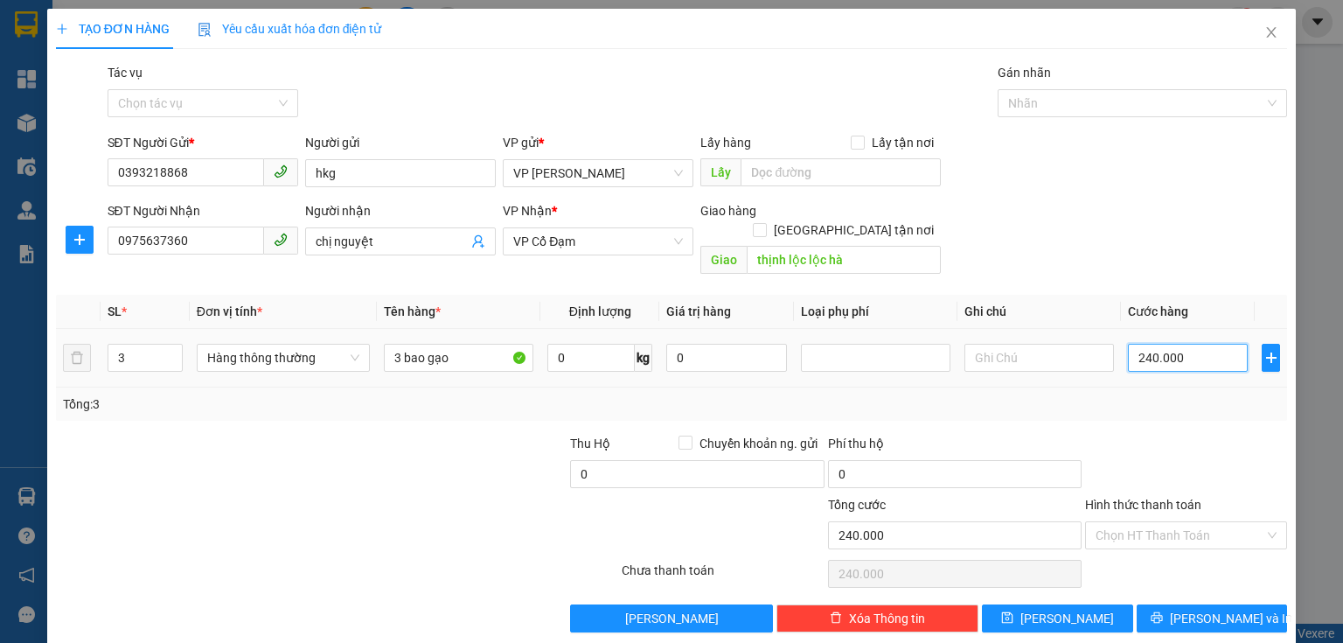
click at [1190, 344] on input "240.000" at bounding box center [1188, 358] width 120 height 28
type input "0"
click at [1129, 344] on input "0" at bounding box center [1188, 358] width 120 height 28
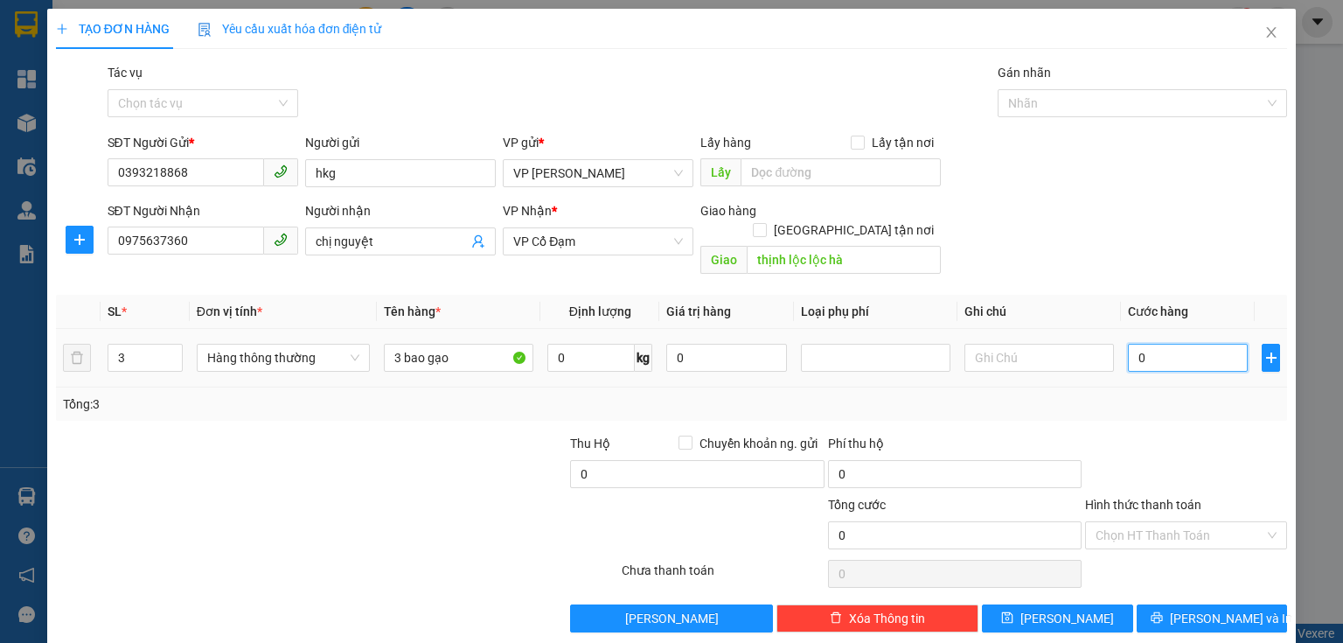
type input "20"
type input "200"
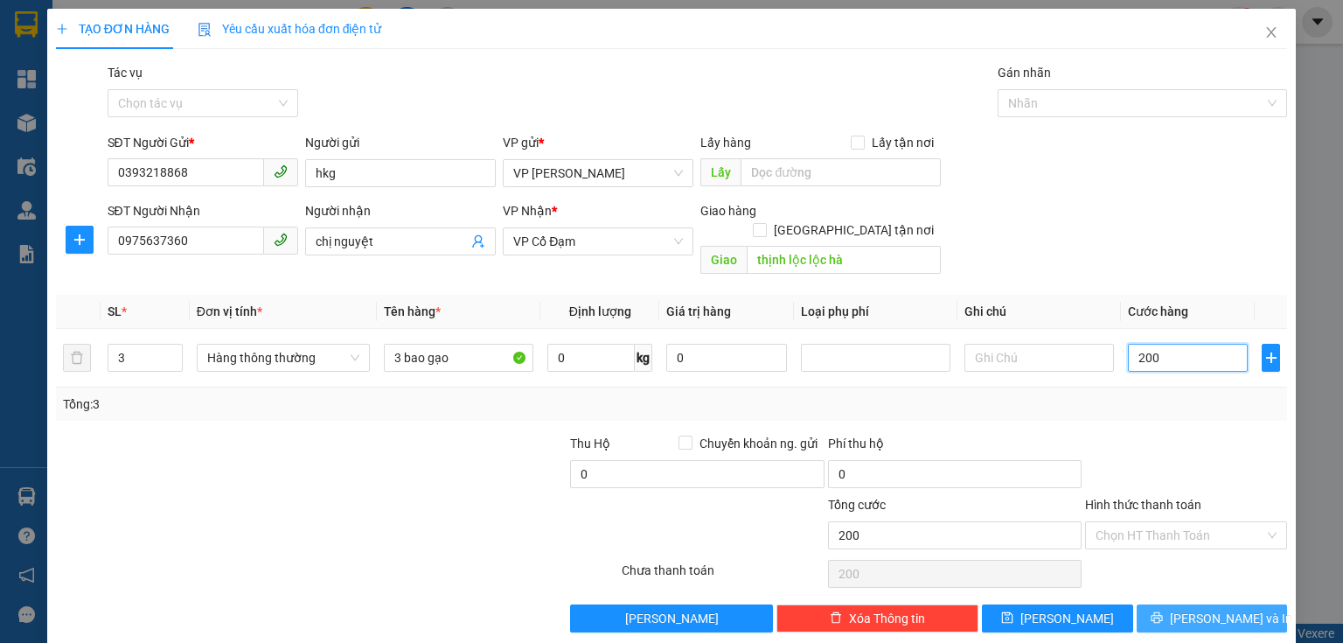
type input "200"
type input "200.000"
click at [1196, 609] on span "[PERSON_NAME] và In" at bounding box center [1231, 618] width 122 height 19
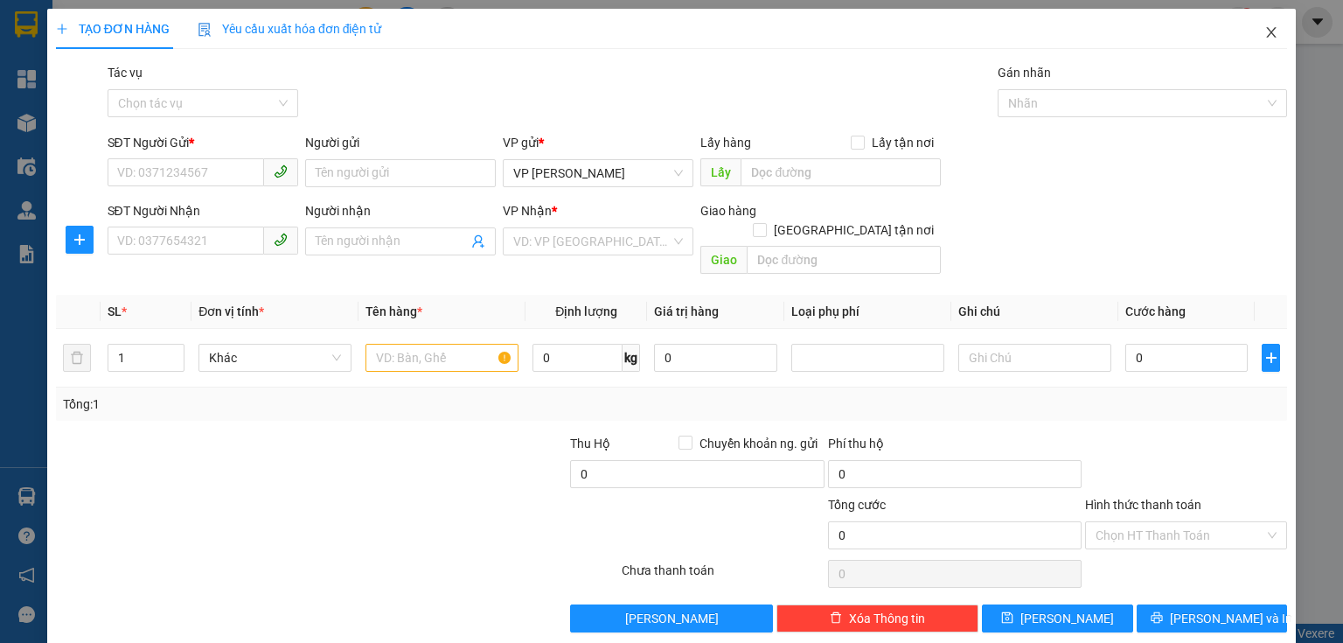
click at [1267, 35] on icon "close" at bounding box center [1272, 32] width 10 height 10
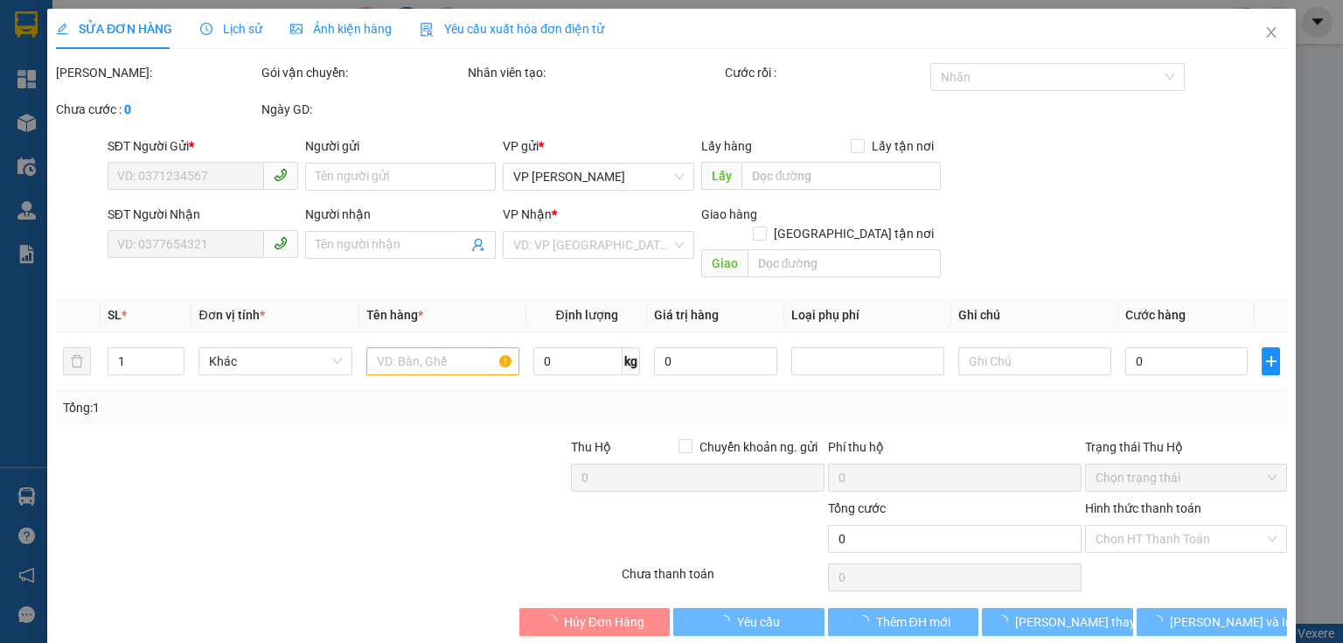
type input "0966985279"
type input "0867772337"
type input "Nhờ sip 60K(Đã CK)"
type input "Số 18_Ngõ 89 Quan Nhân_Nhân Chính_Thanh Xuân"
type input "30.000"
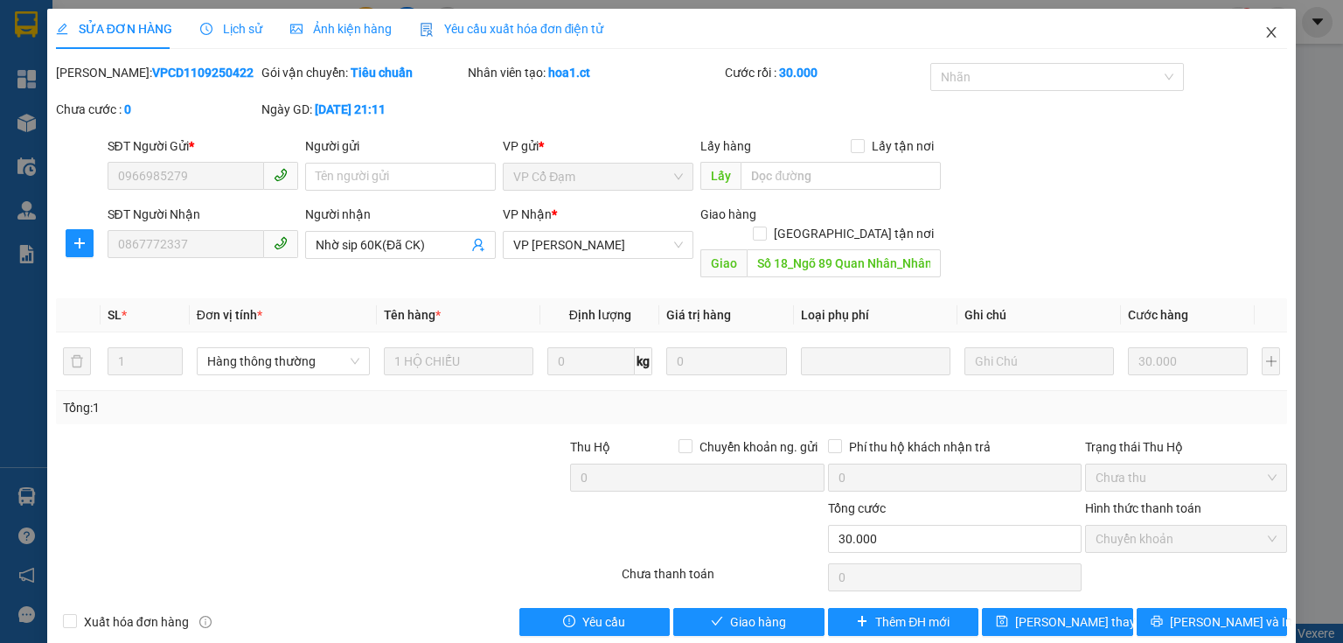
click at [1266, 31] on icon "close" at bounding box center [1272, 32] width 14 height 14
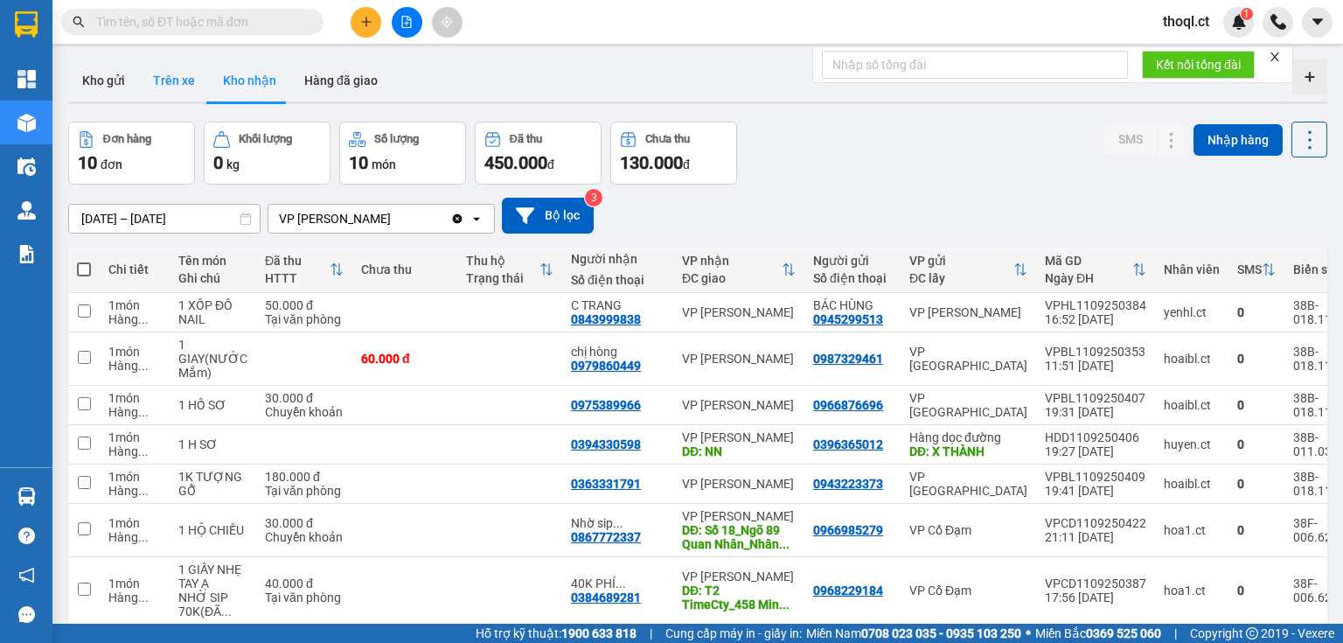
click at [189, 80] on button "Trên xe" at bounding box center [174, 80] width 70 height 42
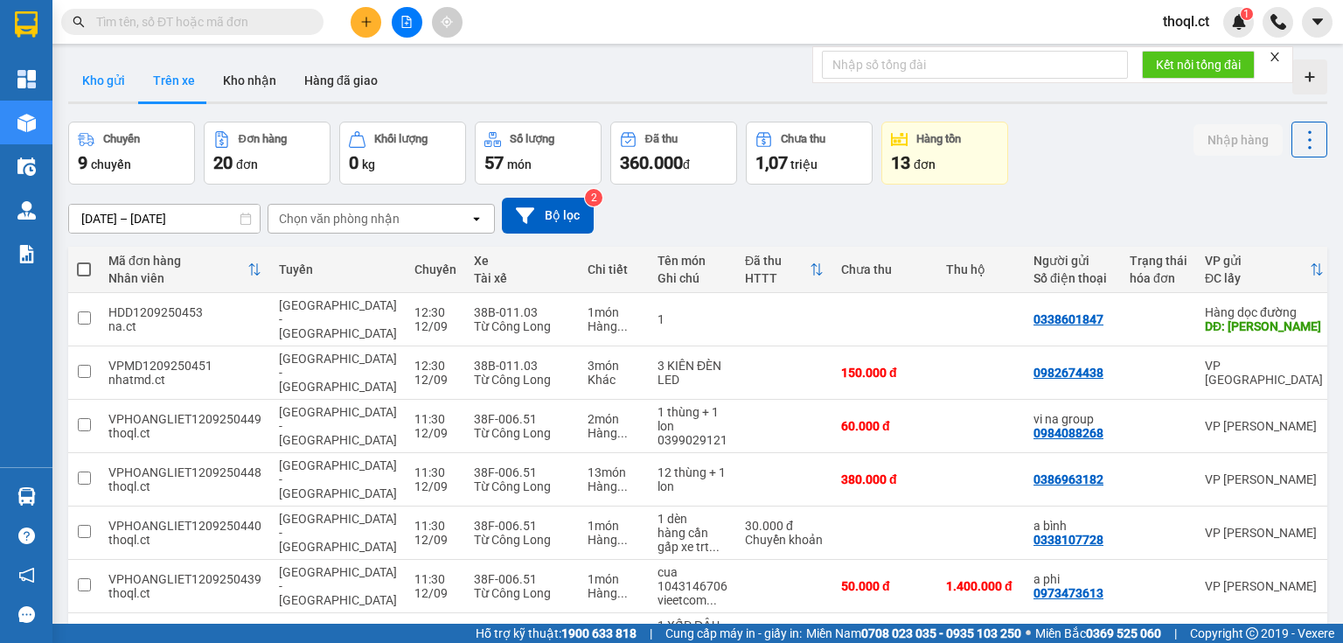
click at [113, 87] on button "Kho gửi" at bounding box center [103, 80] width 71 height 42
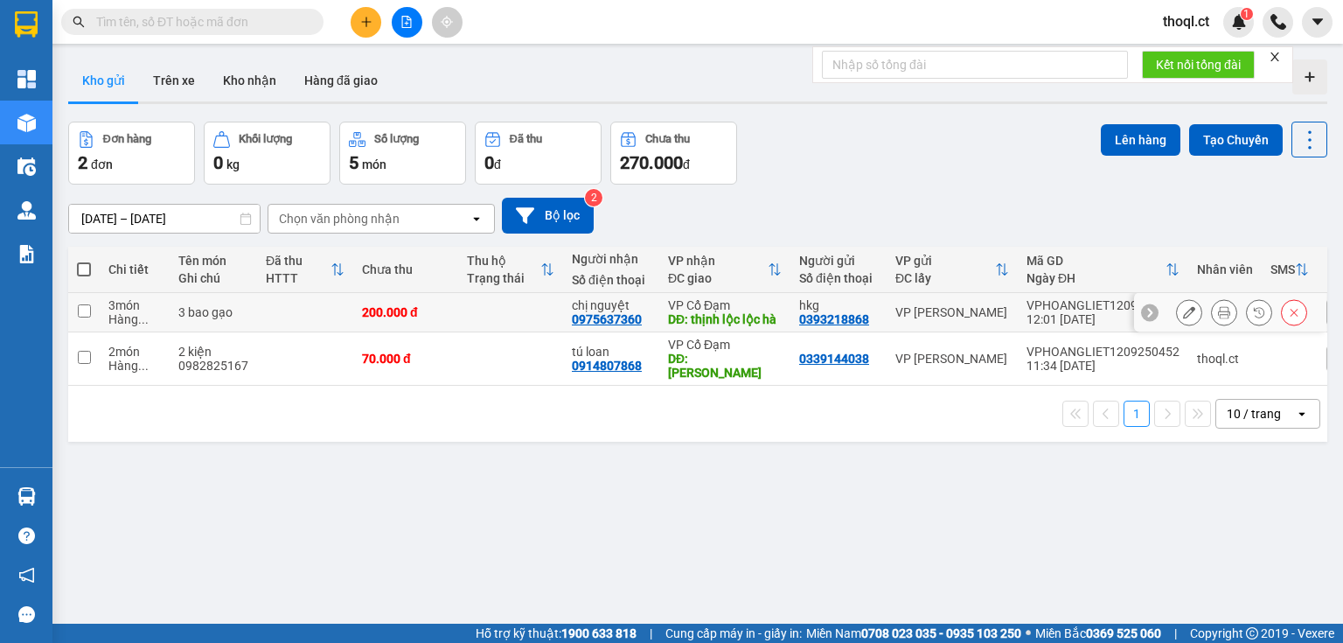
click at [1193, 315] on div at bounding box center [1241, 312] width 131 height 26
click at [1183, 313] on icon at bounding box center [1189, 312] width 12 height 12
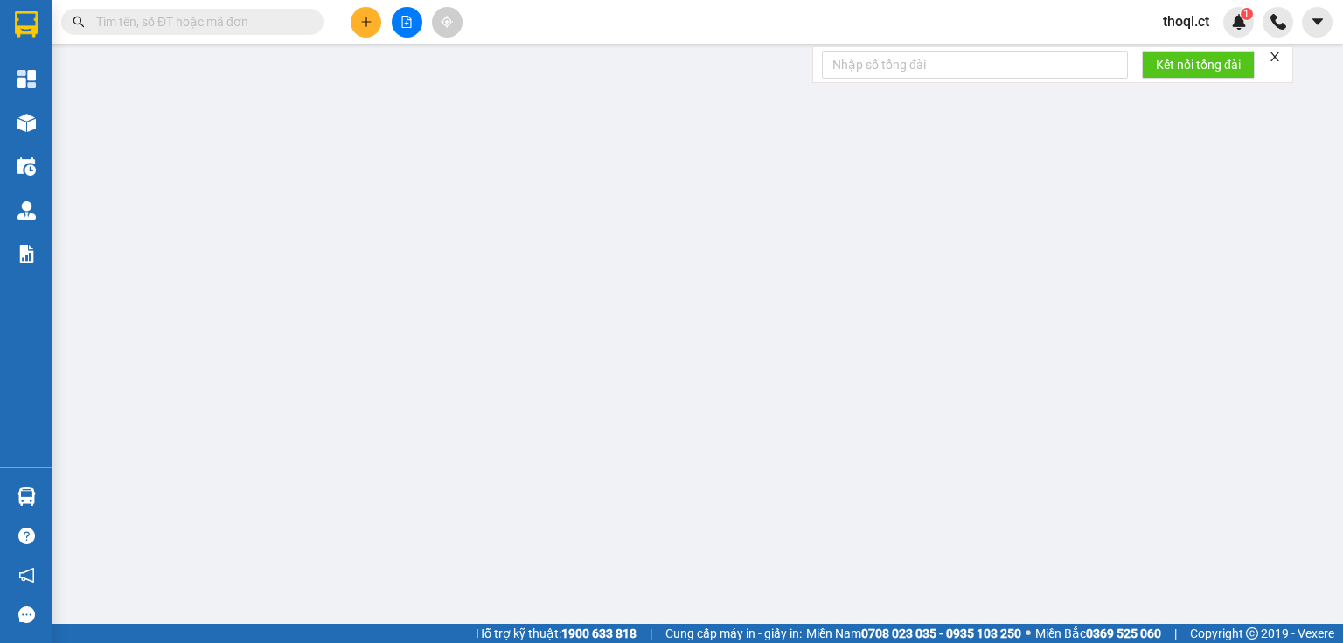
type input "0393218868"
type input "hkg"
type input "0975637360"
type input "chị nguyệt"
type input "thịnh lộc lộc hà"
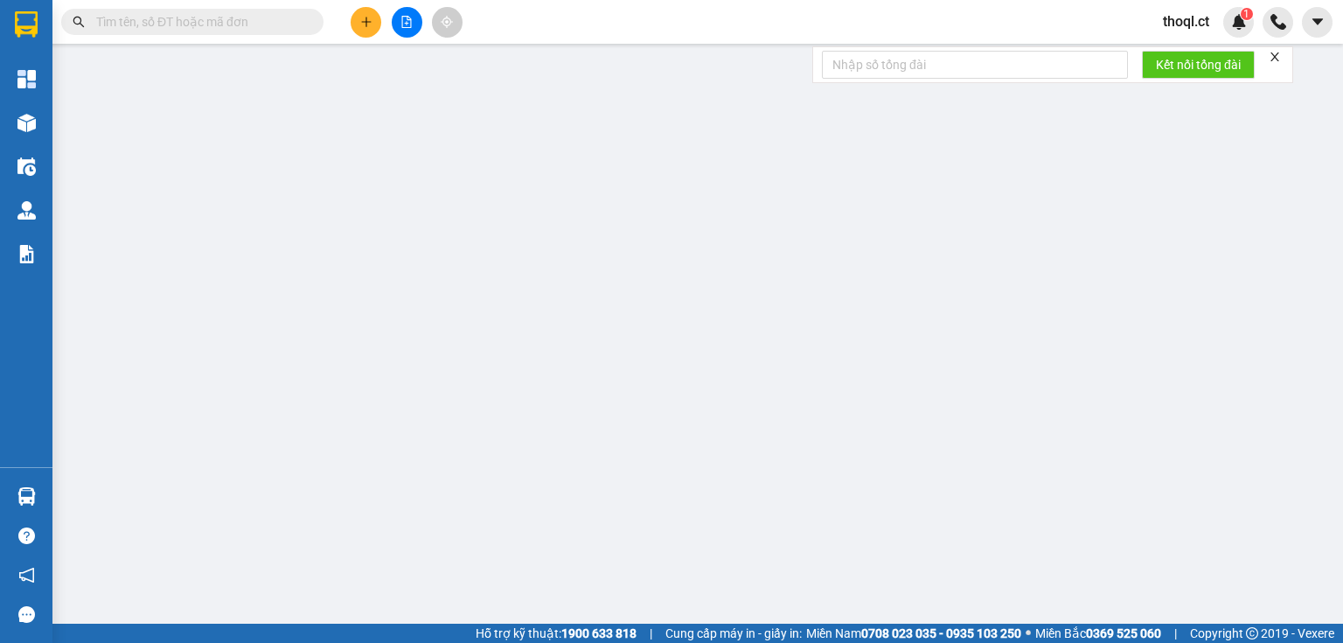
type input "200.000"
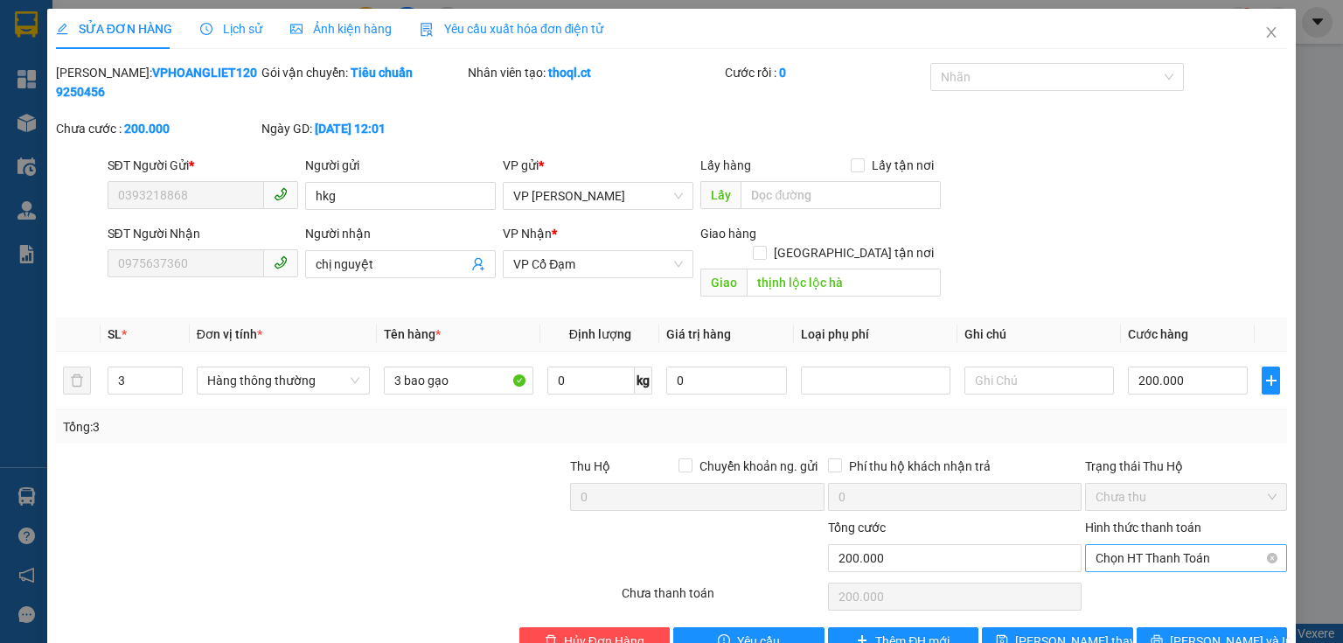
click at [1199, 545] on span "Chọn HT Thanh Toán" at bounding box center [1186, 558] width 181 height 26
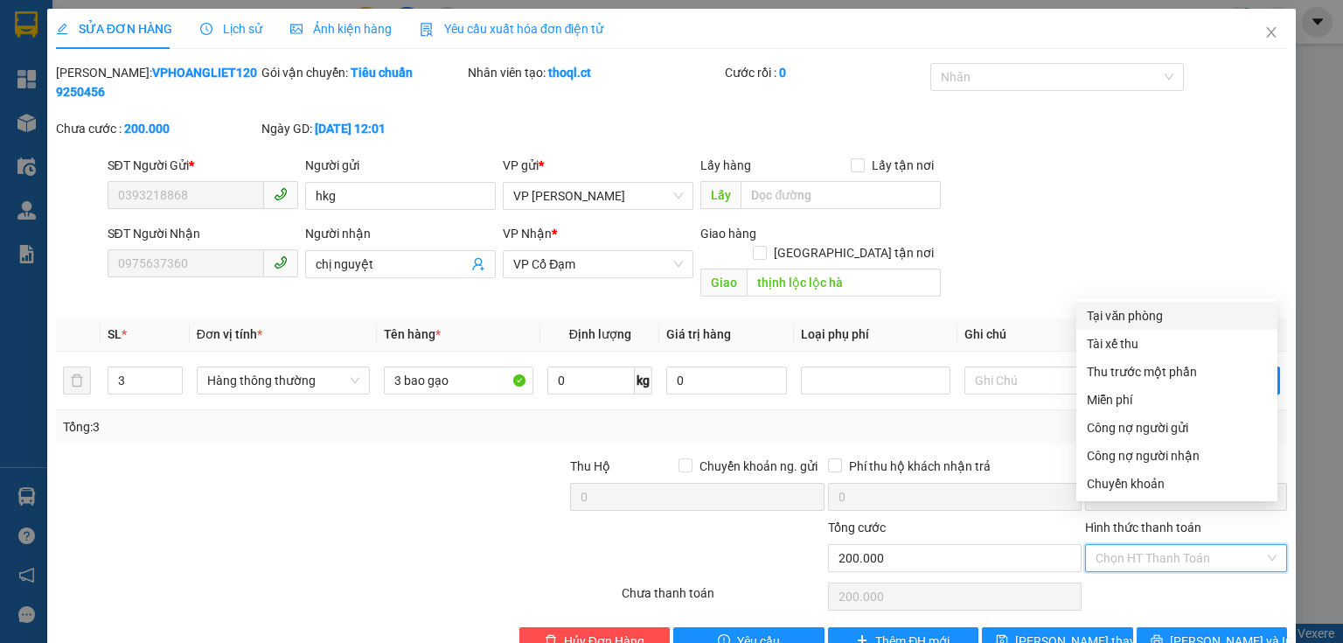
click at [1145, 311] on div "Tại văn phòng" at bounding box center [1177, 315] width 180 height 19
type input "0"
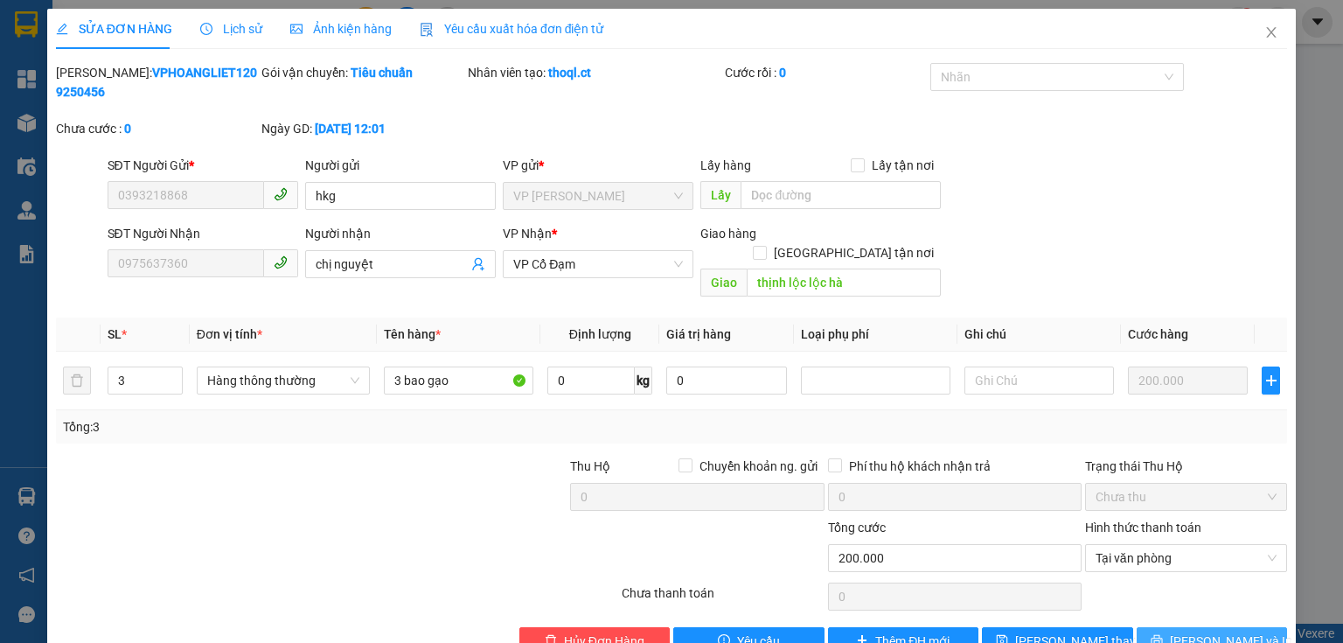
click at [1210, 631] on span "[PERSON_NAME] và In" at bounding box center [1231, 640] width 122 height 19
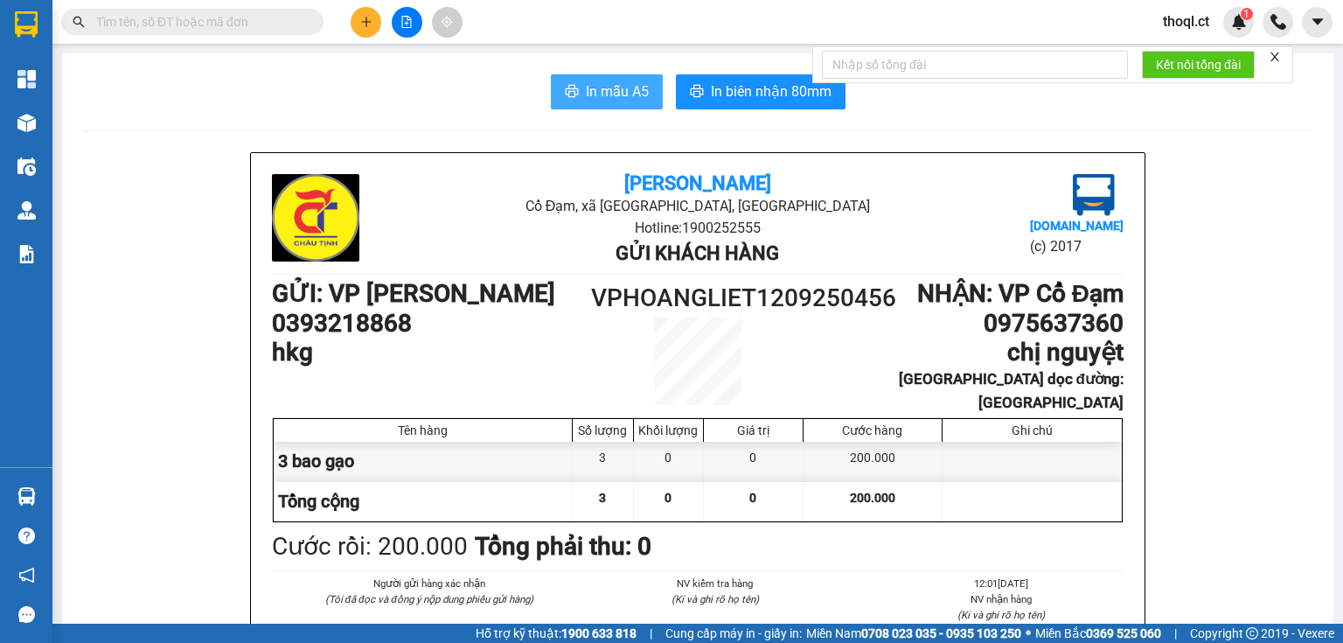
click at [617, 92] on span "In mẫu A5" at bounding box center [617, 91] width 63 height 22
click at [605, 97] on span "In mẫu A5" at bounding box center [617, 91] width 63 height 22
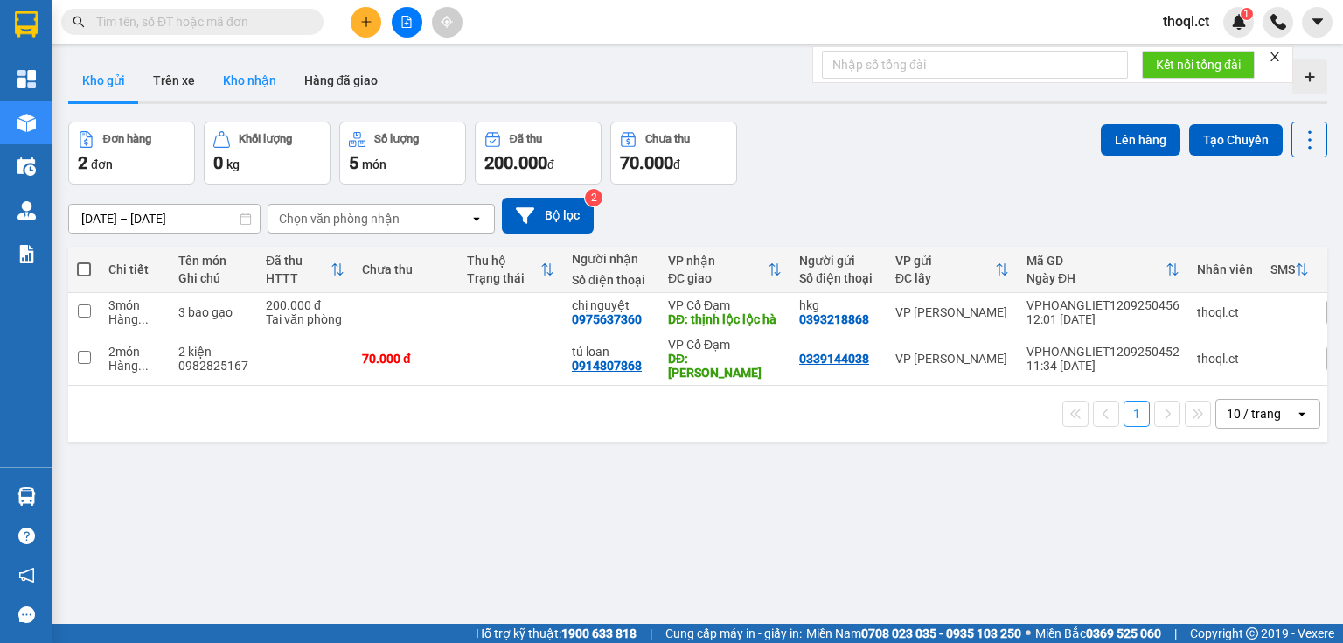
click at [252, 80] on button "Kho nhận" at bounding box center [249, 80] width 81 height 42
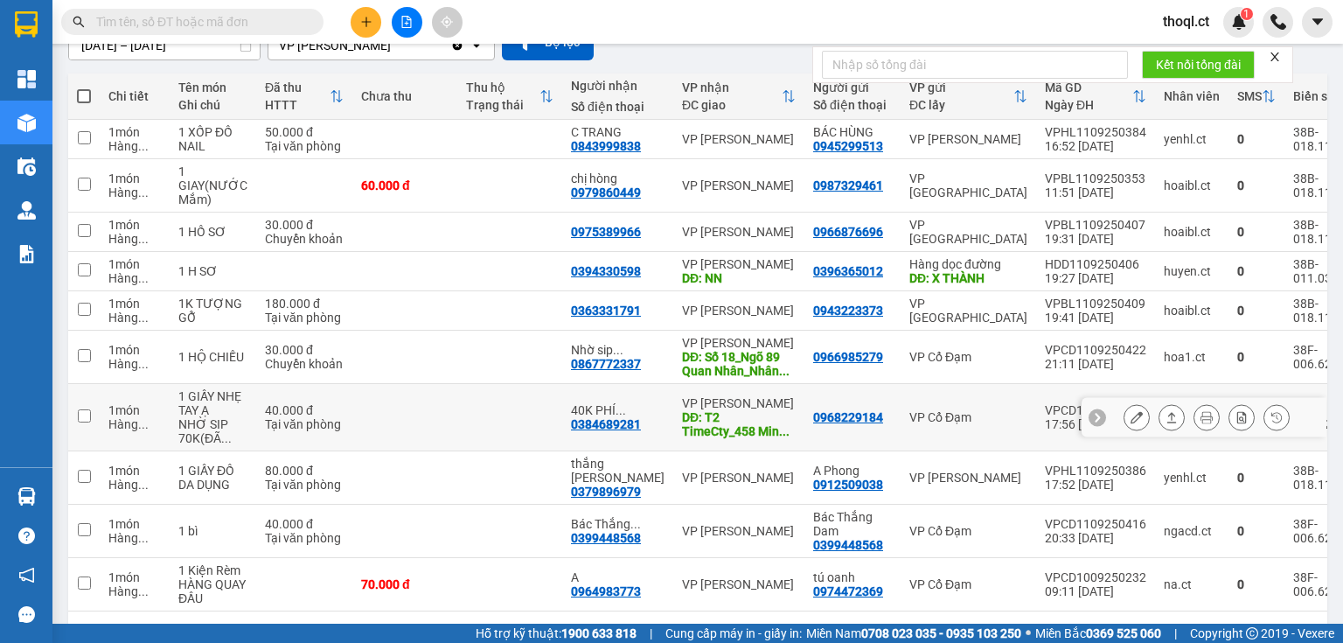
scroll to position [222, 0]
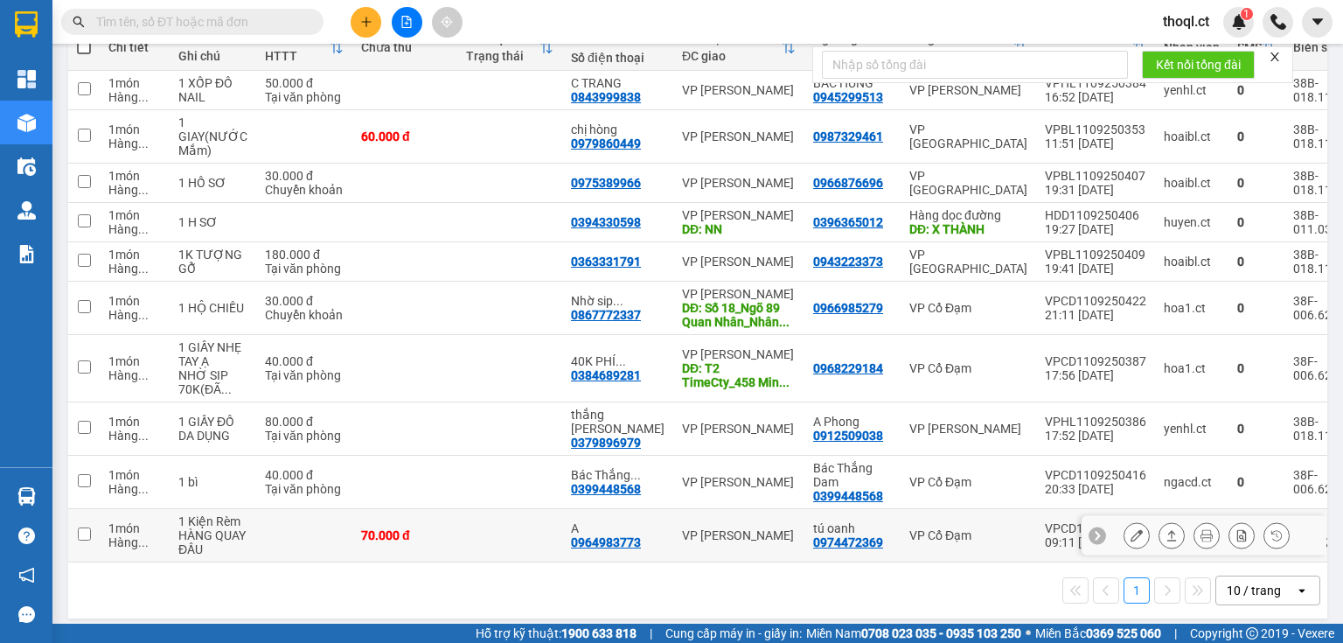
click at [1125, 525] on button at bounding box center [1137, 535] width 24 height 31
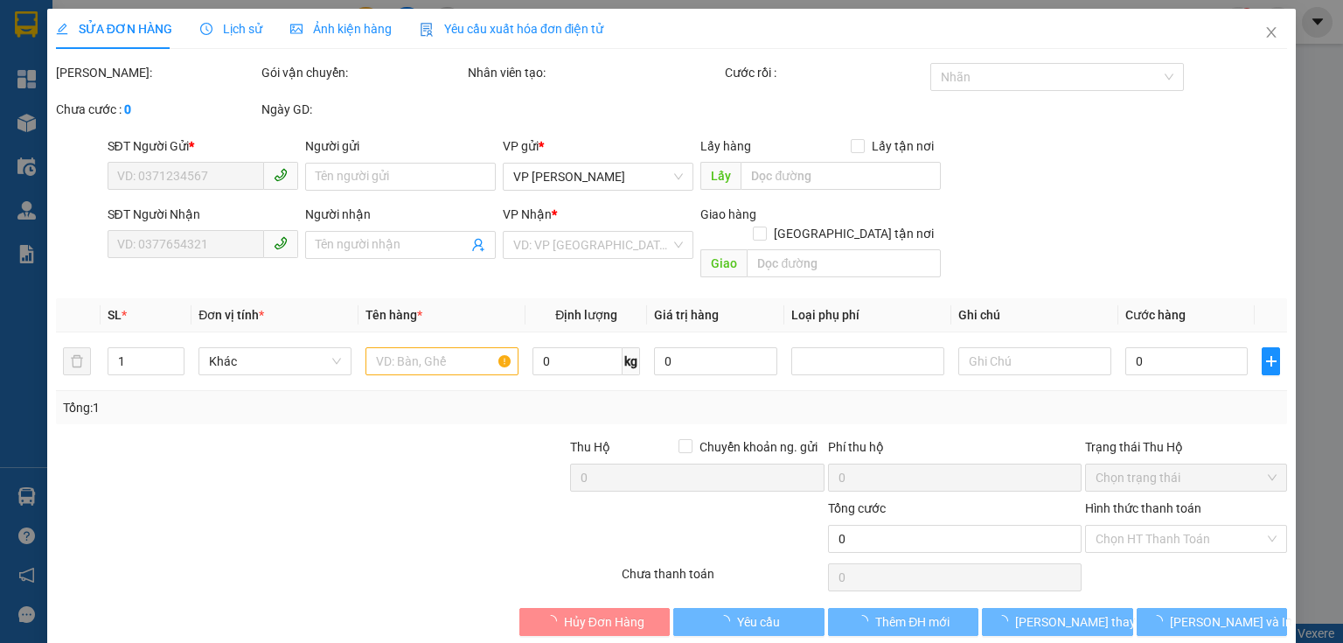
type input "0974472369"
type input "tú oanh"
type input "0964983773"
type input "A"
type input "70.000"
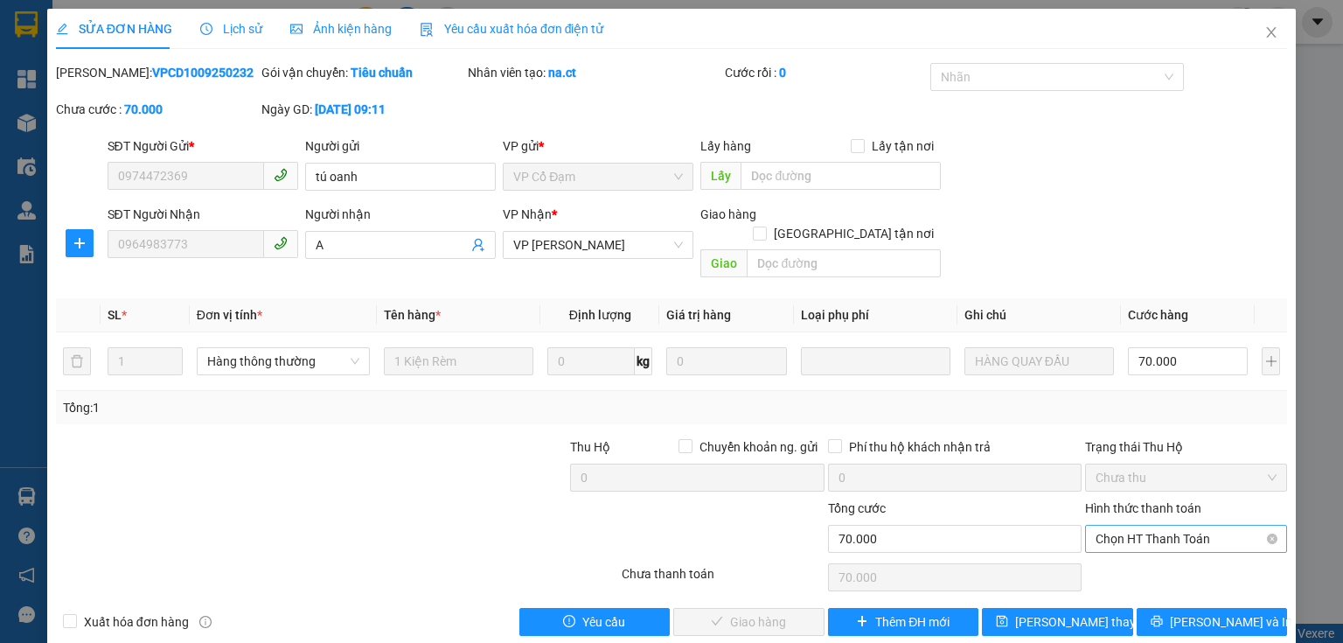
click at [1159, 526] on span "Chọn HT Thanh Toán" at bounding box center [1186, 539] width 181 height 26
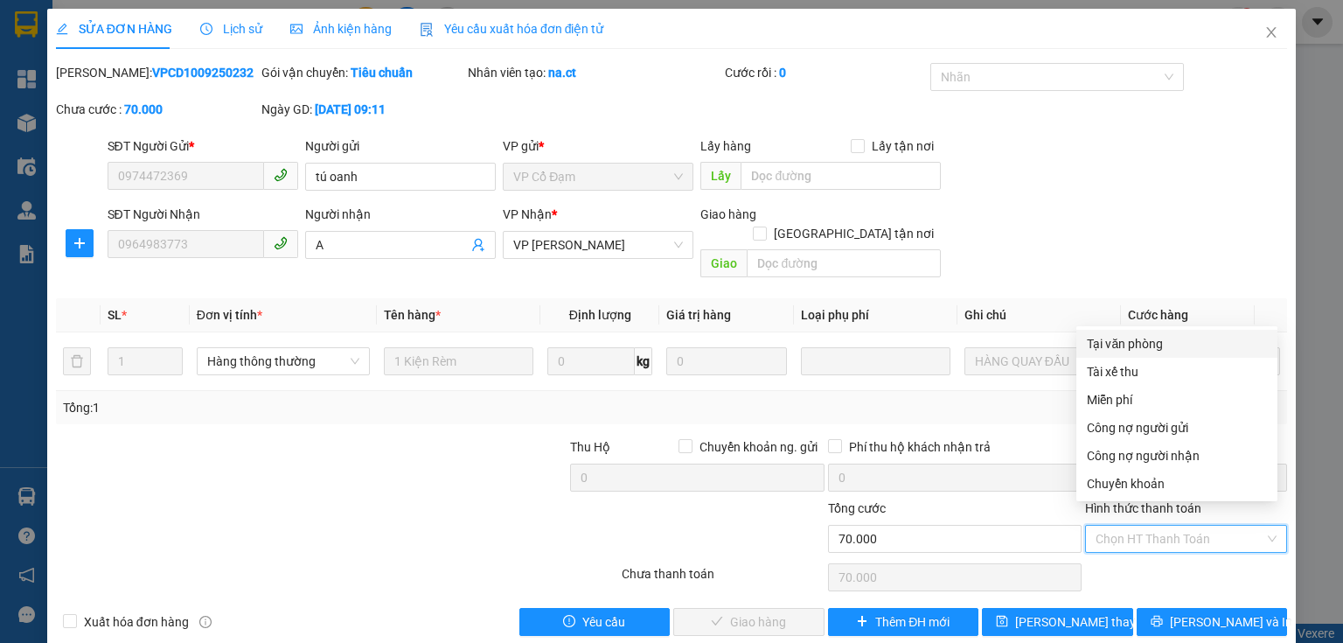
click at [1127, 345] on div "Tại văn phòng" at bounding box center [1177, 343] width 180 height 19
type input "0"
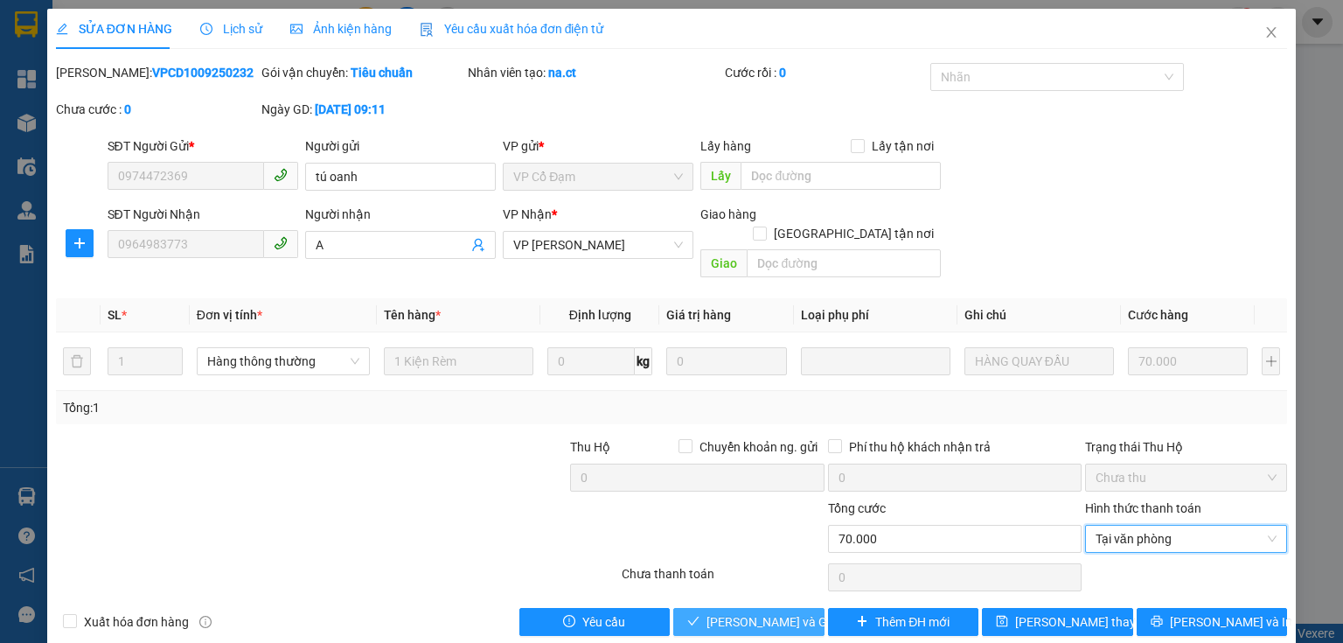
click at [752, 612] on span "[PERSON_NAME] và Giao hàng" at bounding box center [791, 621] width 168 height 19
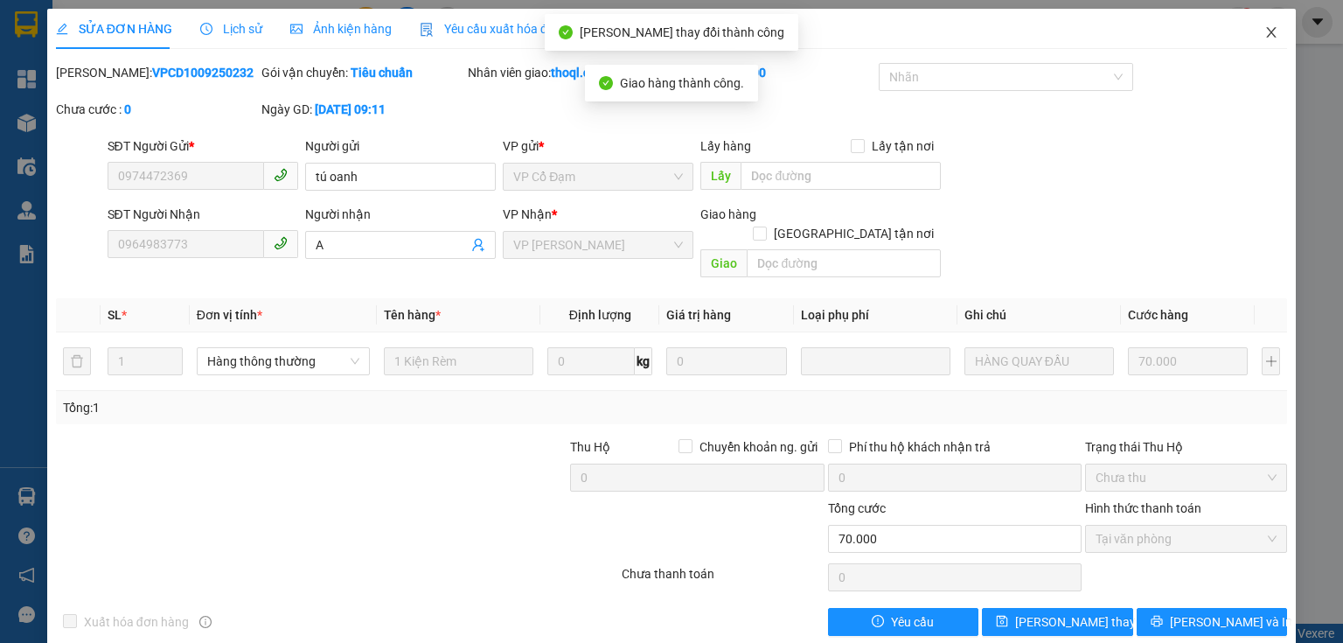
click at [1267, 35] on icon "close" at bounding box center [1272, 32] width 10 height 10
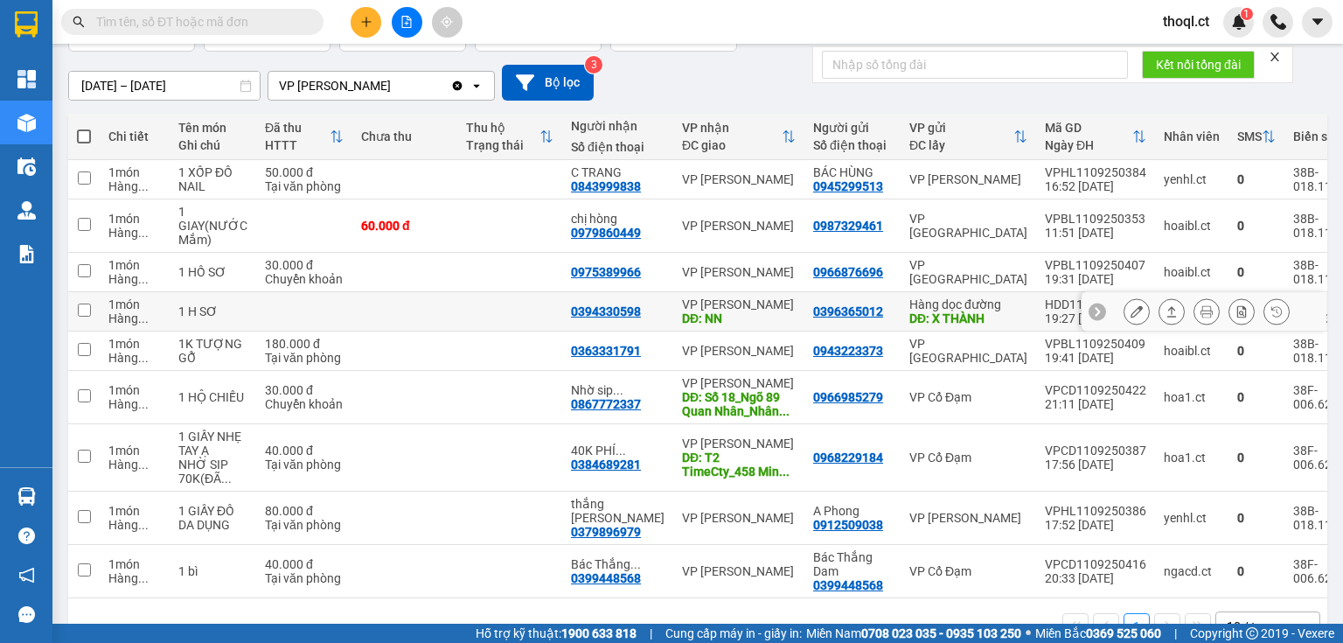
scroll to position [140, 0]
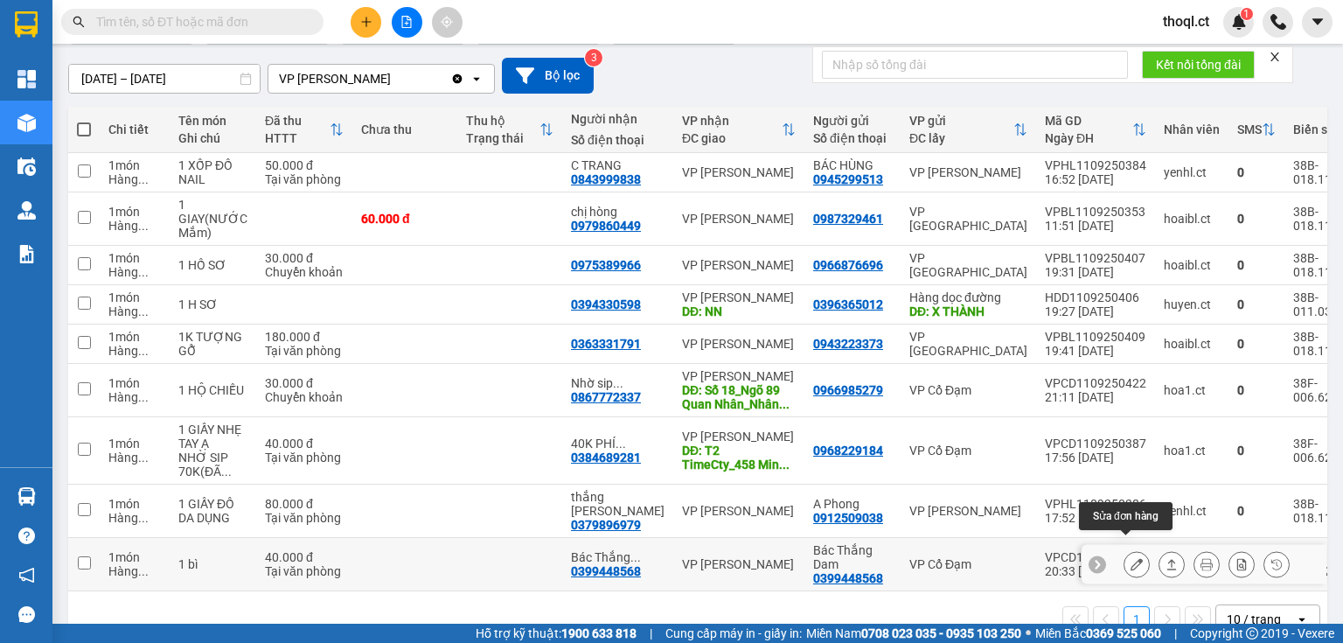
click at [1126, 556] on button at bounding box center [1137, 564] width 24 height 31
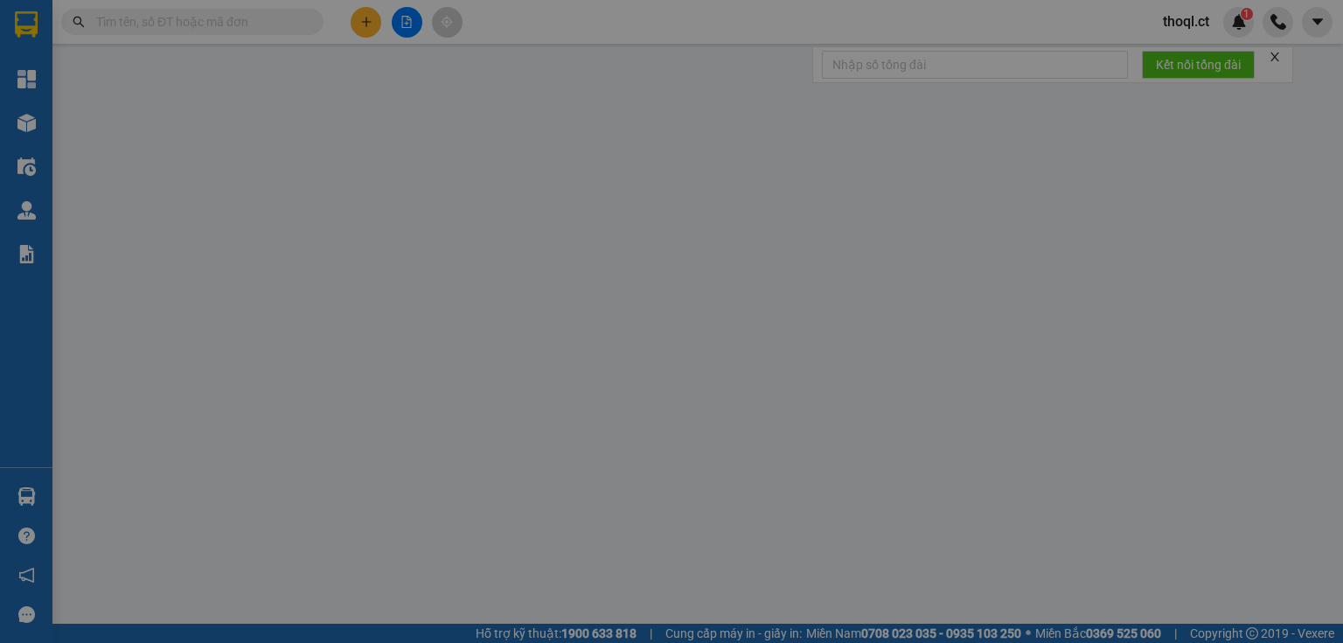
type input "0399448568"
type input "Bác Thắng Dam"
type input "0399448568"
type input "Bác Thắng Dam"
type input "40.000"
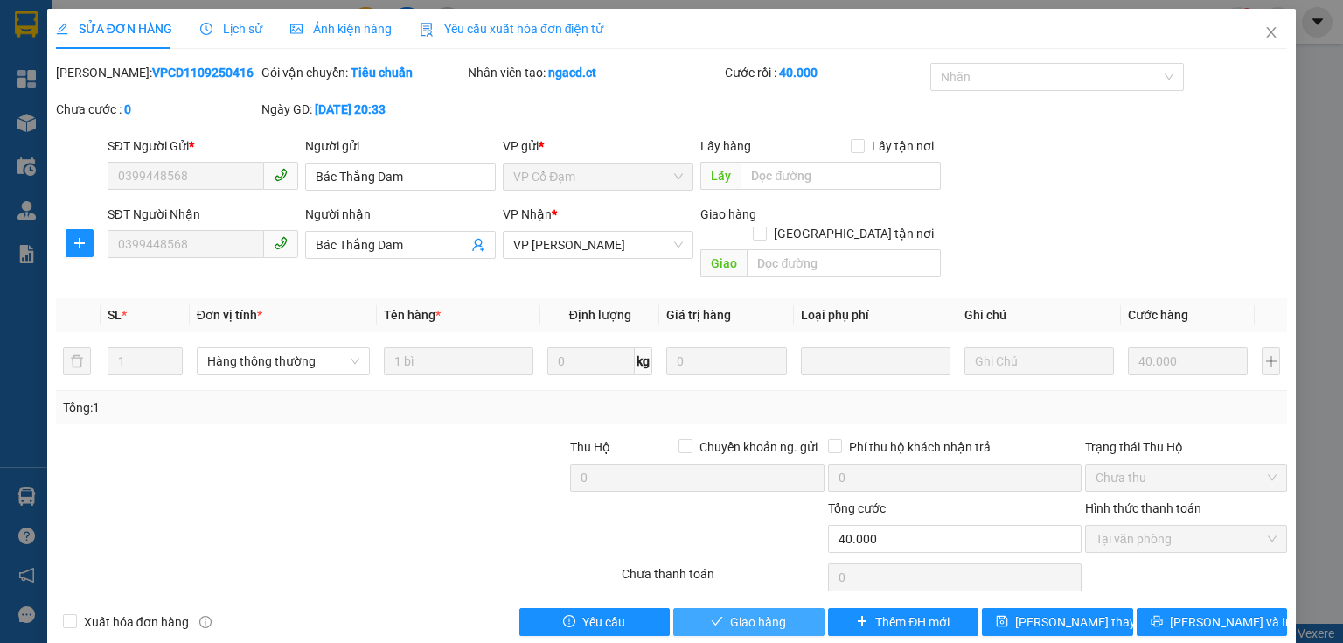
click at [753, 612] on span "Giao hàng" at bounding box center [758, 621] width 56 height 19
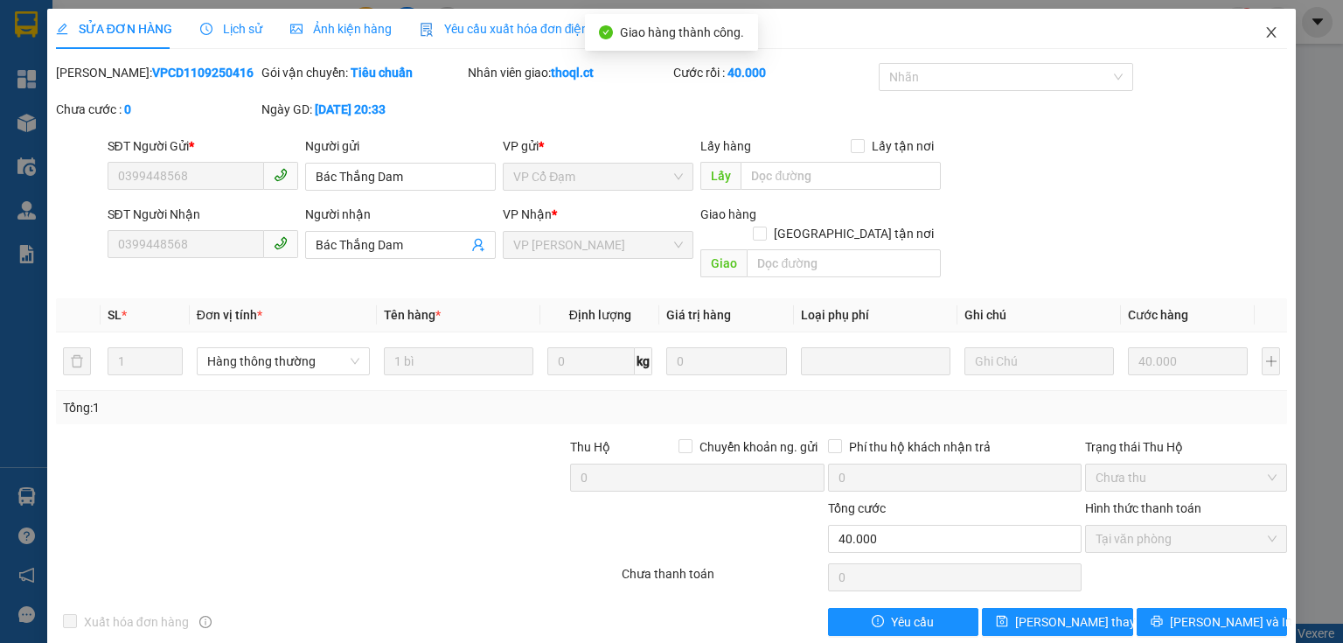
click at [1267, 32] on icon "close" at bounding box center [1272, 32] width 10 height 10
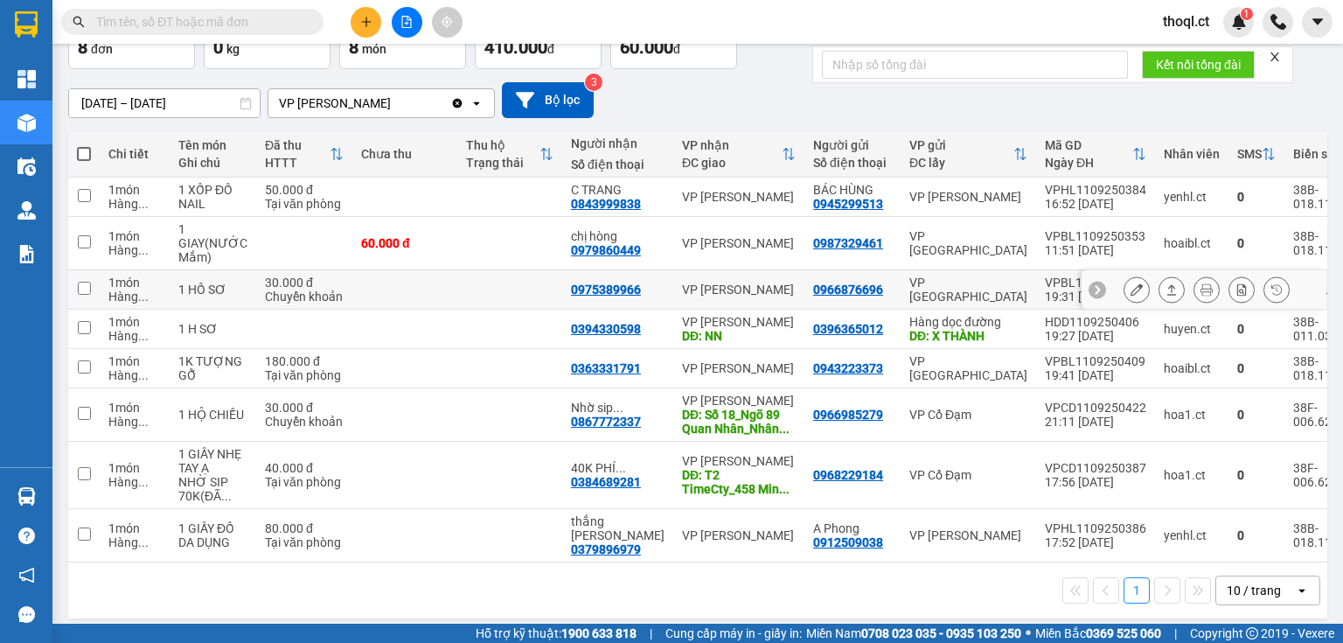
scroll to position [115, 0]
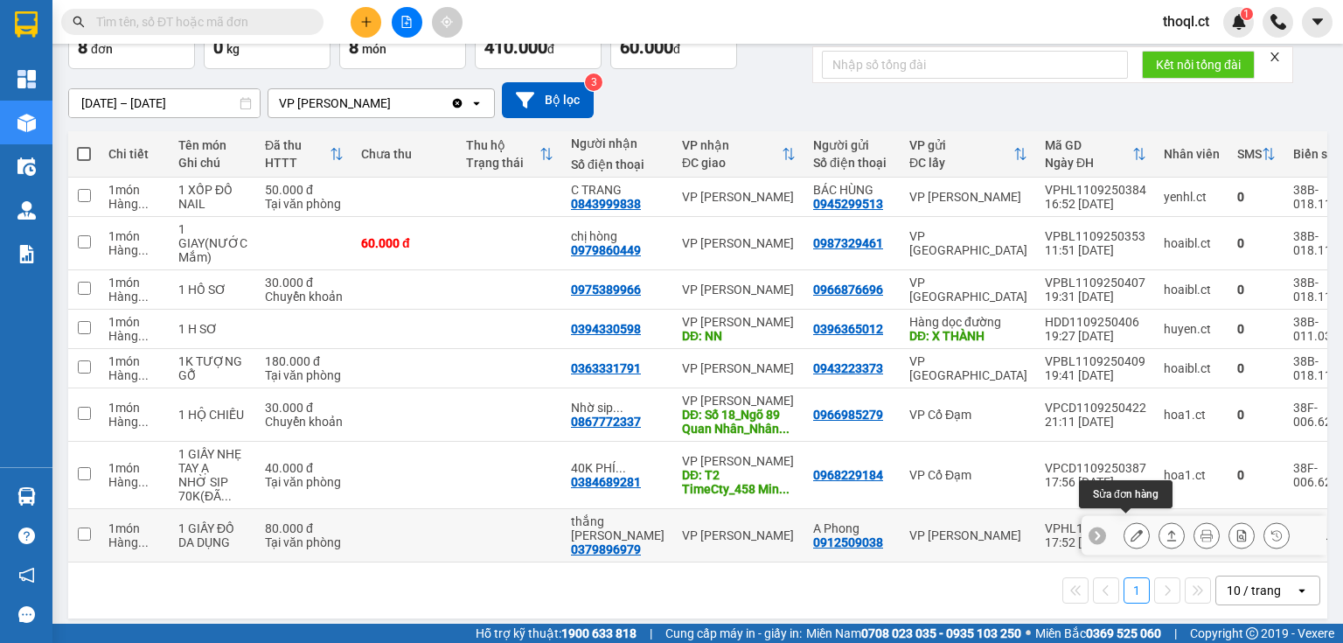
click at [1131, 531] on icon at bounding box center [1137, 535] width 12 height 12
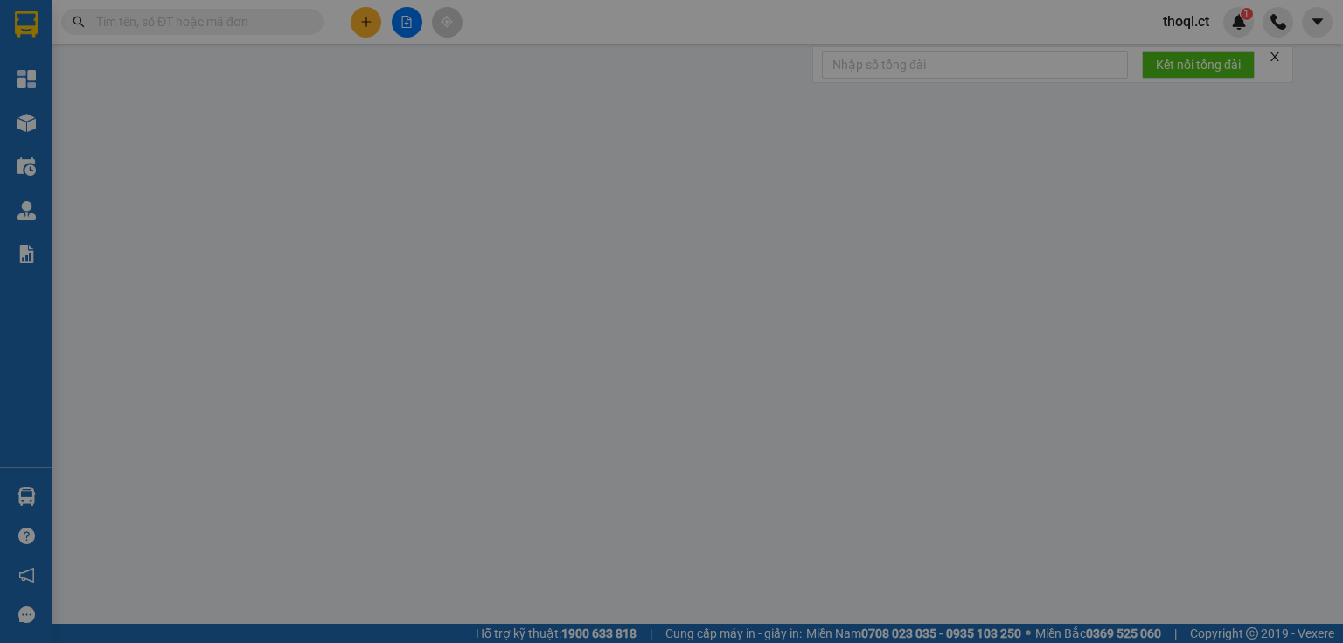
type input "0912509038"
type input "A Phong"
type input "0379896979"
type input "thắng [PERSON_NAME]"
type input "80.000"
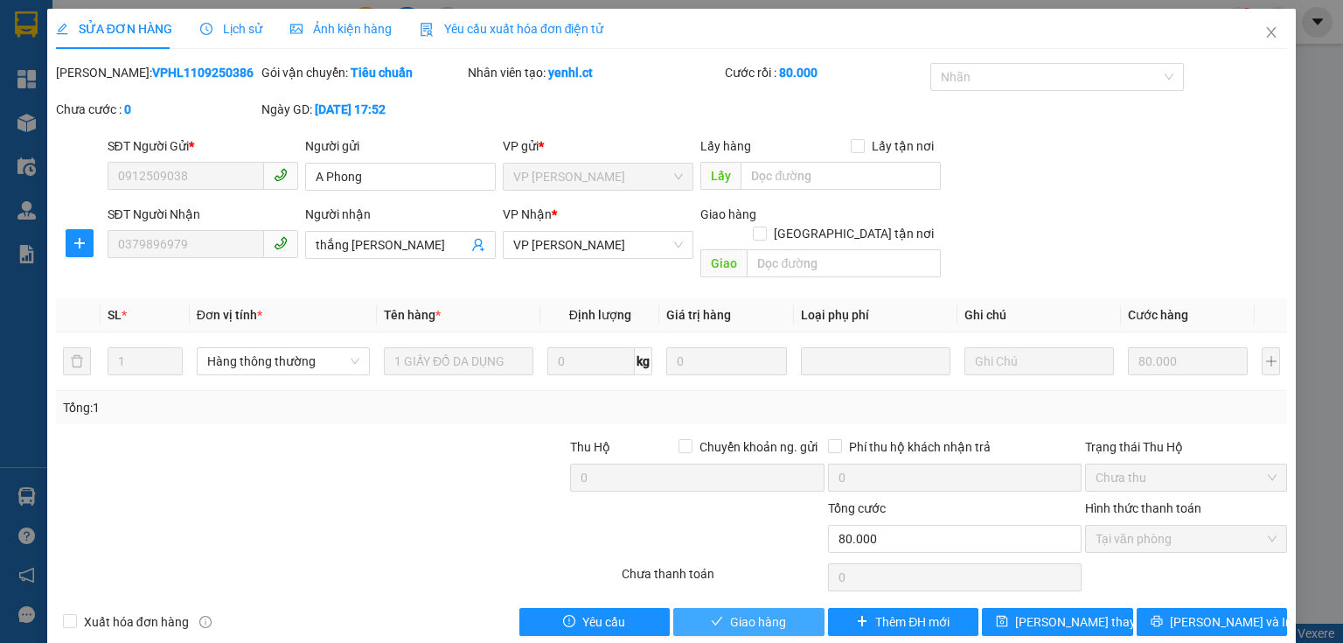
click at [749, 612] on span "Giao hàng" at bounding box center [758, 621] width 56 height 19
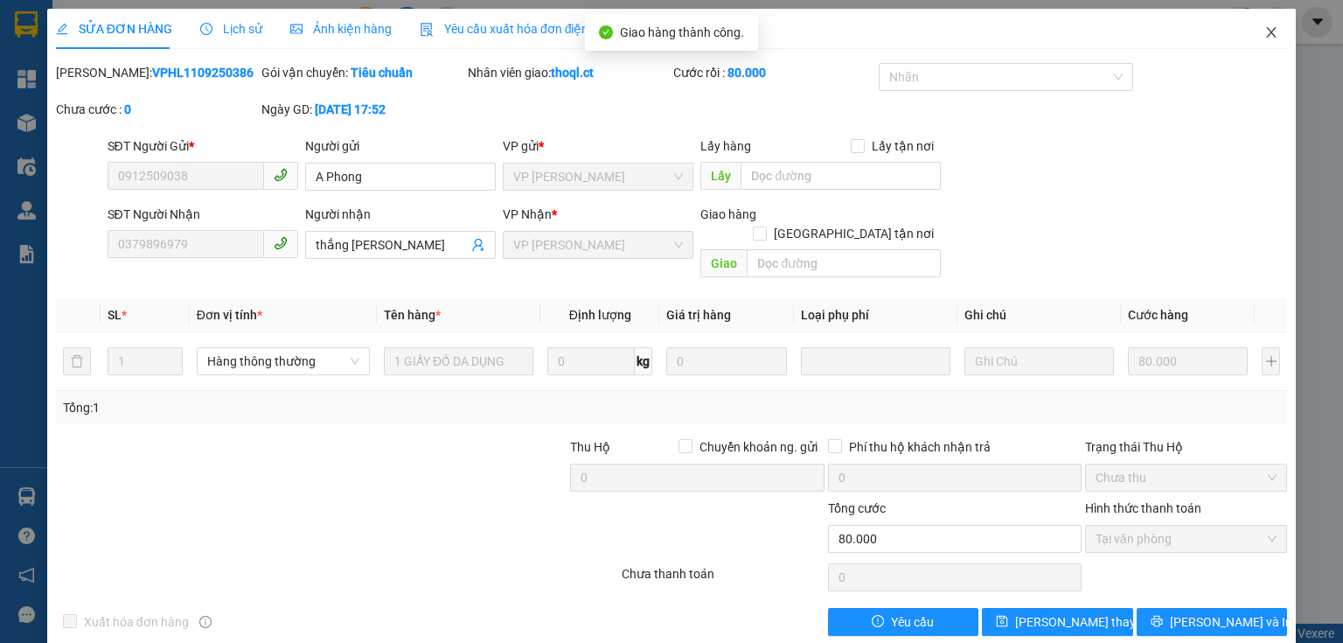
click at [1267, 31] on icon "close" at bounding box center [1272, 32] width 10 height 10
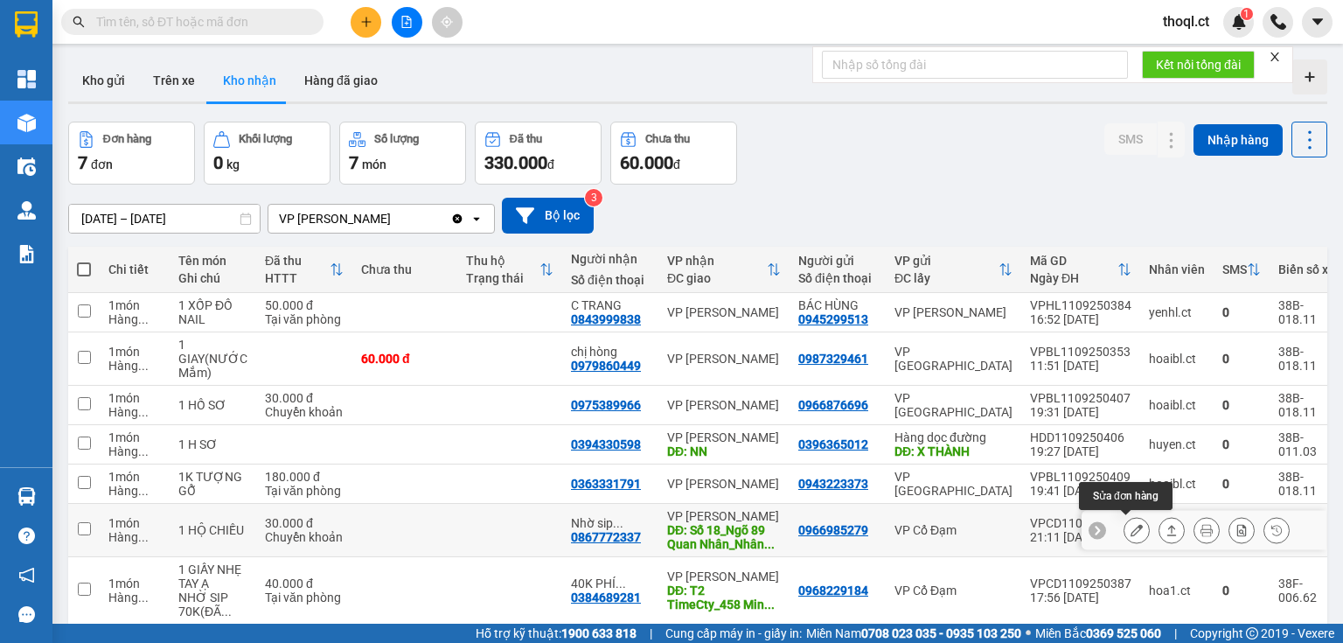
click at [1131, 528] on icon at bounding box center [1137, 530] width 12 height 12
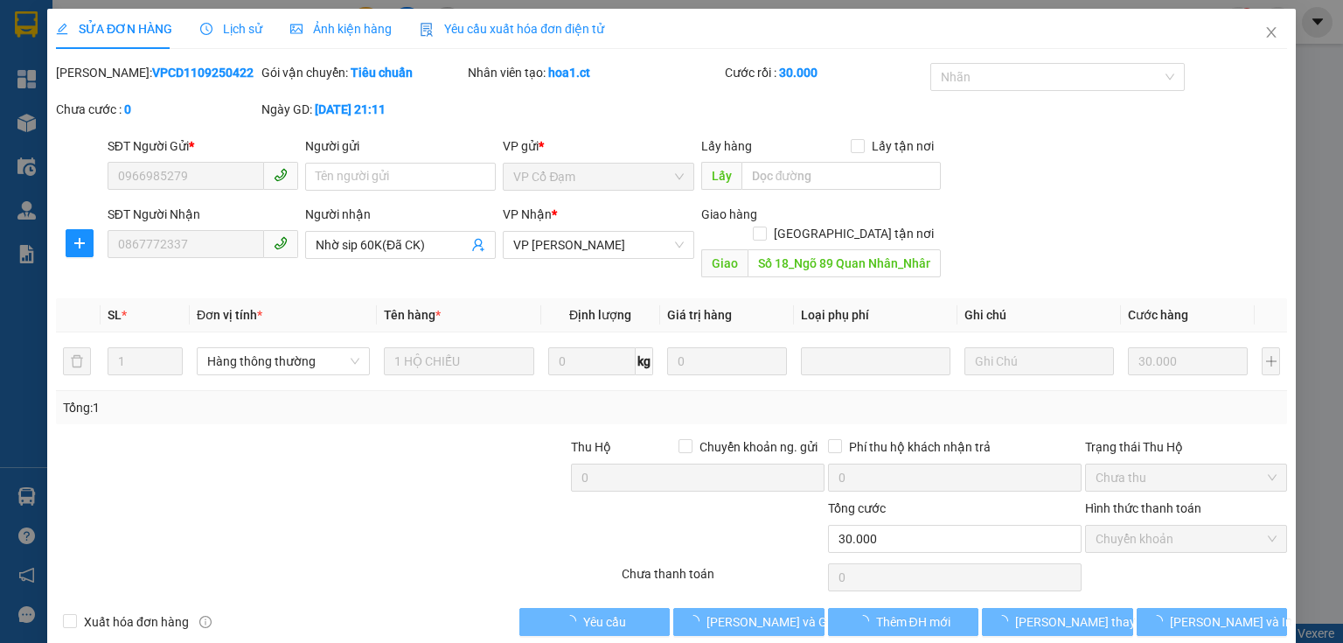
type input "0966985279"
type input "0867772337"
type input "Nhờ sip 60K(Đã CK)"
type input "Số 18_Ngõ 89 Quan Nhân_Nhân Chính_Thanh Xuân"
type input "30.000"
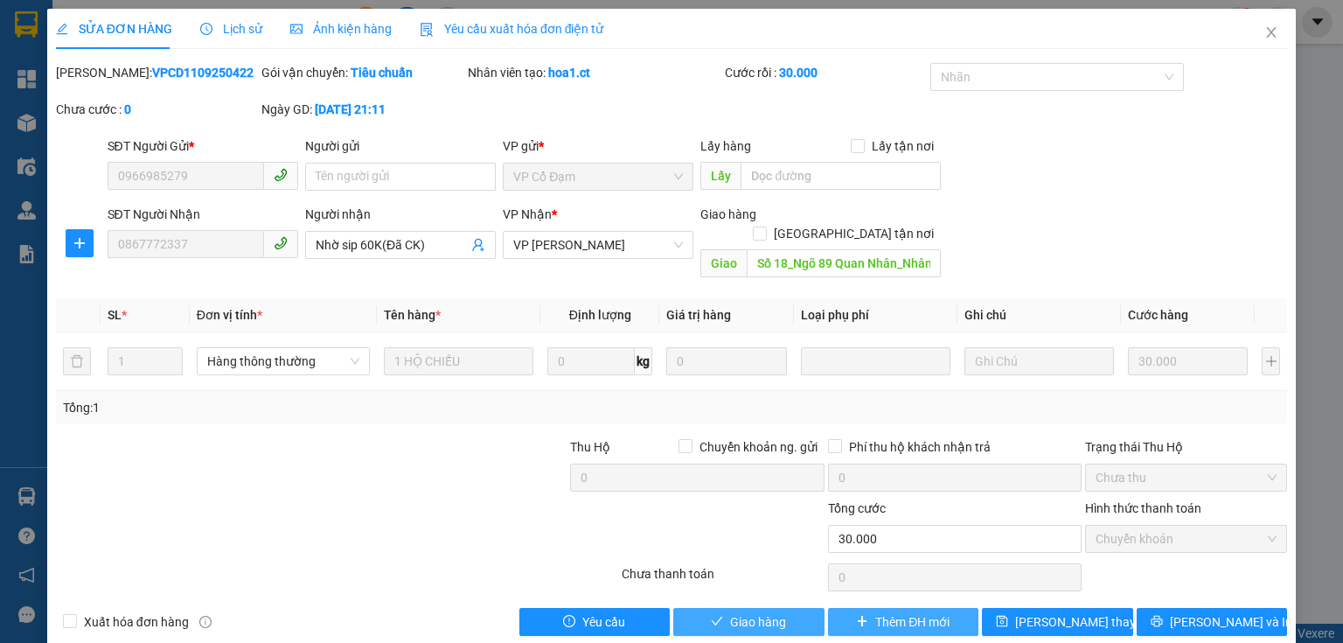
click at [771, 612] on span "Giao hàng" at bounding box center [758, 621] width 56 height 19
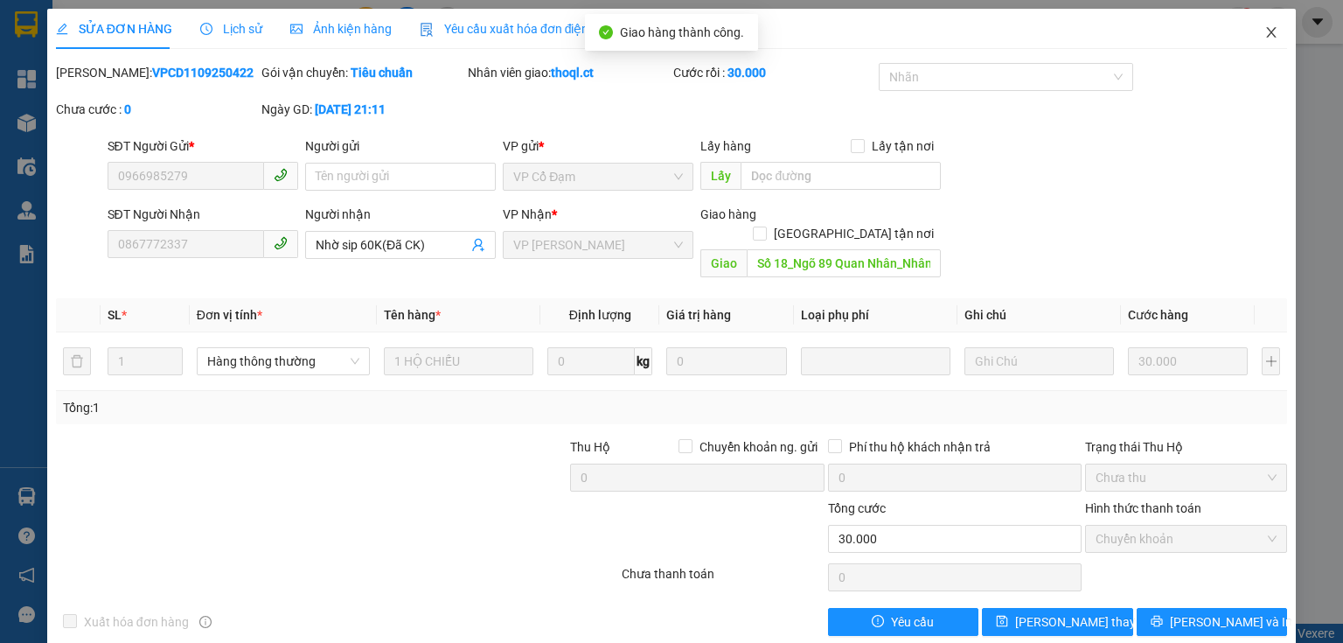
click at [1262, 24] on span "Close" at bounding box center [1271, 33] width 49 height 49
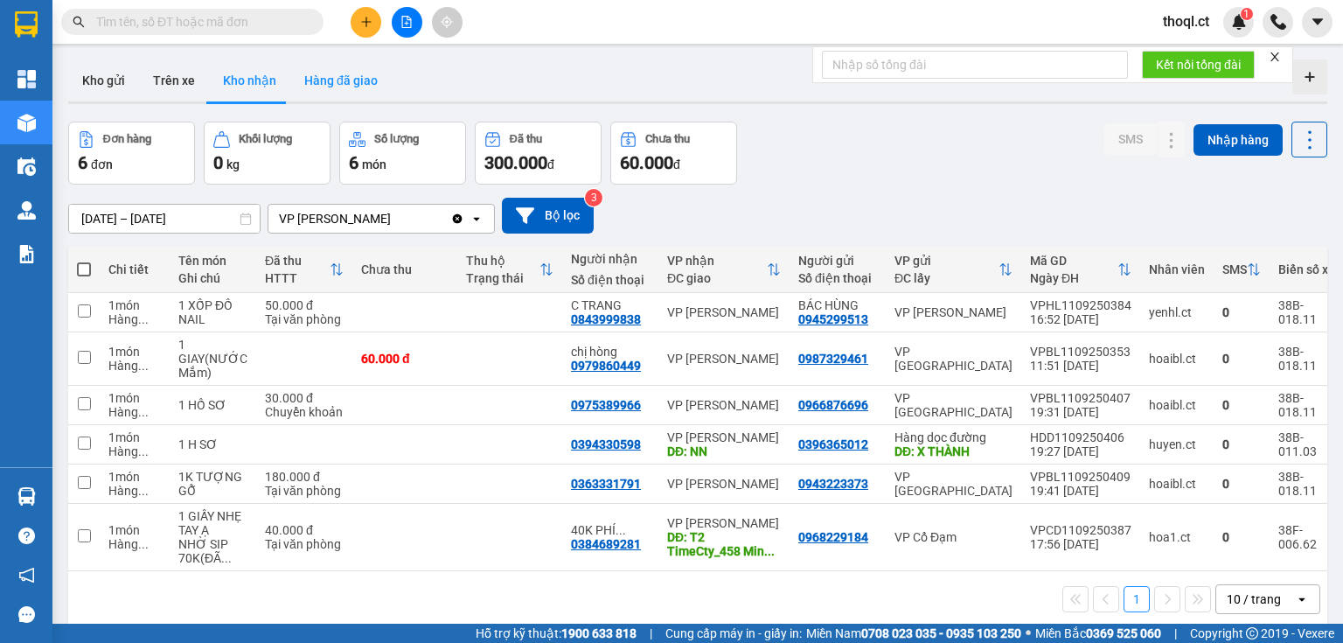
click at [321, 81] on button "Hàng đã giao" at bounding box center [340, 80] width 101 height 42
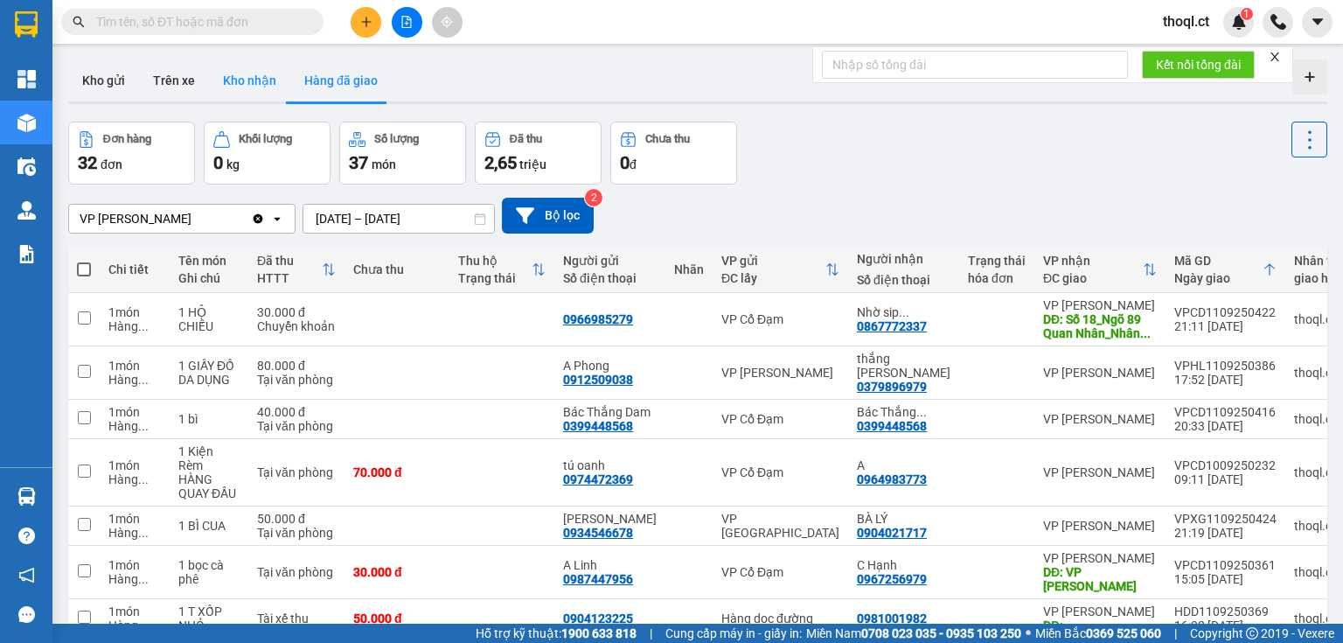
click at [273, 84] on button "Kho nhận" at bounding box center [249, 80] width 81 height 42
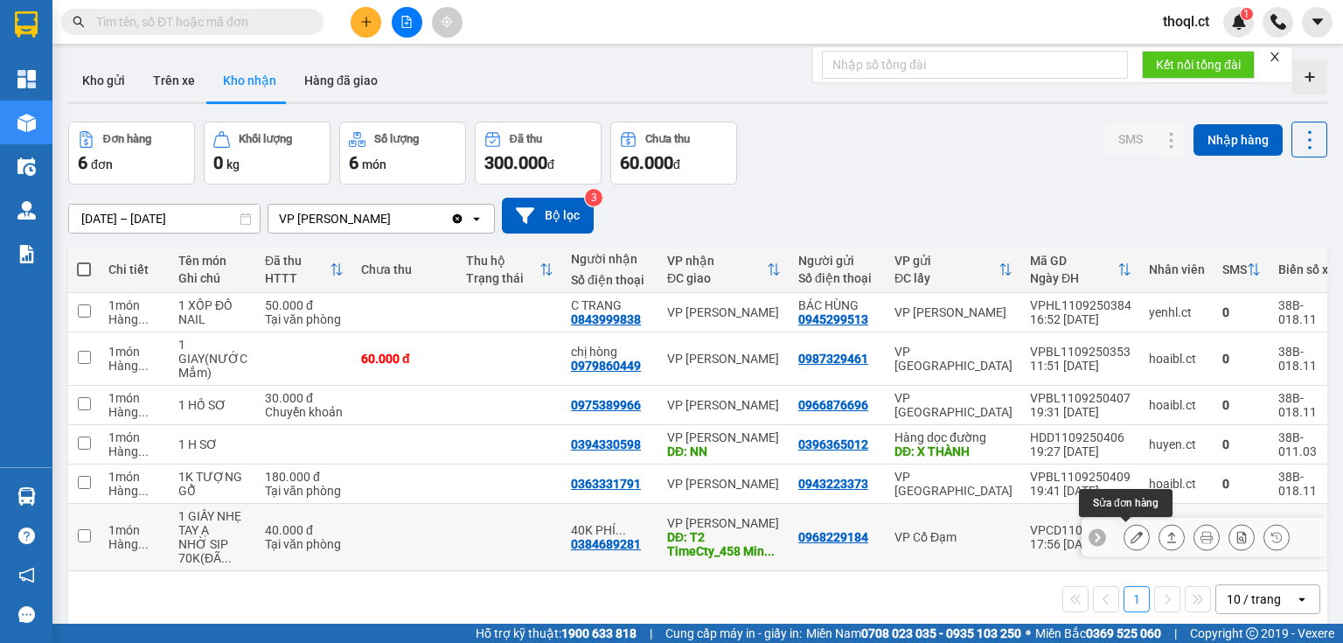
click at [1125, 540] on button at bounding box center [1137, 537] width 24 height 31
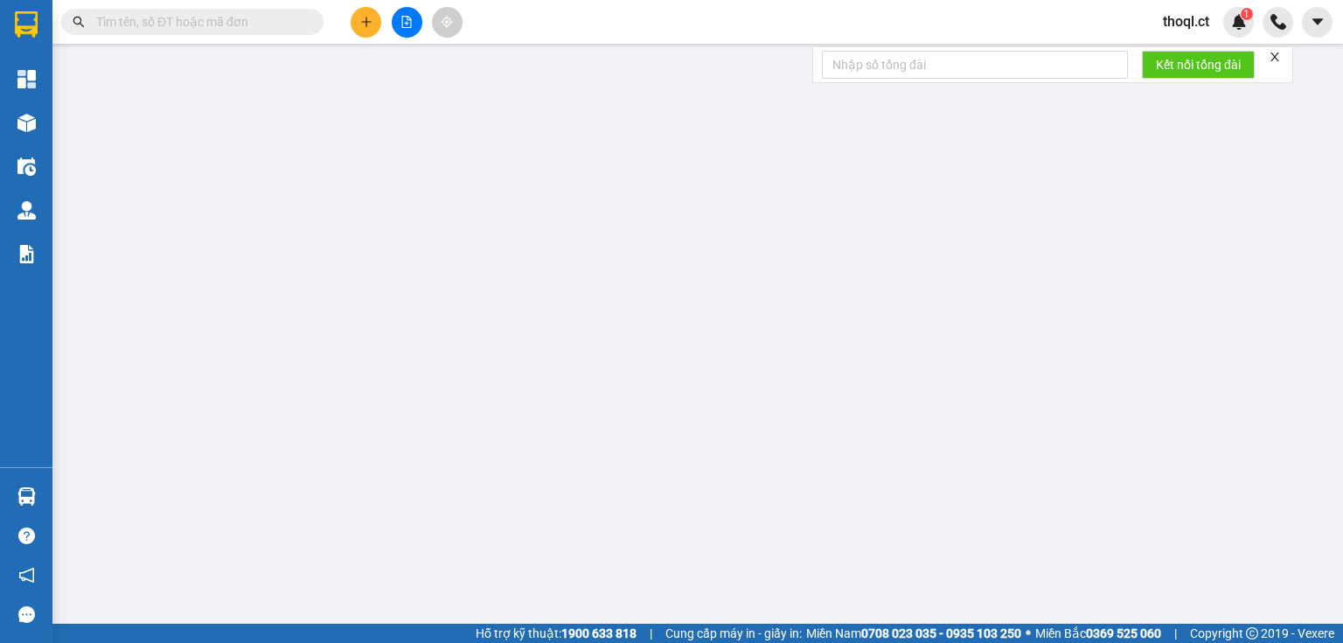
type input "0968229184"
type input "0384689281"
type input "40K PHÍ GỬI+70K PHÍ SIP"
type input "T2 TimeCty_458 Minh Khai_Vĩnh Tuy_HN"
type input "40.000"
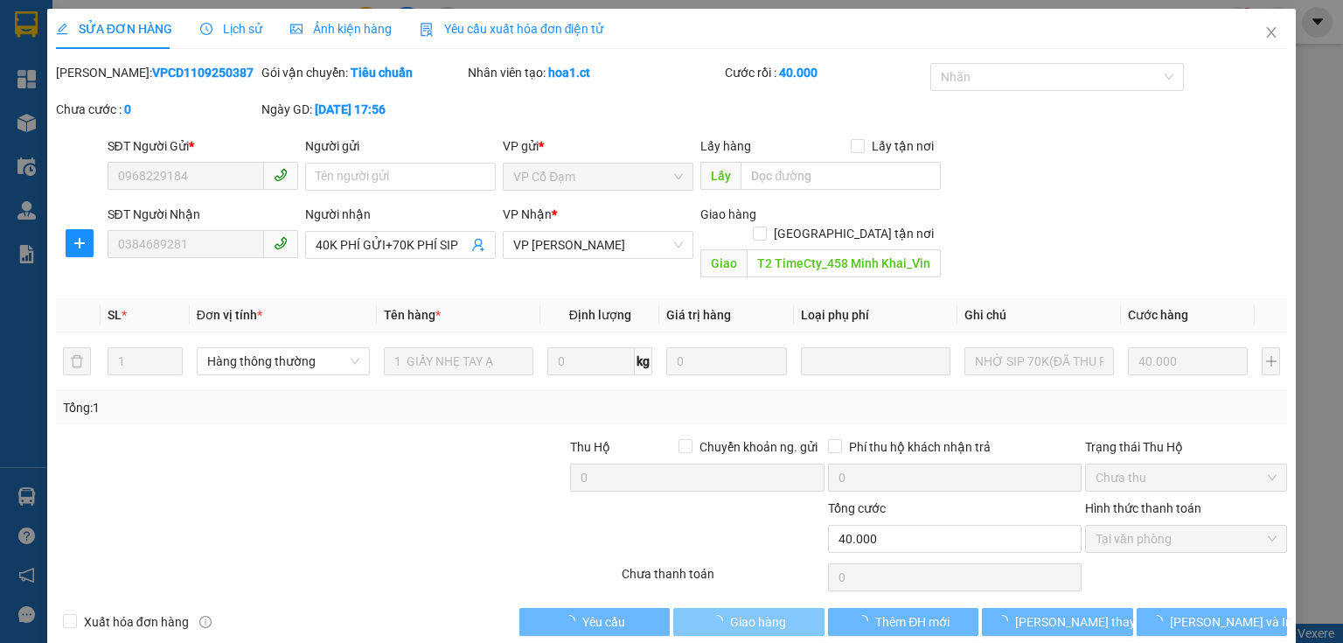
click at [746, 612] on span "Giao hàng" at bounding box center [758, 621] width 56 height 19
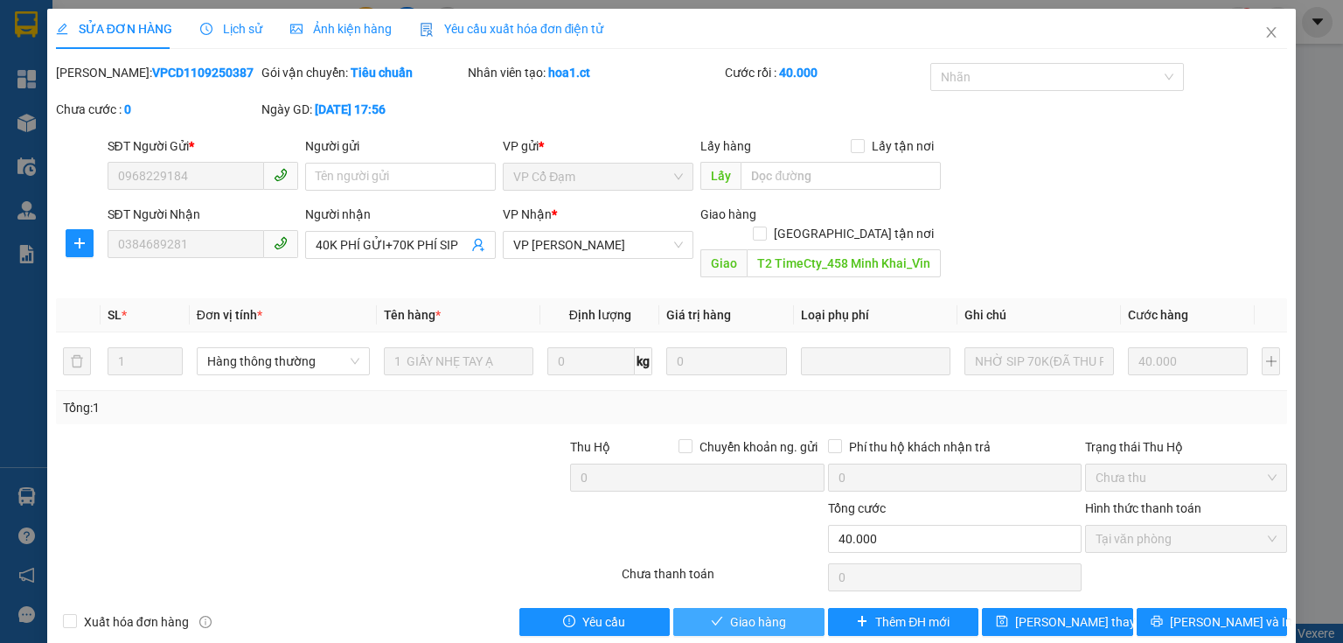
click at [746, 612] on span "Giao hàng" at bounding box center [758, 621] width 56 height 19
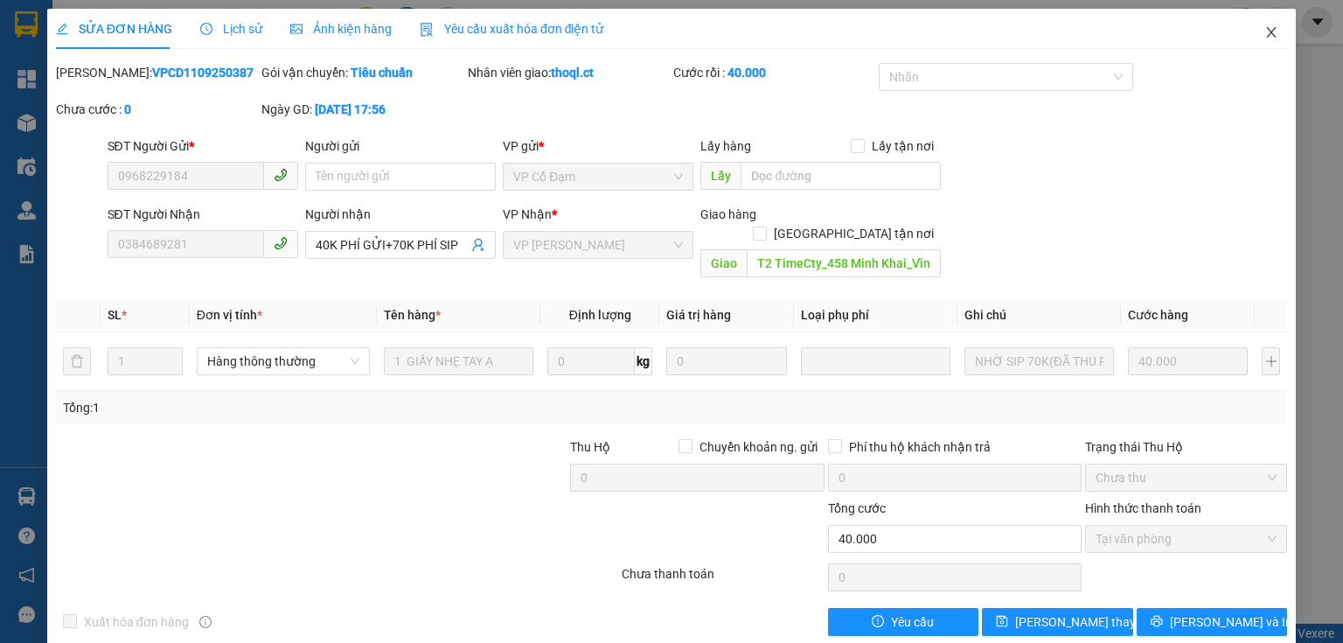
click at [1265, 36] on icon "close" at bounding box center [1272, 32] width 14 height 14
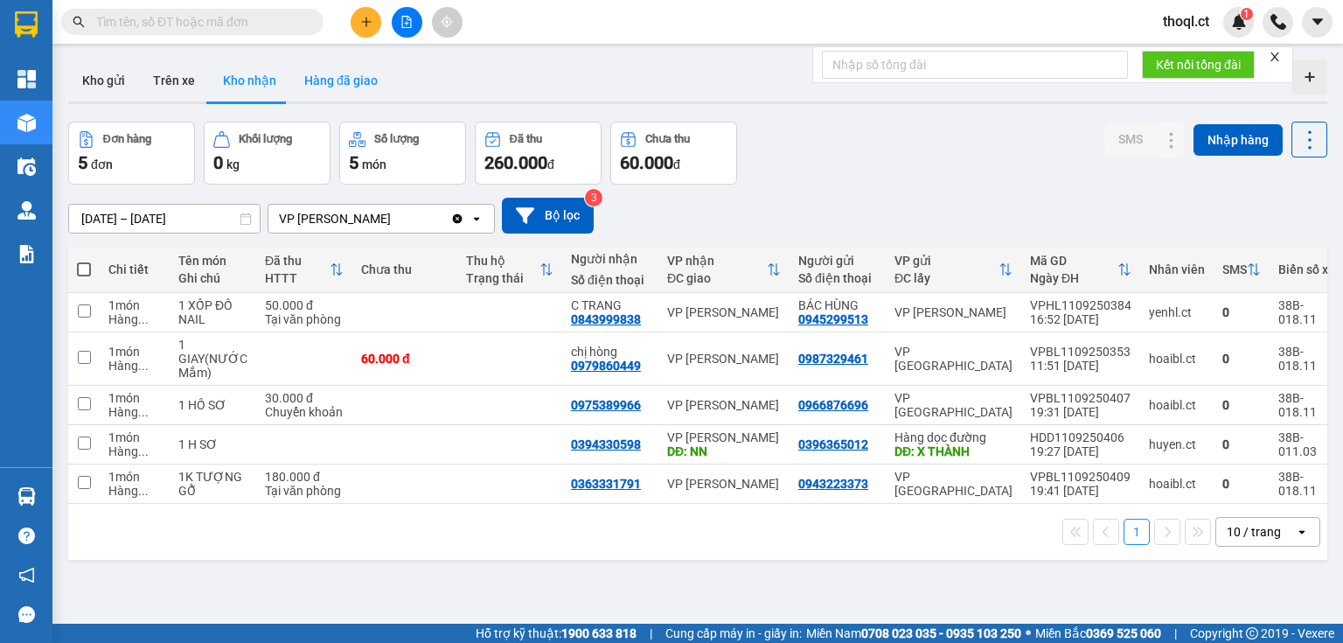
click at [317, 80] on button "Hàng đã giao" at bounding box center [340, 80] width 101 height 42
